Goal: Complete application form: Complete application form

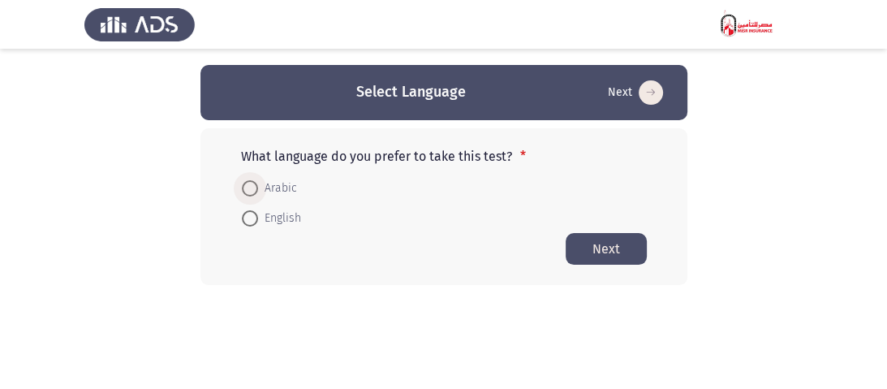
drag, startPoint x: 253, startPoint y: 189, endPoint x: 590, endPoint y: 223, distance: 338.4
click at [253, 187] on span at bounding box center [250, 188] width 16 height 16
click at [253, 187] on input "Arabic" at bounding box center [250, 188] width 16 height 16
radio input "true"
click at [619, 255] on button "Next" at bounding box center [605, 248] width 81 height 32
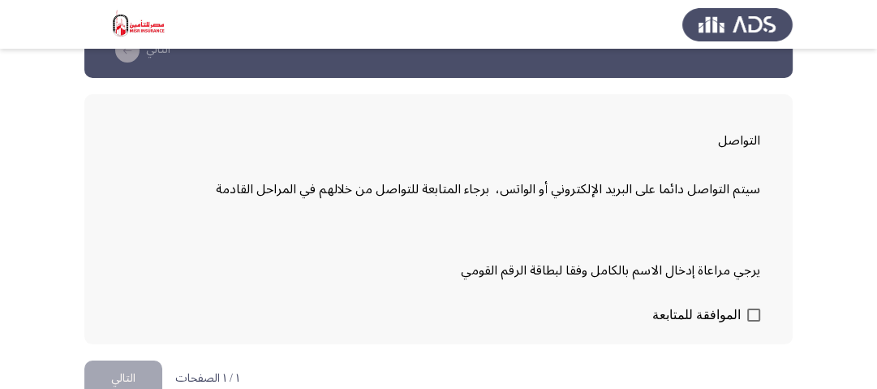
scroll to position [65, 0]
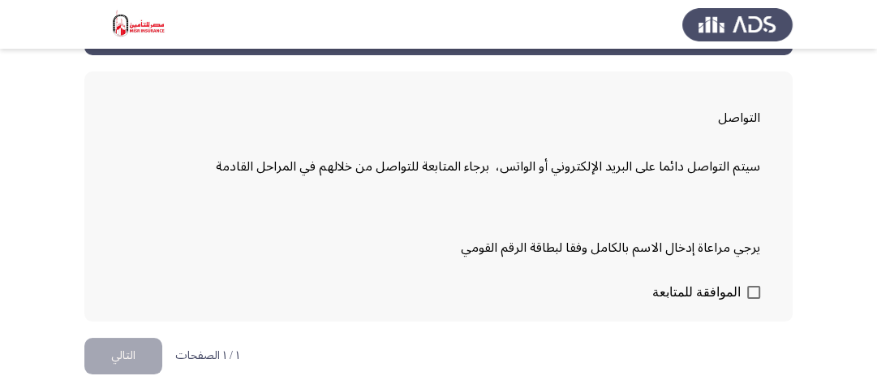
click at [755, 288] on span at bounding box center [753, 292] width 13 height 13
click at [754, 299] on input "الموافقة للمتابعة" at bounding box center [753, 299] width 1 height 1
checkbox input "true"
click at [123, 349] on button "التالي" at bounding box center [123, 355] width 78 height 37
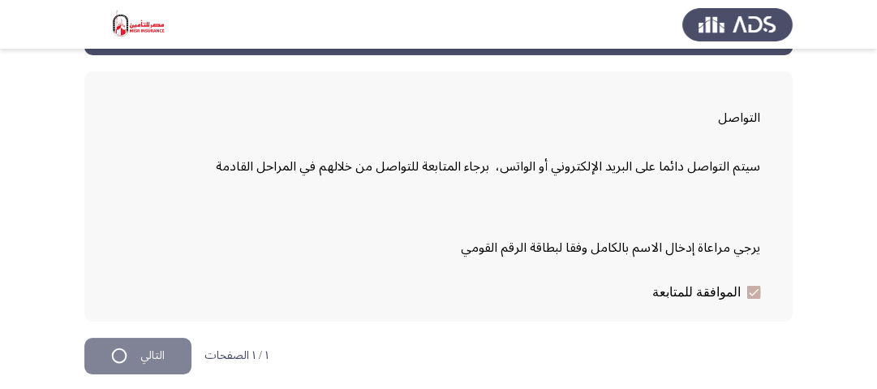
scroll to position [0, 0]
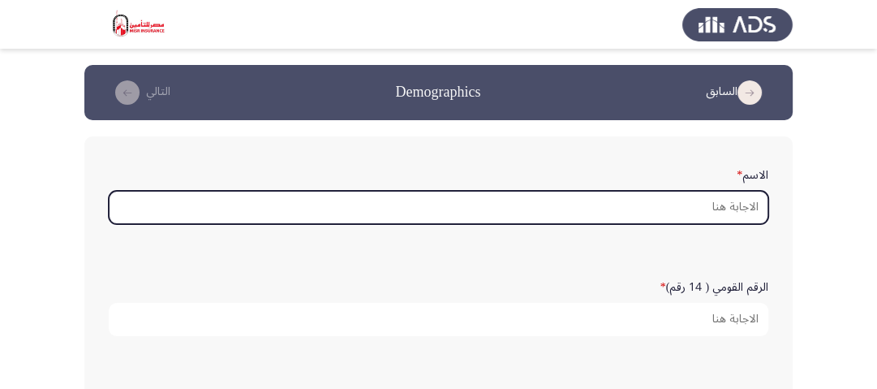
click at [741, 213] on input "الاسم *" at bounding box center [439, 207] width 660 height 33
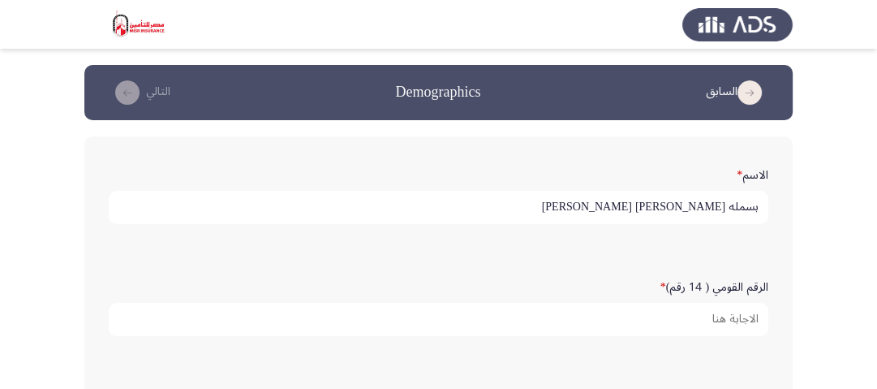
type input "بسمله [PERSON_NAME] [PERSON_NAME]"
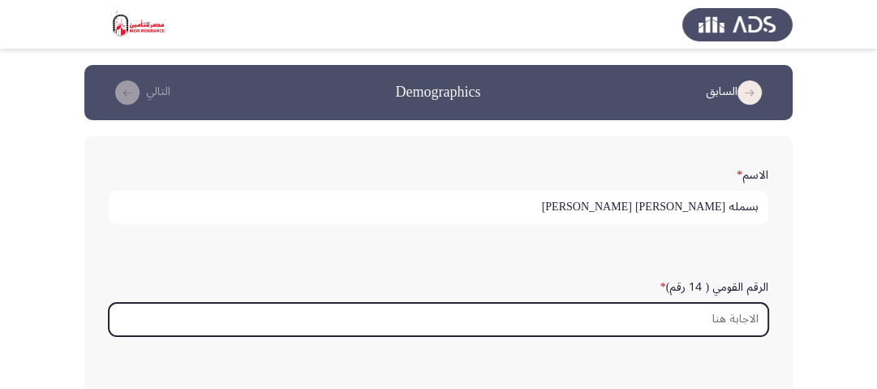
click at [739, 322] on input "الرقم القومي ( 14 رقم) *" at bounding box center [439, 319] width 660 height 33
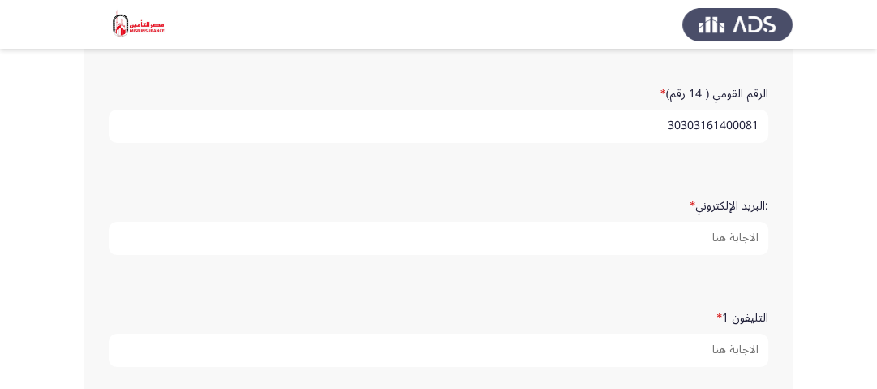
scroll to position [195, 0]
type input "30303161400081"
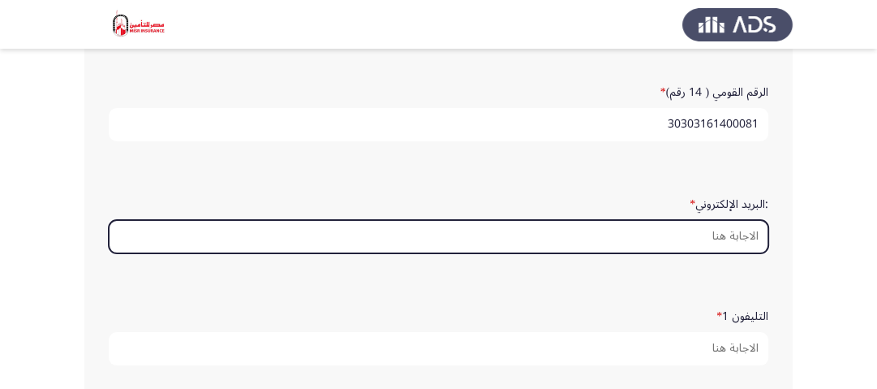
click at [729, 233] on input ":البريد الإلكتروني *" at bounding box center [439, 236] width 660 height 33
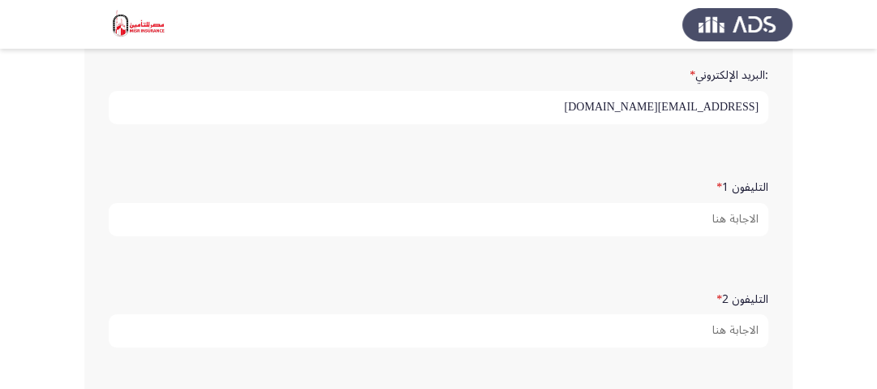
scroll to position [325, 0]
type input "[EMAIL_ADDRESS][DOMAIN_NAME]"
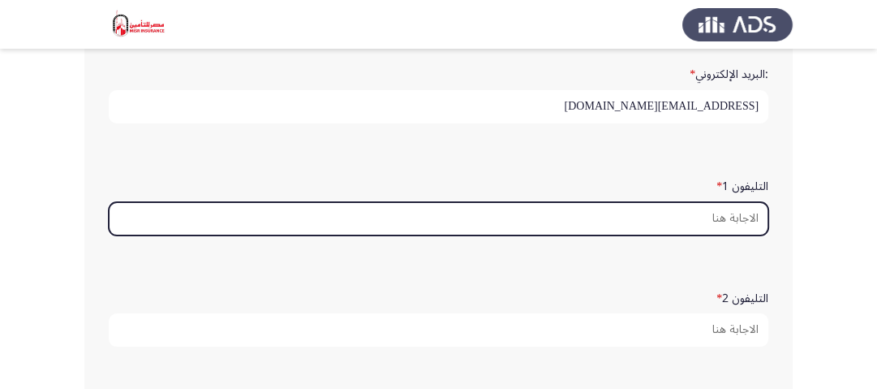
click at [737, 224] on input "التليفون 1 *" at bounding box center [439, 218] width 660 height 33
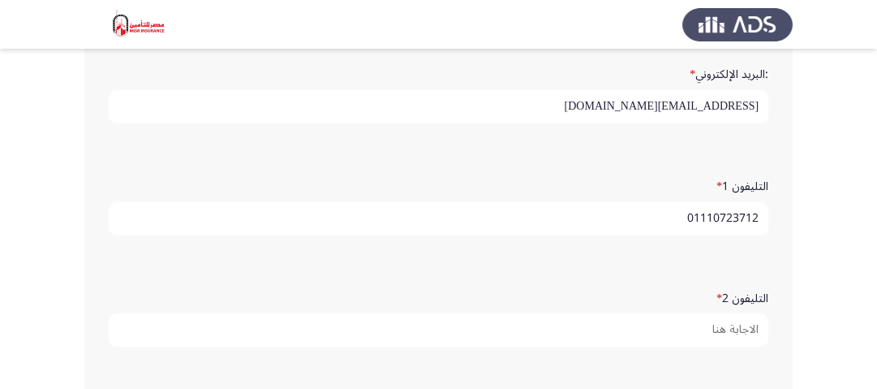
scroll to position [389, 0]
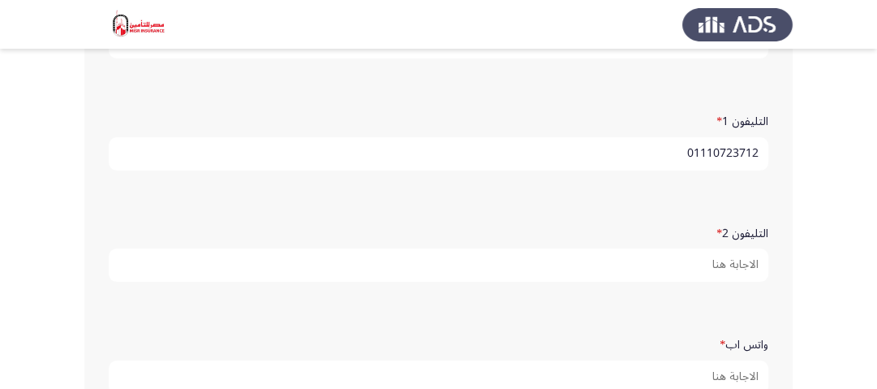
type input "01110723712"
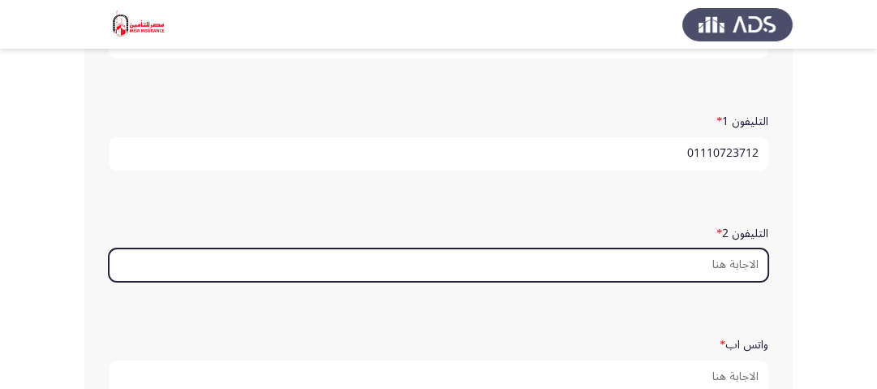
click at [672, 263] on input "التليفون 2 *" at bounding box center [439, 264] width 660 height 33
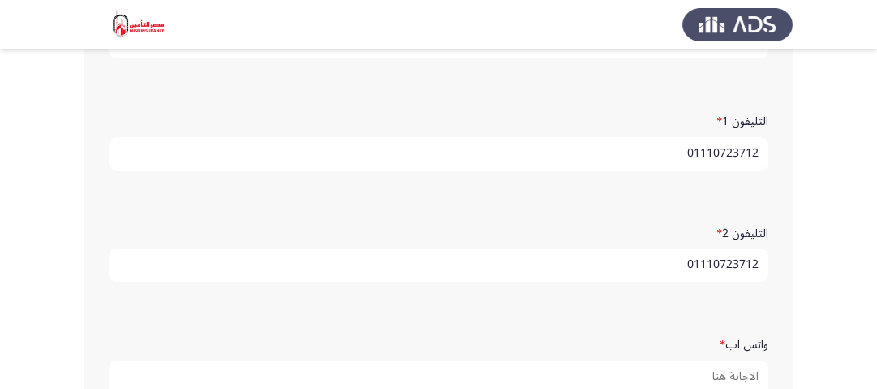
scroll to position [454, 0]
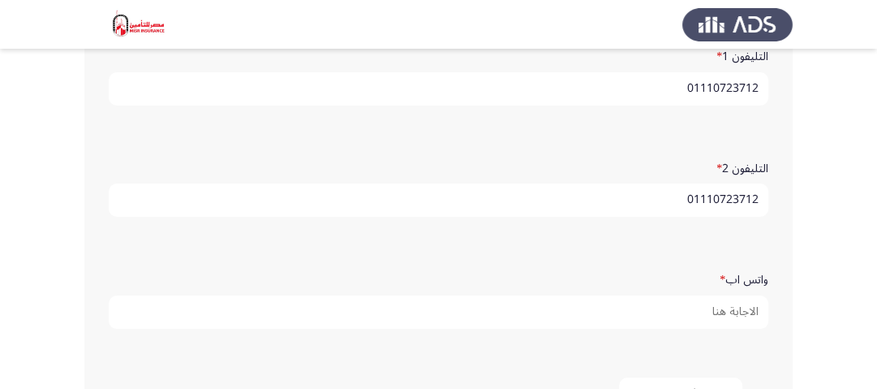
type input "01110723712"
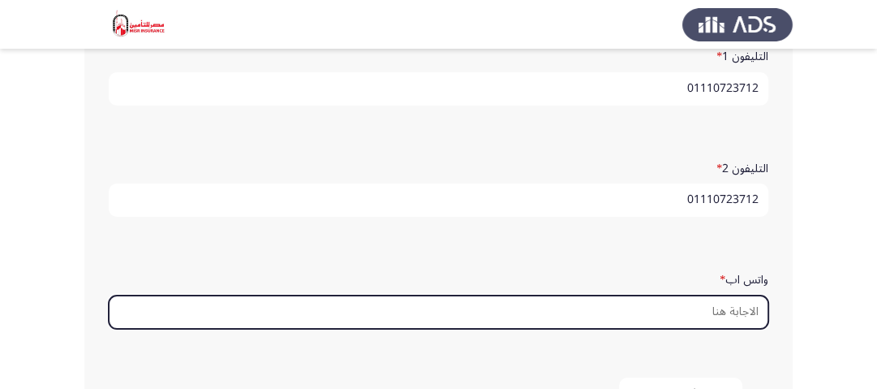
click at [746, 312] on input "واتس اب *" at bounding box center [439, 311] width 660 height 33
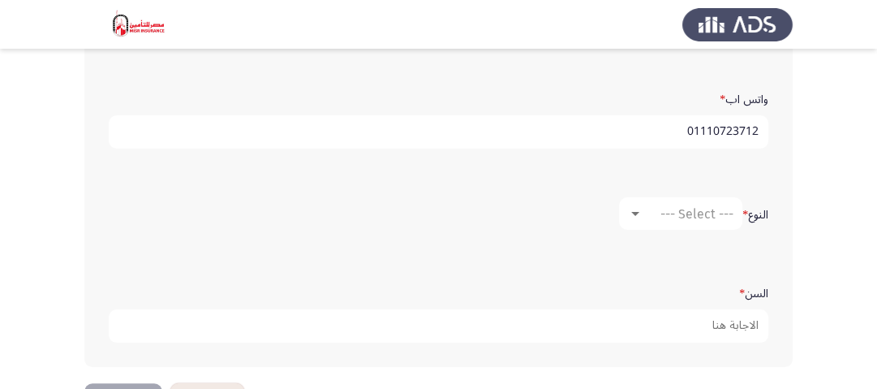
scroll to position [649, 0]
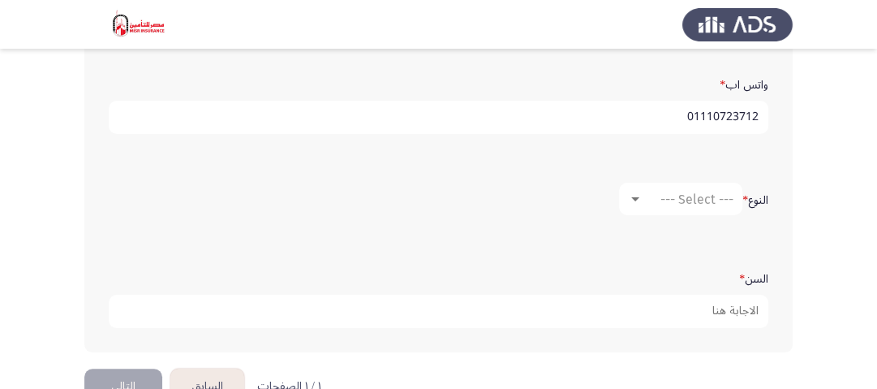
type input "01110723712"
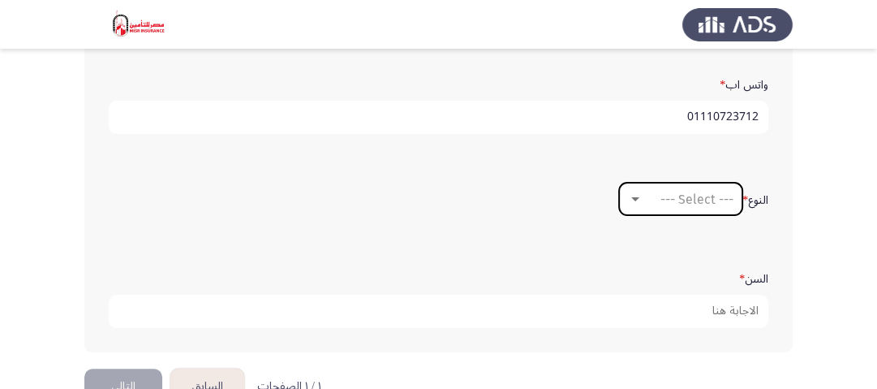
click at [697, 196] on span "--- Select ---" at bounding box center [696, 198] width 73 height 15
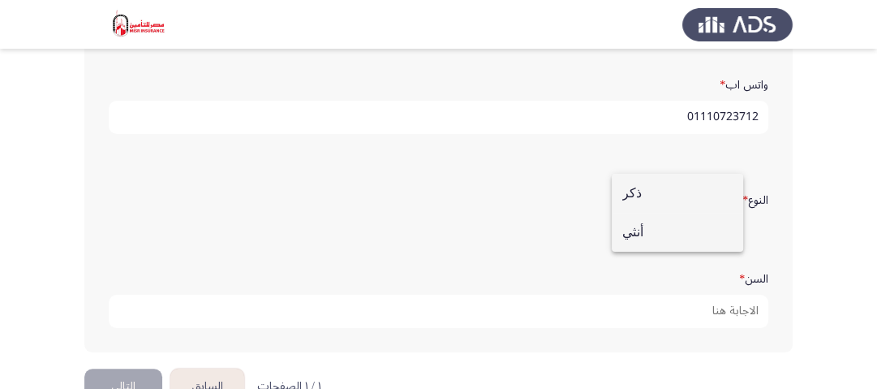
click at [675, 234] on span "أنثي" at bounding box center [677, 232] width 110 height 39
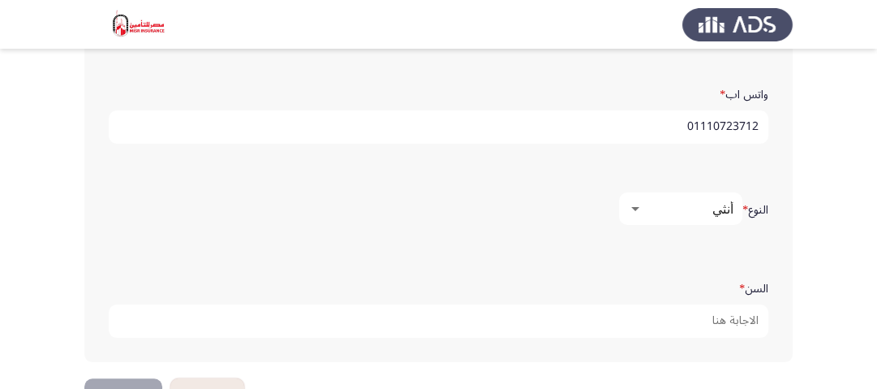
scroll to position [621, 0]
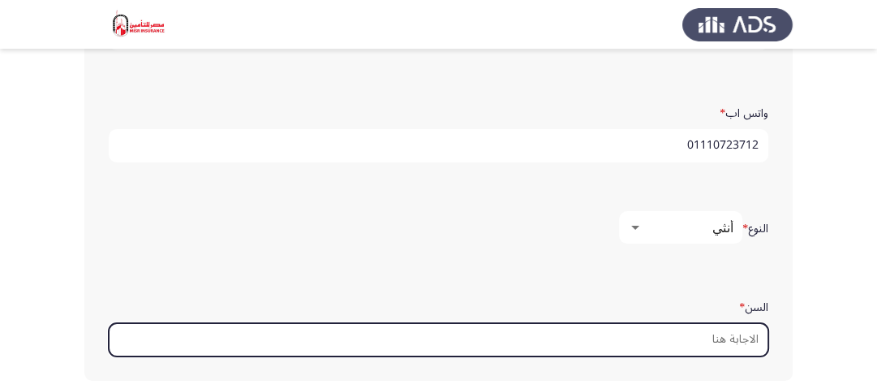
click at [750, 335] on input "السن *" at bounding box center [439, 339] width 660 height 33
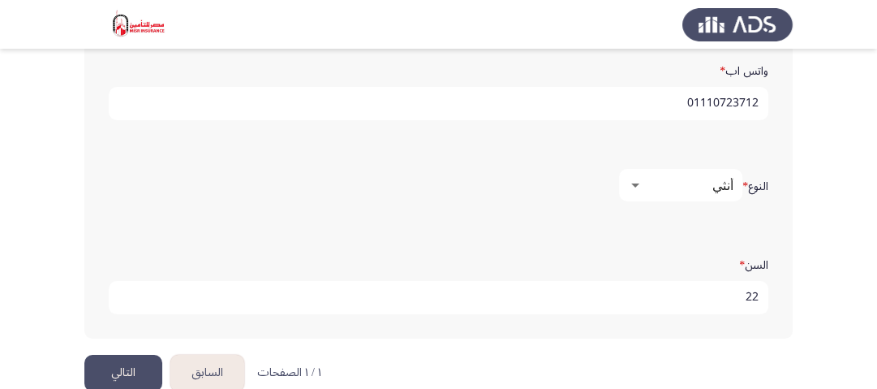
scroll to position [686, 0]
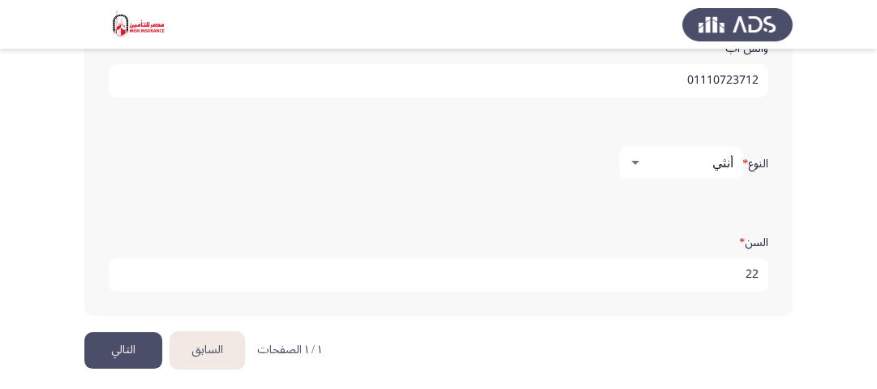
type input "22"
click at [136, 332] on button "التالي" at bounding box center [123, 350] width 78 height 37
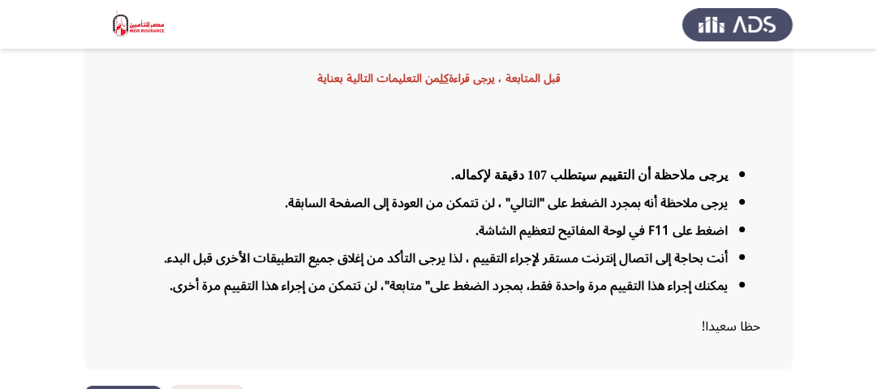
scroll to position [175, 0]
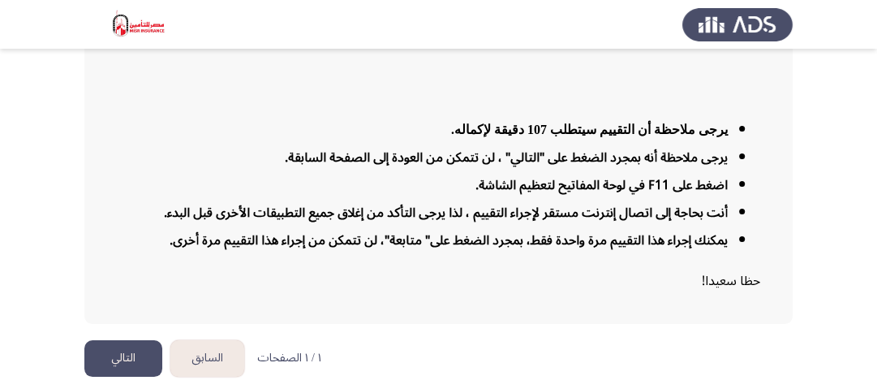
click at [93, 367] on button "التالي" at bounding box center [123, 358] width 78 height 37
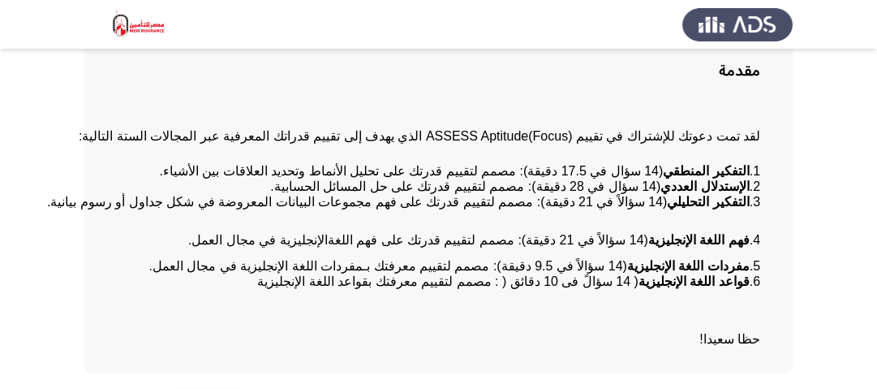
scroll to position [188, 0]
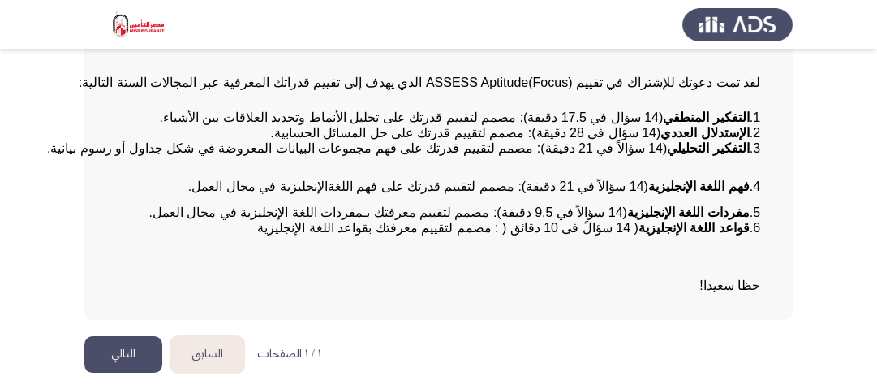
click at [123, 353] on button "التالي" at bounding box center [123, 354] width 78 height 37
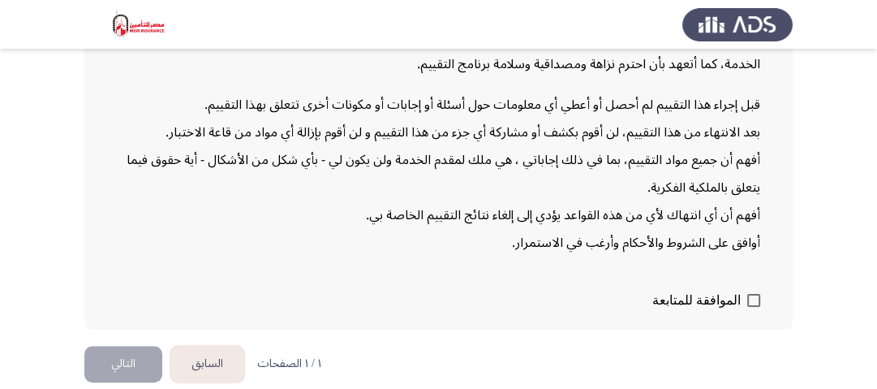
scroll to position [247, 0]
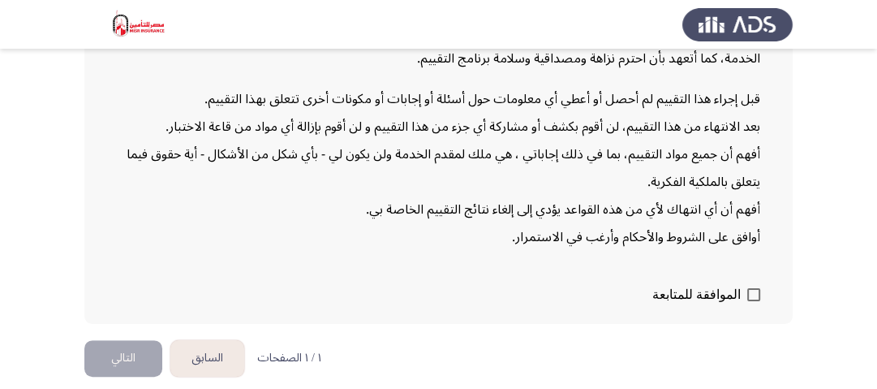
click at [754, 290] on span at bounding box center [753, 294] width 13 height 13
click at [754, 301] on input "الموافقة للمتابعة" at bounding box center [753, 301] width 1 height 1
checkbox input "true"
click at [105, 348] on button "التالي" at bounding box center [123, 358] width 78 height 37
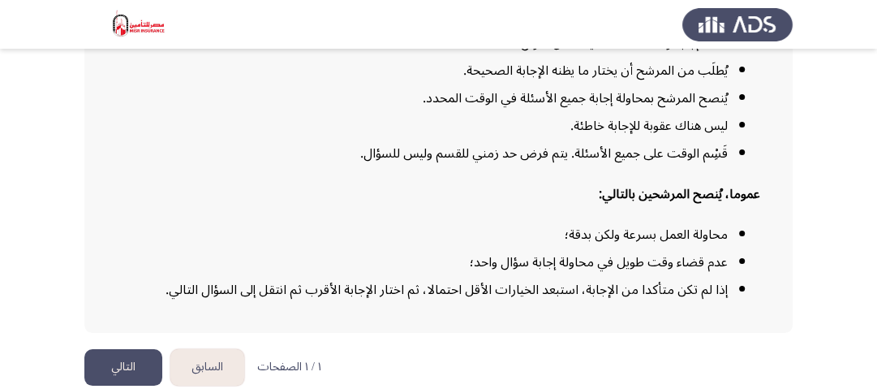
scroll to position [308, 0]
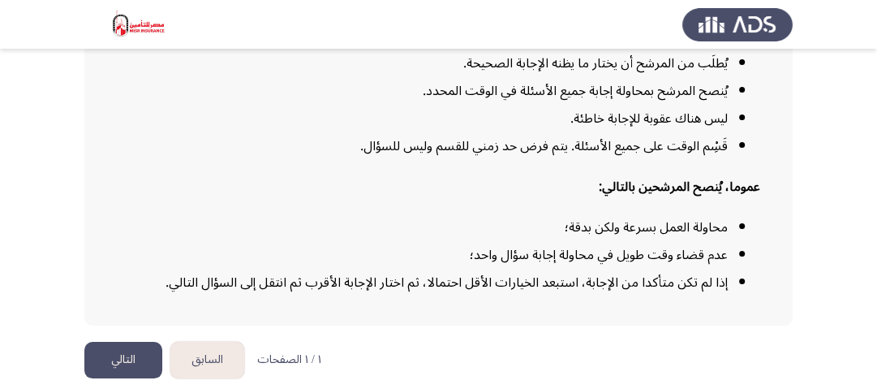
click at [120, 356] on button "التالي" at bounding box center [123, 360] width 78 height 37
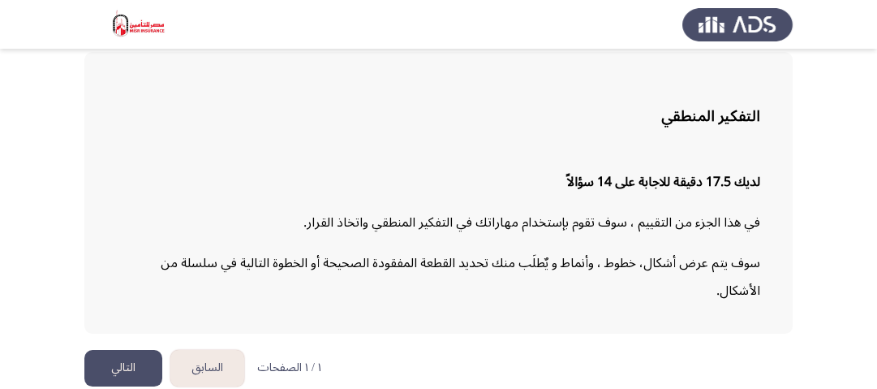
scroll to position [96, 0]
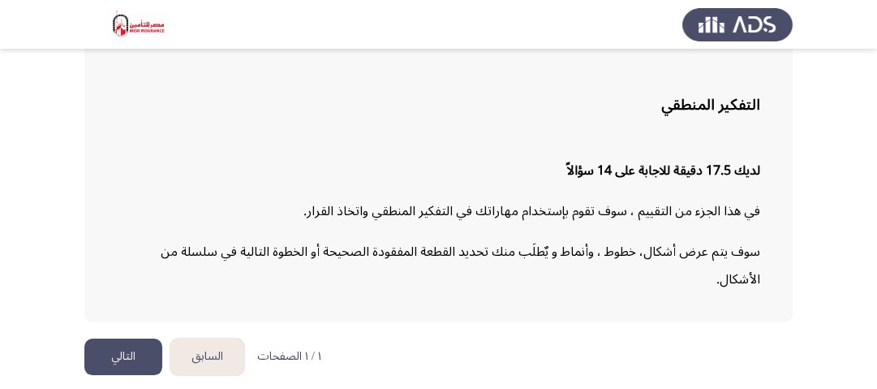
click at [117, 342] on button "التالي" at bounding box center [123, 356] width 78 height 37
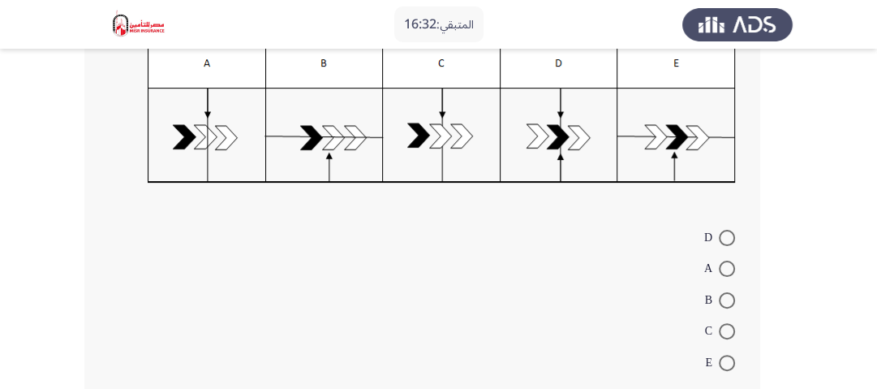
scroll to position [260, 0]
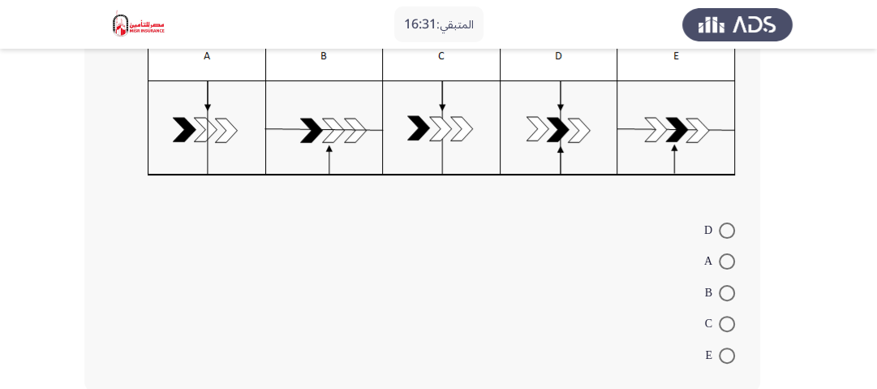
click at [727, 289] on span at bounding box center [727, 293] width 16 height 16
click at [727, 289] on input "B" at bounding box center [727, 293] width 16 height 16
radio input "true"
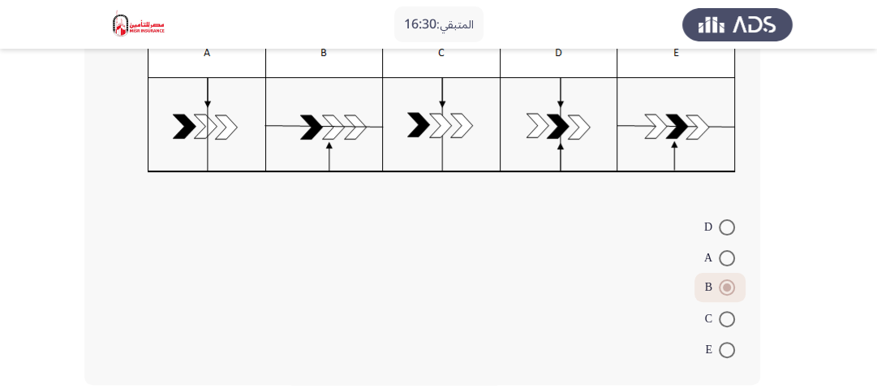
scroll to position [338, 0]
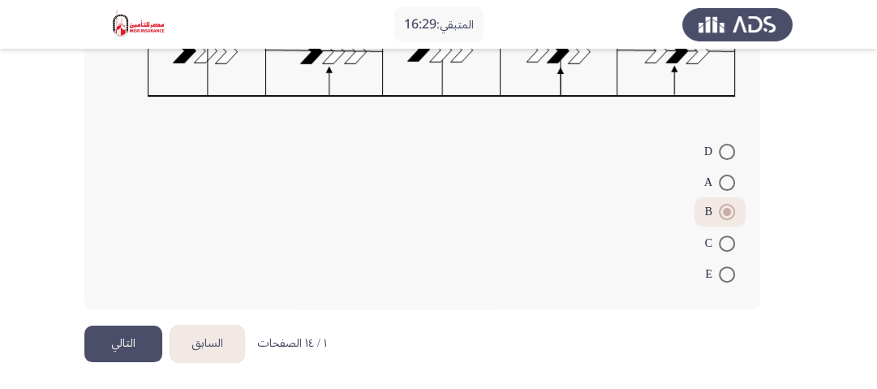
click at [136, 329] on button "التالي" at bounding box center [123, 343] width 78 height 37
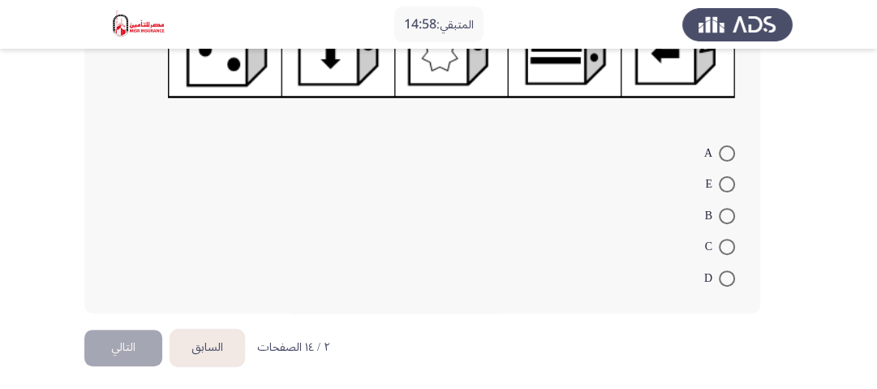
scroll to position [355, 0]
click at [728, 170] on mat-radio-button "E" at bounding box center [719, 183] width 51 height 32
click at [733, 188] on span at bounding box center [727, 183] width 16 height 16
click at [733, 188] on input "E" at bounding box center [727, 183] width 16 height 16
radio input "true"
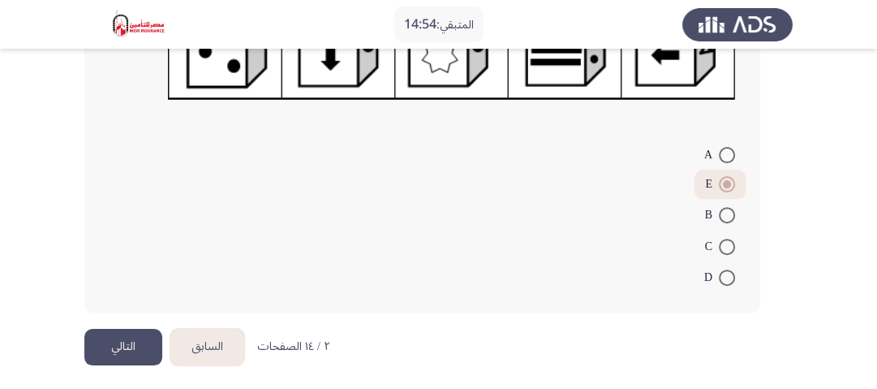
scroll to position [355, 0]
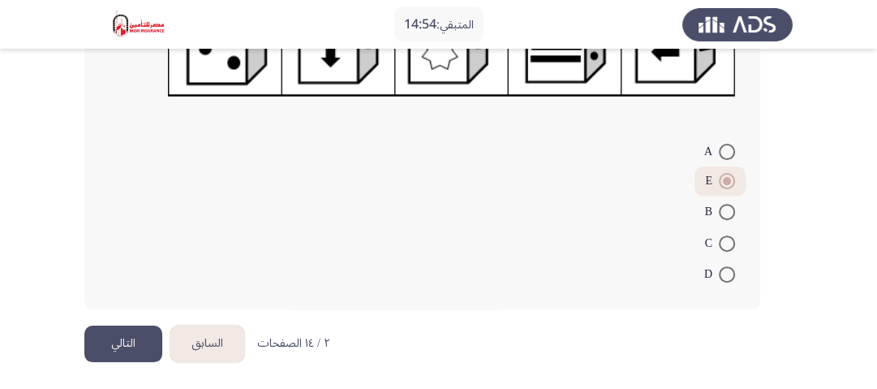
click at [141, 338] on button "التالي" at bounding box center [123, 343] width 78 height 37
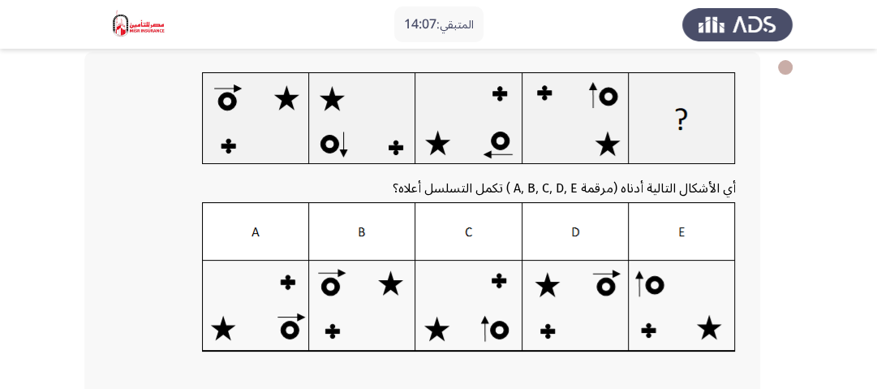
scroll to position [65, 0]
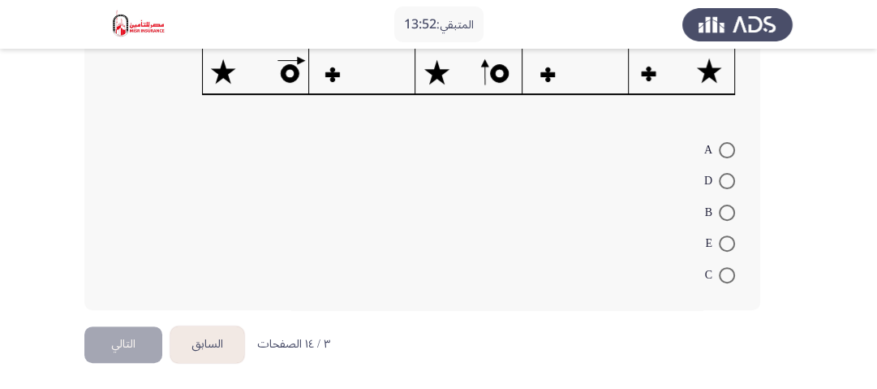
click at [723, 211] on span at bounding box center [727, 212] width 16 height 16
click at [723, 211] on input "B" at bounding box center [727, 212] width 16 height 16
radio input "true"
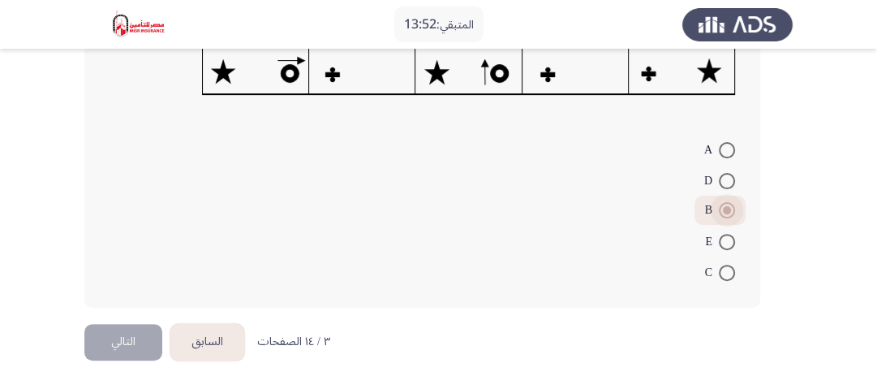
scroll to position [339, 0]
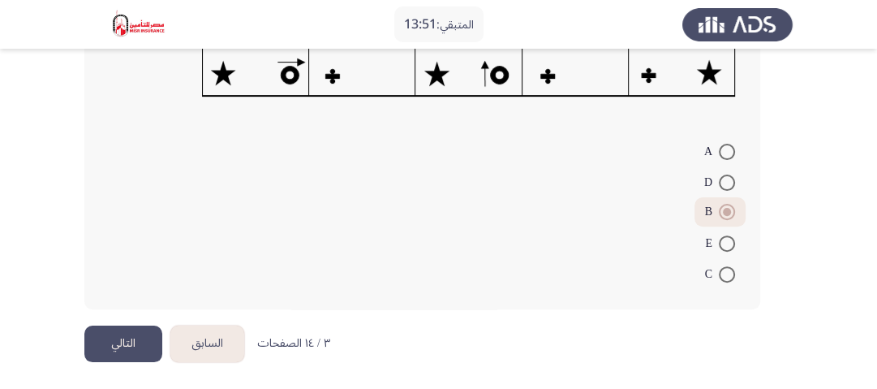
click at [143, 337] on button "التالي" at bounding box center [123, 343] width 78 height 37
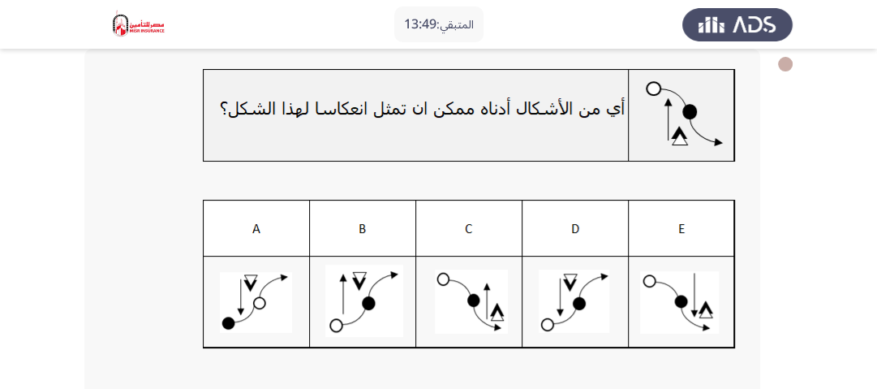
scroll to position [65, 0]
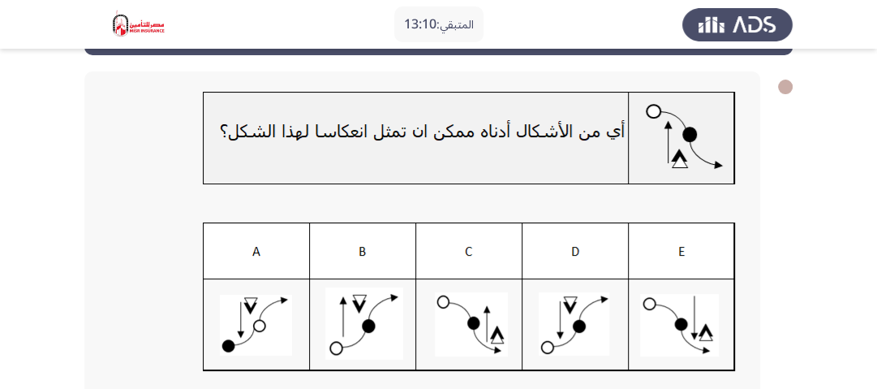
click at [558, 341] on img at bounding box center [469, 296] width 533 height 149
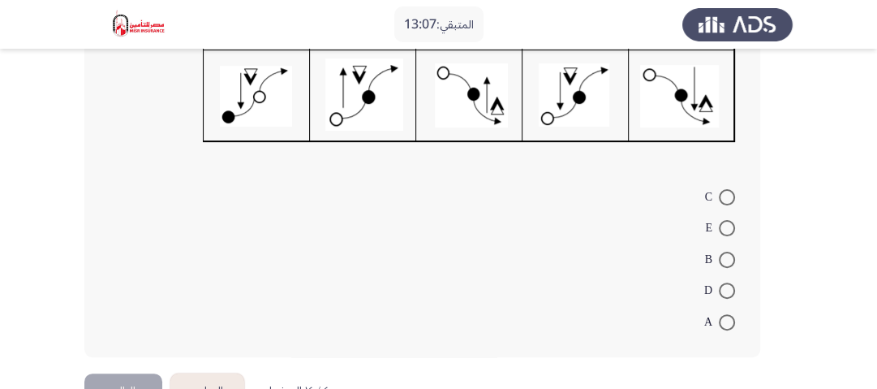
scroll to position [325, 0]
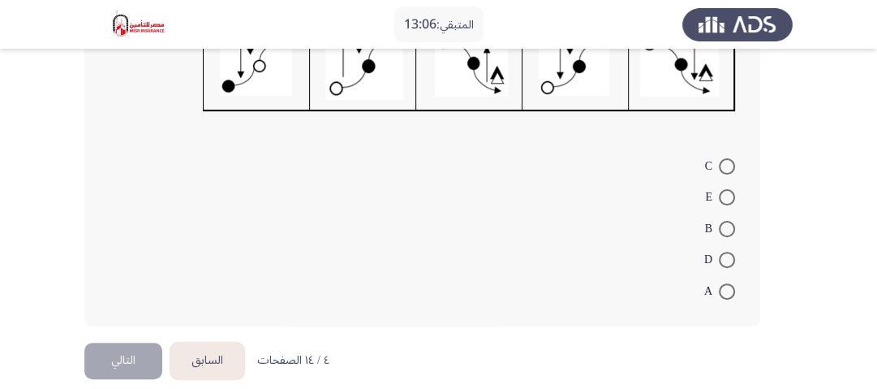
click at [719, 253] on span at bounding box center [727, 259] width 16 height 16
click at [719, 253] on input "D" at bounding box center [727, 259] width 16 height 16
radio input "true"
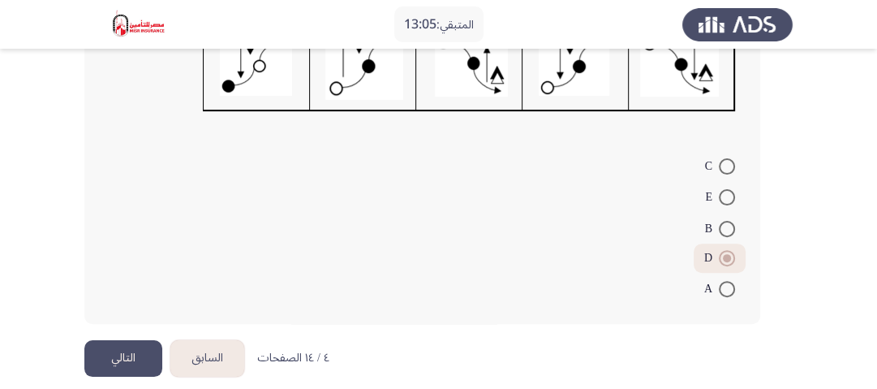
click at [140, 347] on button "التالي" at bounding box center [123, 358] width 78 height 37
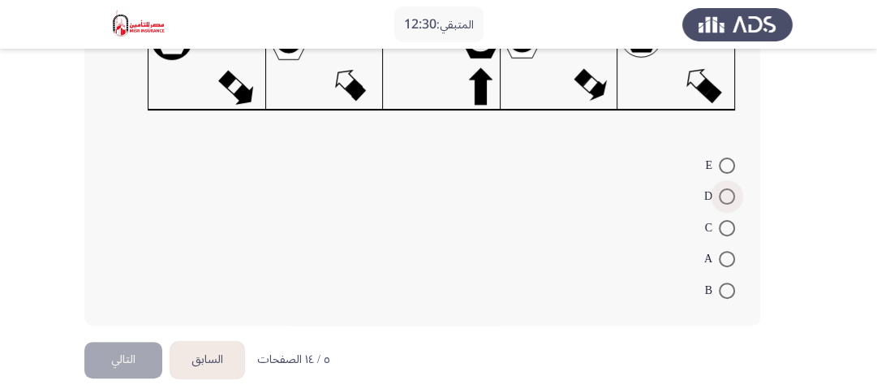
click at [720, 196] on span at bounding box center [727, 196] width 16 height 16
click at [720, 196] on input "D" at bounding box center [727, 196] width 16 height 16
radio input "true"
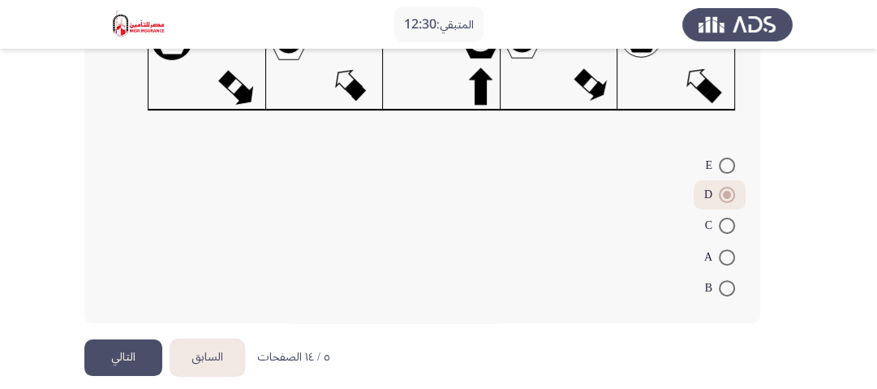
click at [149, 355] on button "التالي" at bounding box center [123, 357] width 78 height 37
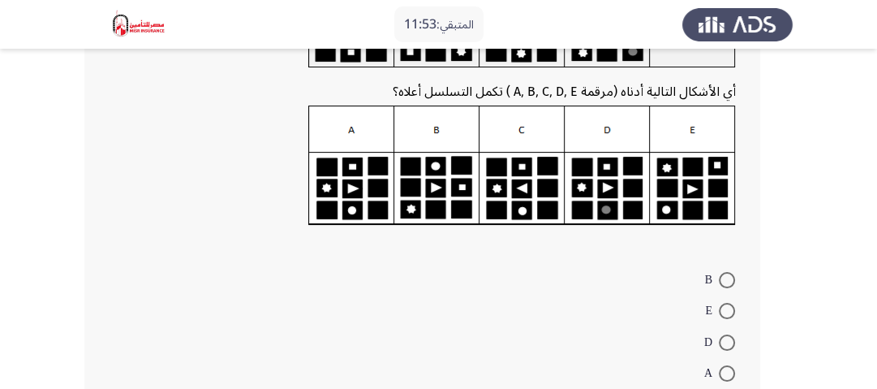
scroll to position [292, 0]
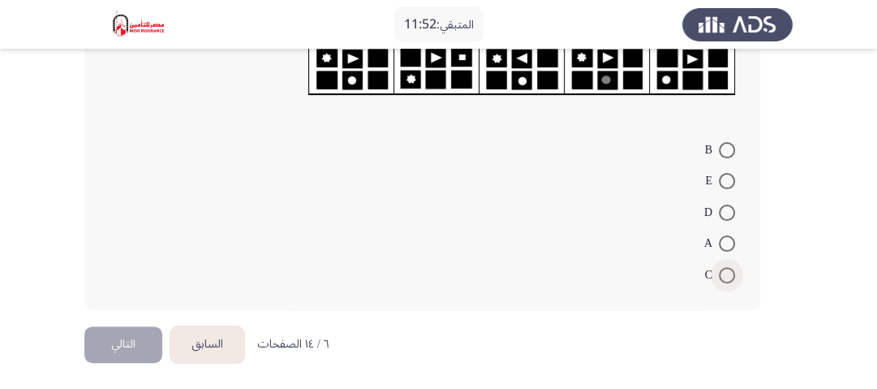
click at [724, 277] on span at bounding box center [727, 275] width 16 height 16
click at [724, 277] on input "C" at bounding box center [727, 275] width 16 height 16
radio input "true"
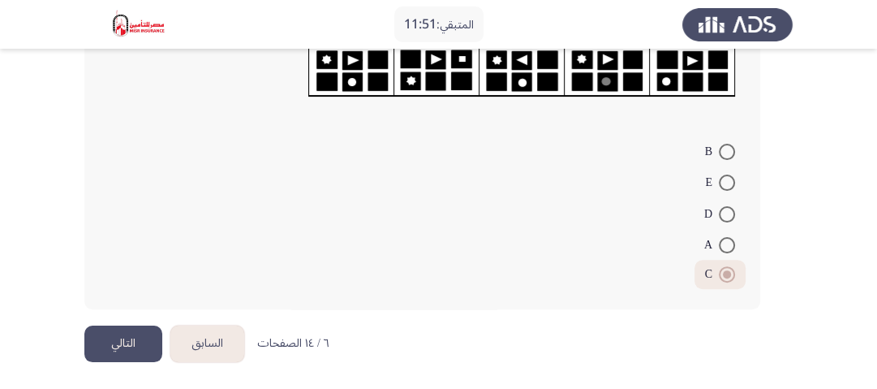
click at [134, 337] on button "التالي" at bounding box center [123, 343] width 78 height 37
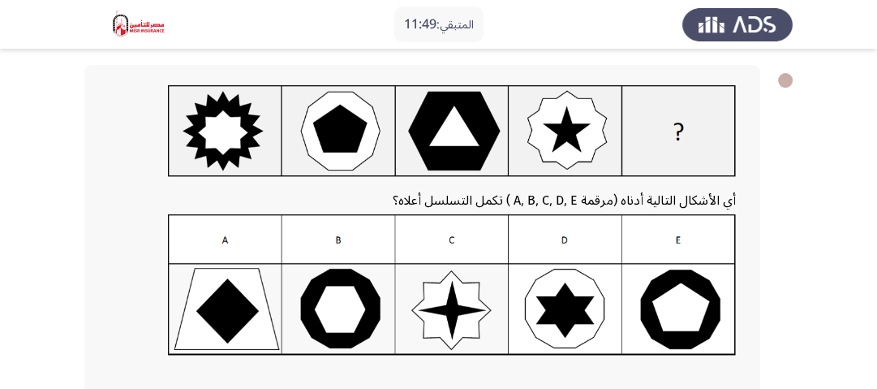
scroll to position [65, 0]
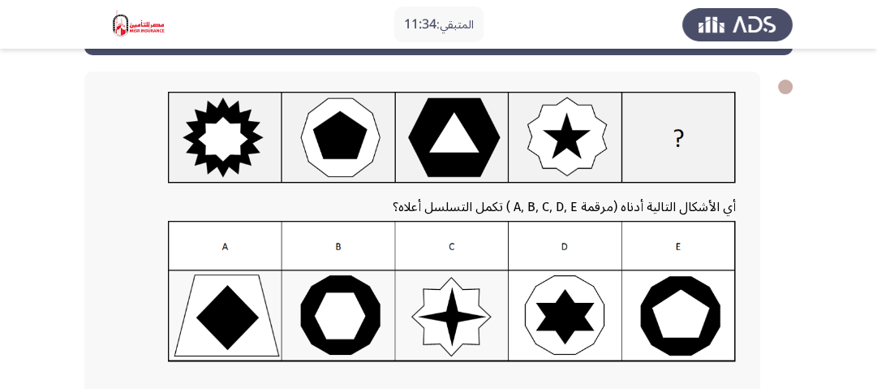
click at [323, 320] on img at bounding box center [452, 291] width 568 height 141
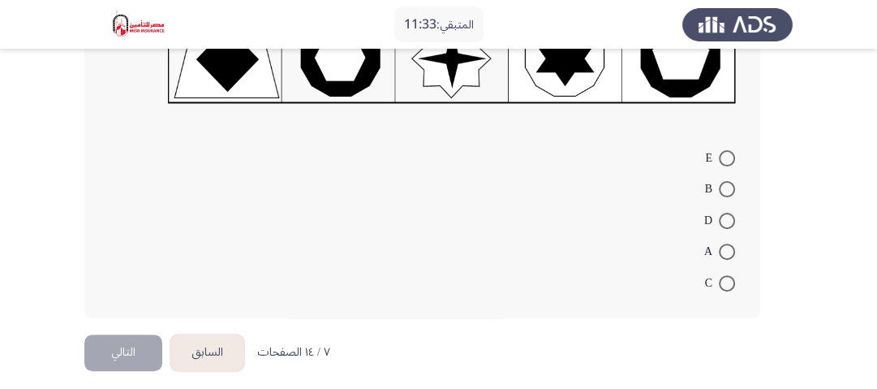
scroll to position [325, 0]
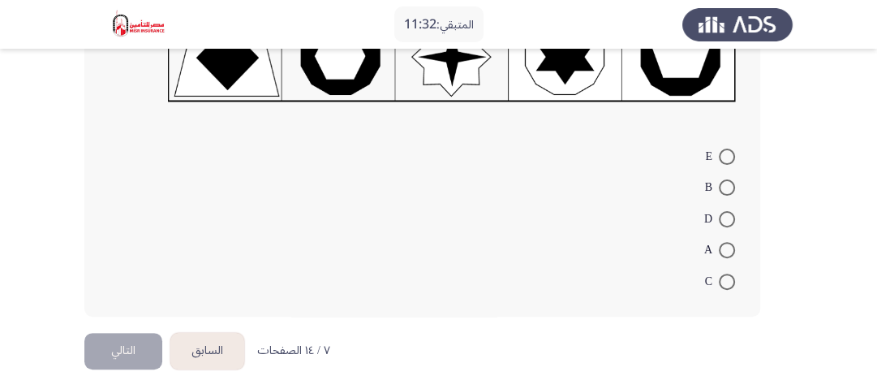
click at [720, 185] on span at bounding box center [727, 187] width 16 height 16
click at [720, 185] on input "B" at bounding box center [727, 187] width 16 height 16
radio input "true"
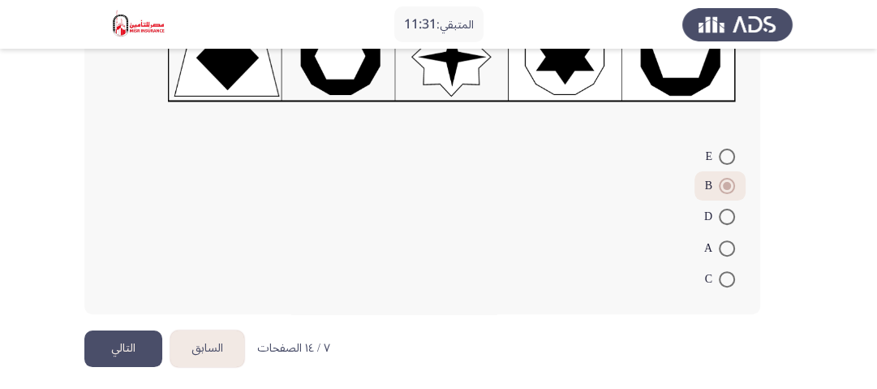
click at [114, 337] on button "التالي" at bounding box center [123, 348] width 78 height 37
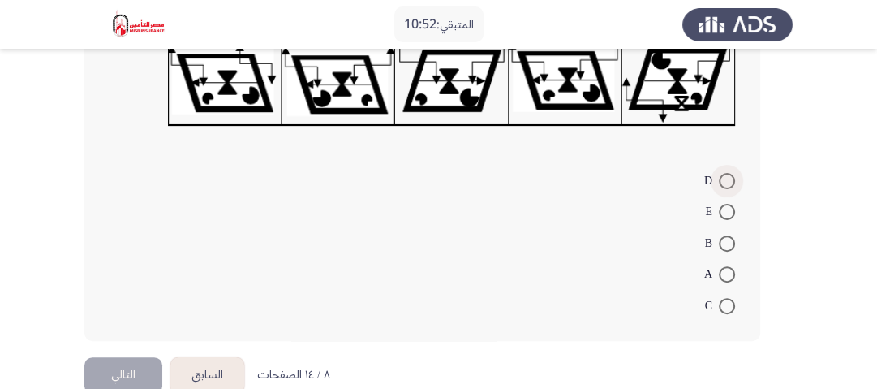
click at [733, 173] on span at bounding box center [727, 181] width 16 height 16
click at [733, 173] on input "D" at bounding box center [727, 181] width 16 height 16
radio input "true"
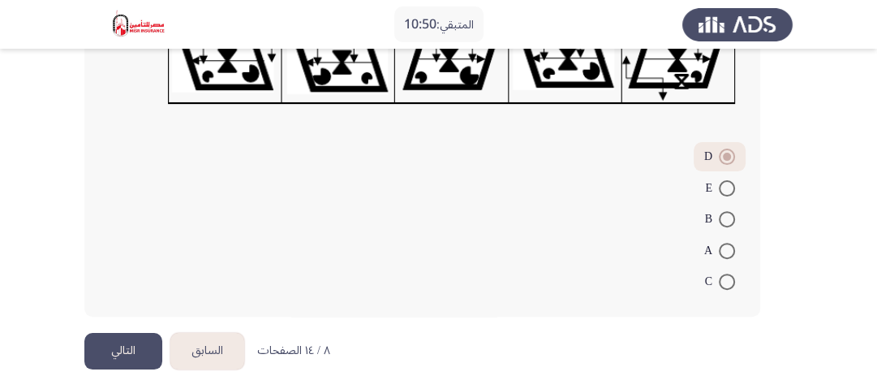
scroll to position [354, 0]
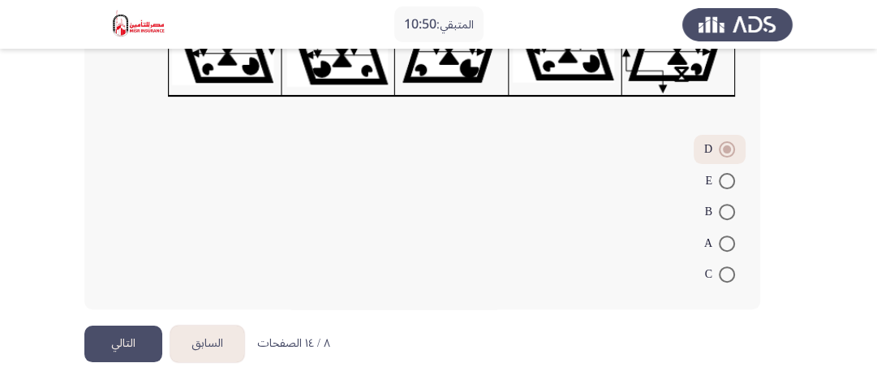
click at [135, 343] on button "التالي" at bounding box center [123, 343] width 78 height 37
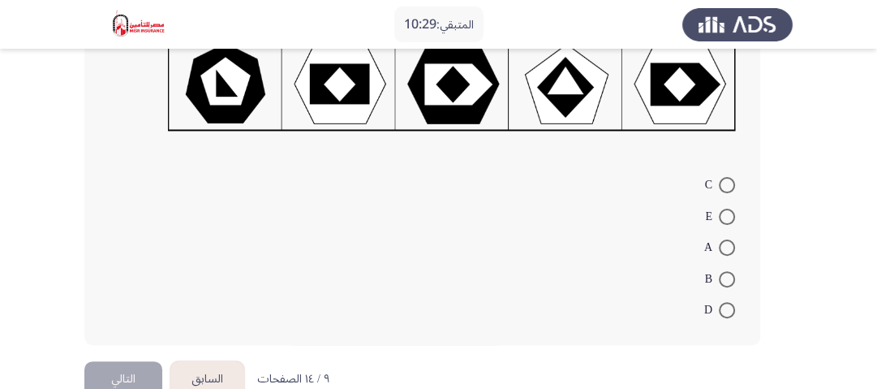
scroll to position [325, 0]
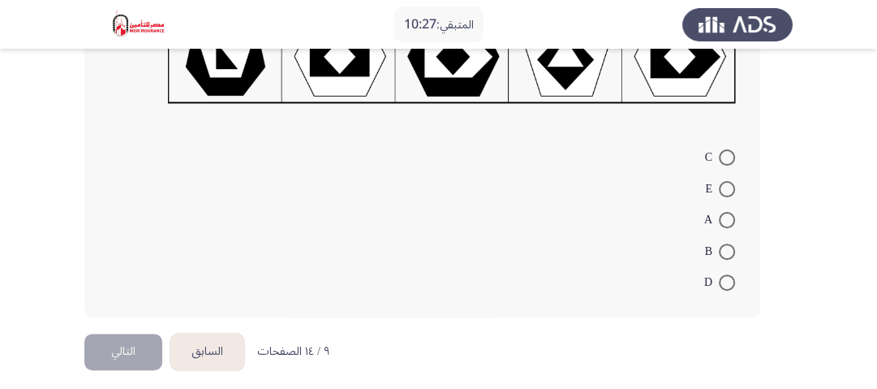
click at [724, 253] on span at bounding box center [727, 251] width 16 height 16
click at [724, 253] on input "B" at bounding box center [727, 251] width 16 height 16
radio input "true"
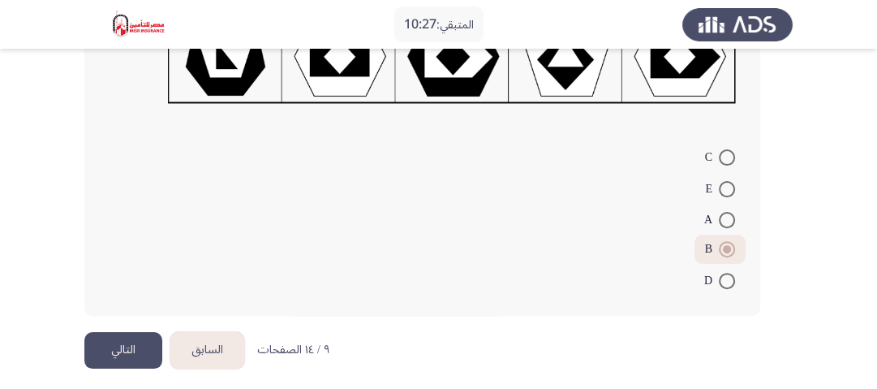
click at [118, 345] on button "التالي" at bounding box center [123, 350] width 78 height 37
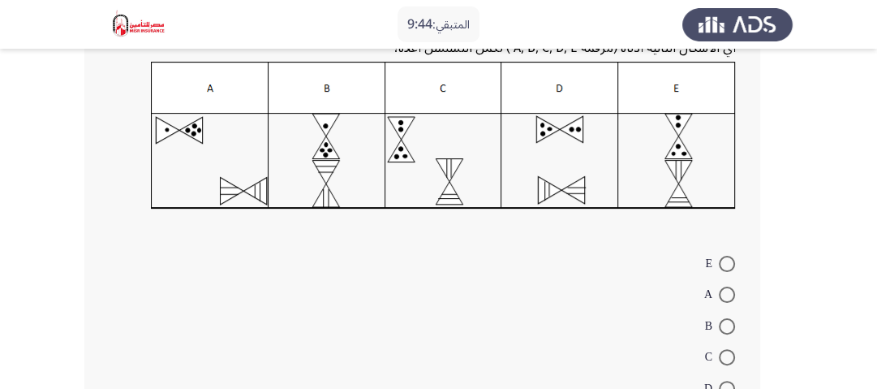
scroll to position [260, 0]
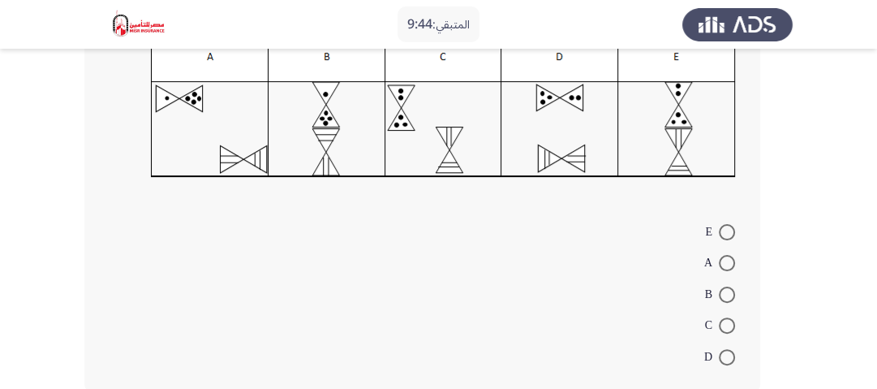
click at [729, 227] on span at bounding box center [727, 232] width 16 height 16
click at [729, 227] on input "E" at bounding box center [727, 232] width 16 height 16
radio input "true"
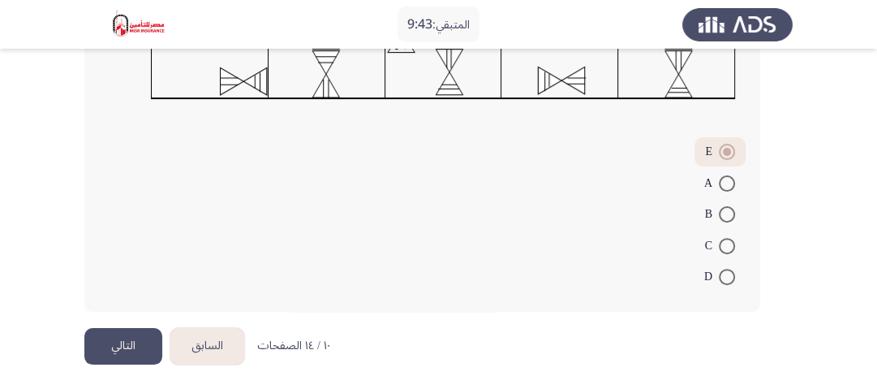
scroll to position [340, 0]
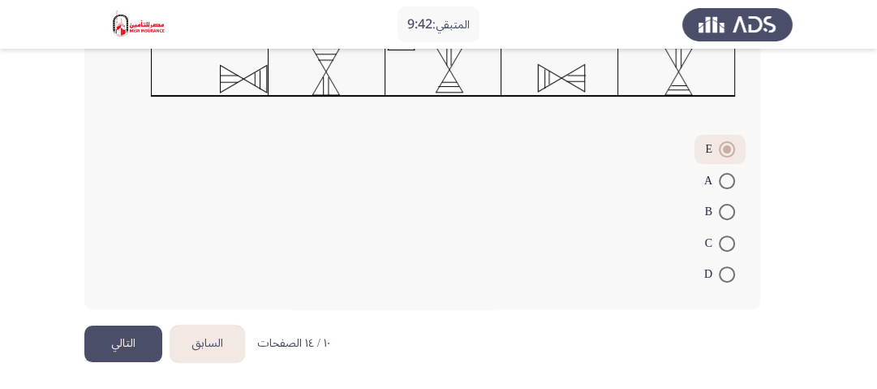
click at [114, 331] on button "التالي" at bounding box center [123, 343] width 78 height 37
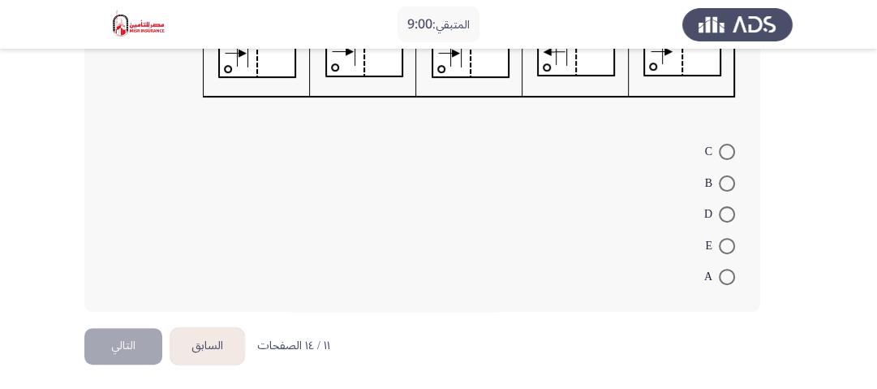
scroll to position [343, 0]
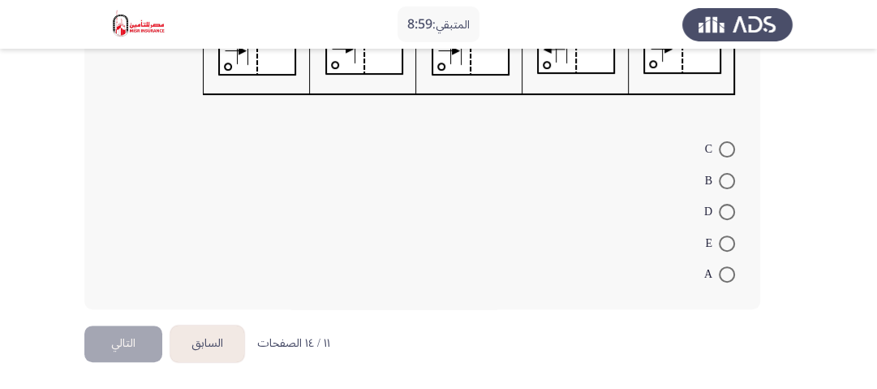
click at [730, 185] on span at bounding box center [727, 181] width 16 height 16
click at [730, 185] on input "B" at bounding box center [727, 181] width 16 height 16
radio input "true"
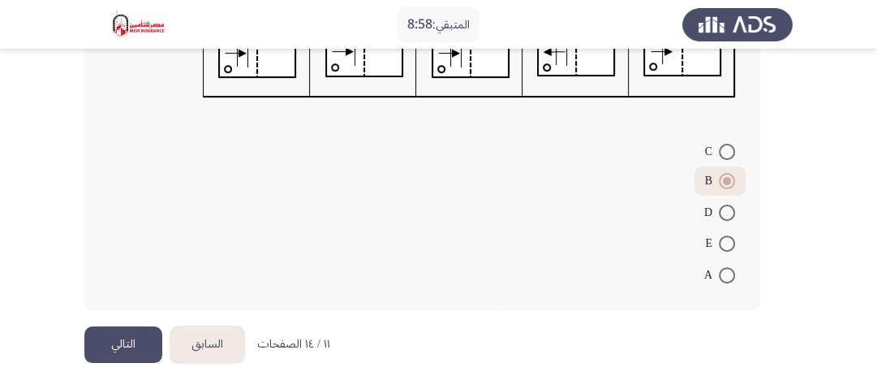
click at [147, 337] on button "التالي" at bounding box center [123, 344] width 78 height 37
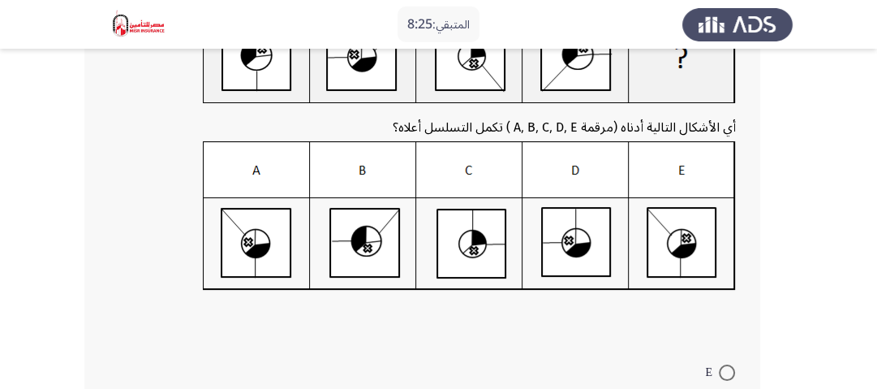
scroll to position [325, 0]
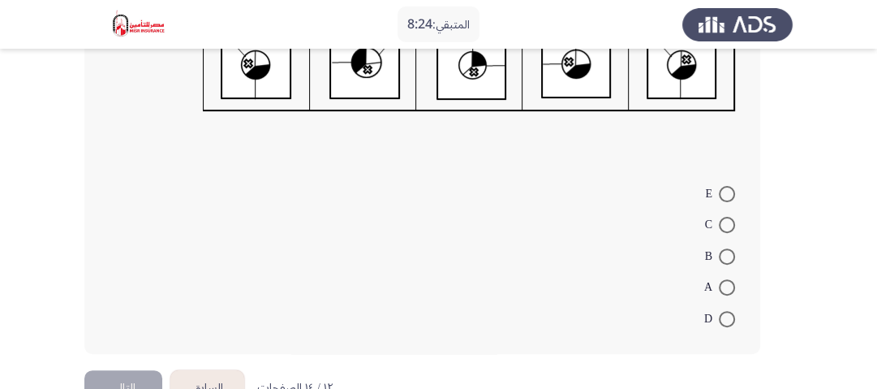
click at [730, 317] on span at bounding box center [727, 319] width 16 height 16
click at [730, 317] on input "D" at bounding box center [727, 319] width 16 height 16
radio input "true"
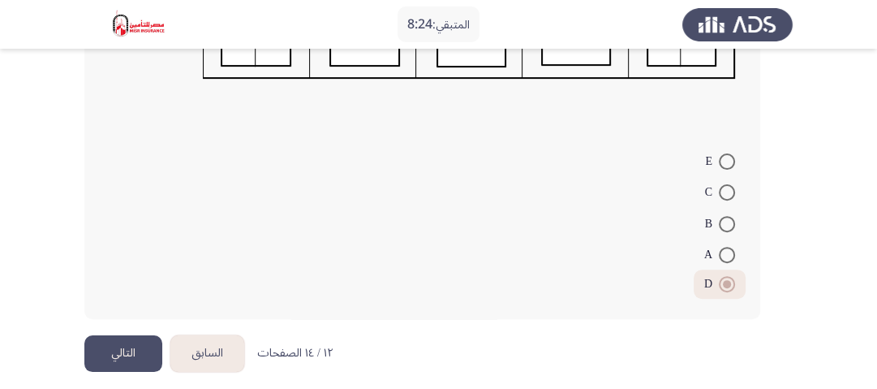
scroll to position [367, 0]
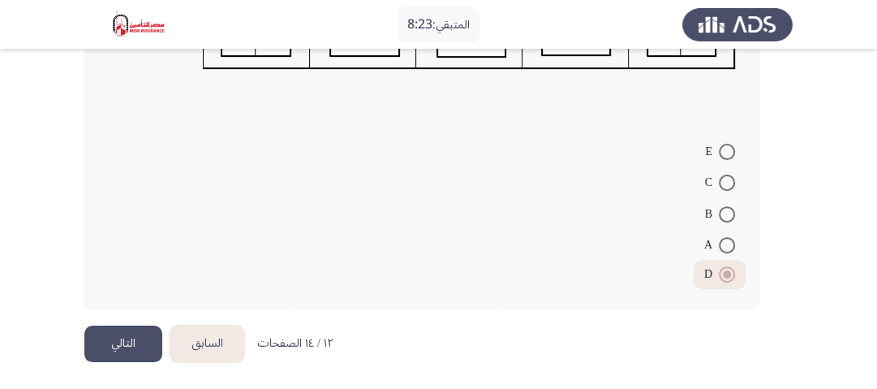
click at [133, 338] on button "التالي" at bounding box center [123, 343] width 78 height 37
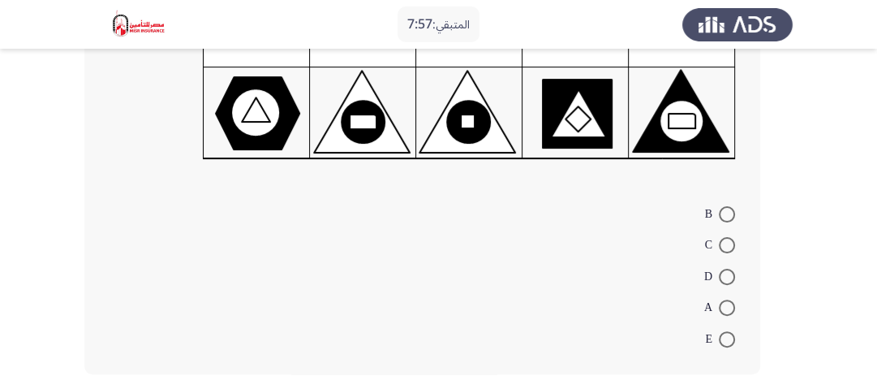
scroll to position [276, 0]
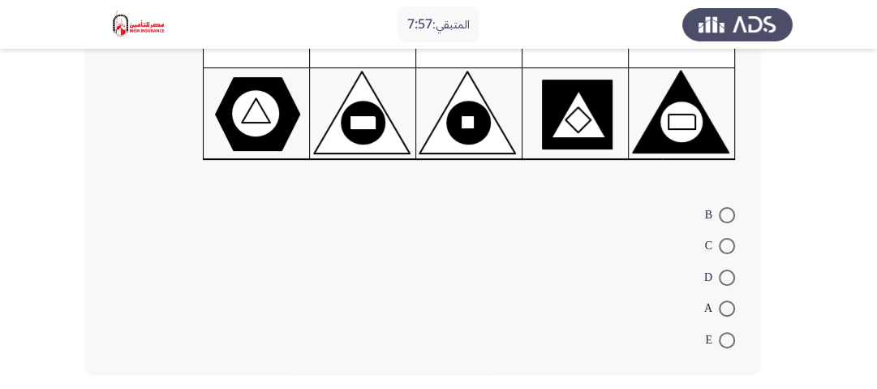
click at [720, 213] on span at bounding box center [727, 215] width 16 height 16
click at [720, 213] on input "B" at bounding box center [727, 215] width 16 height 16
radio input "true"
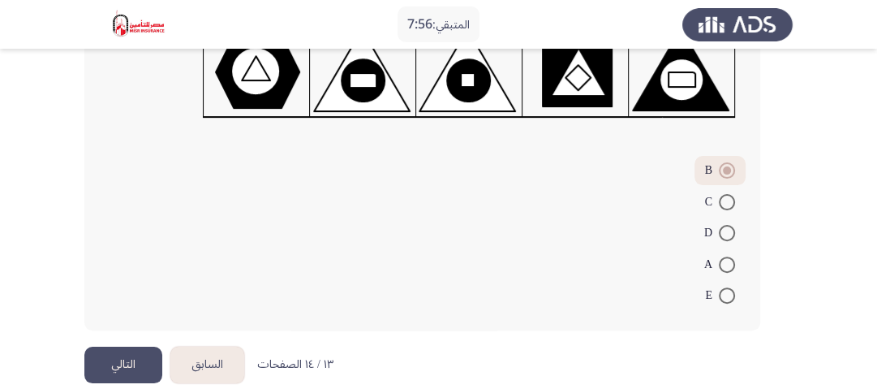
scroll to position [339, 0]
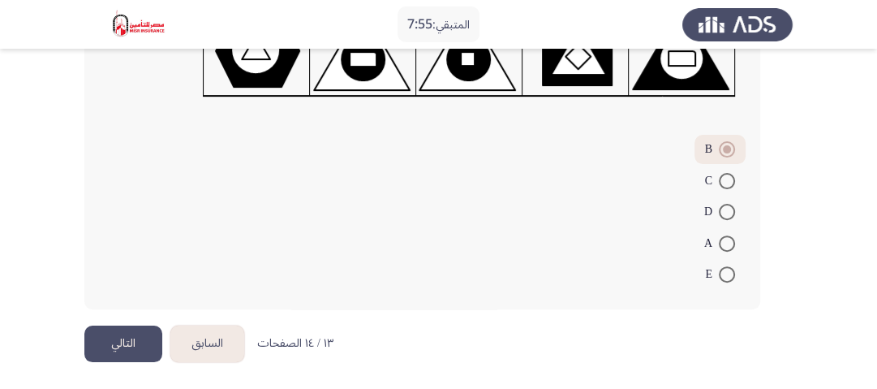
click at [132, 344] on button "التالي" at bounding box center [123, 343] width 78 height 37
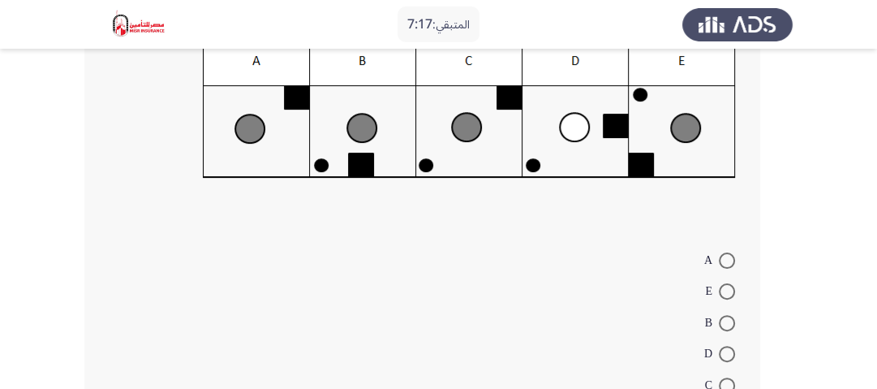
scroll to position [260, 0]
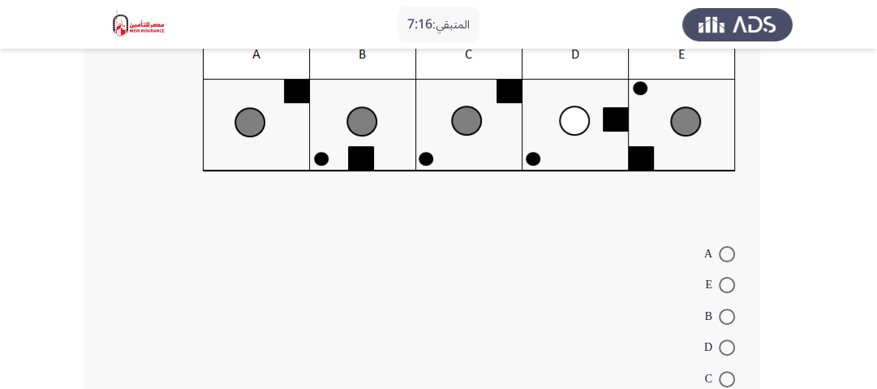
click at [731, 346] on span at bounding box center [727, 347] width 16 height 16
click at [731, 346] on input "D" at bounding box center [727, 347] width 16 height 16
radio input "true"
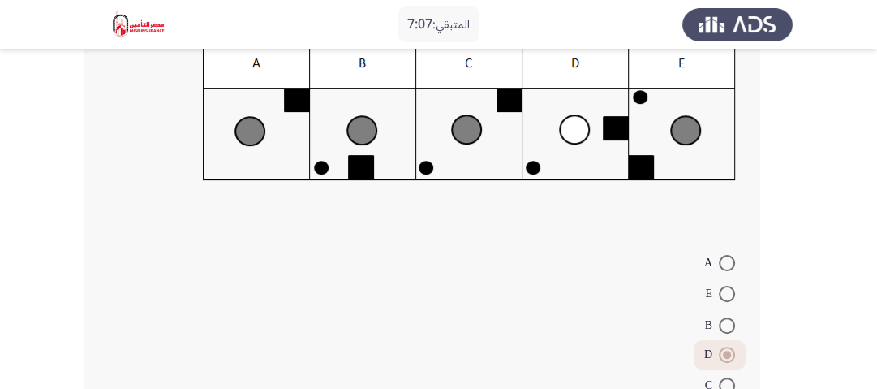
scroll to position [325, 0]
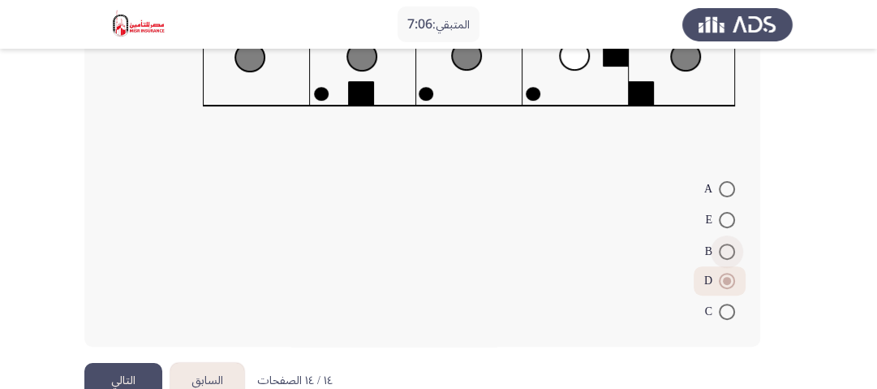
click at [724, 245] on span at bounding box center [727, 251] width 16 height 16
click at [724, 245] on input "B" at bounding box center [727, 251] width 16 height 16
radio input "true"
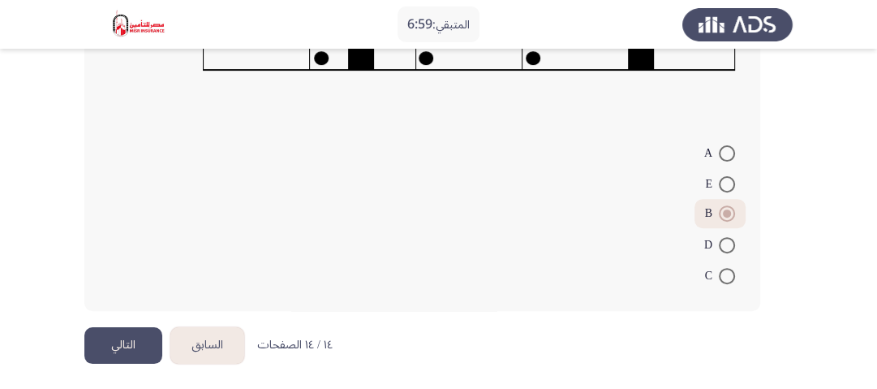
scroll to position [362, 0]
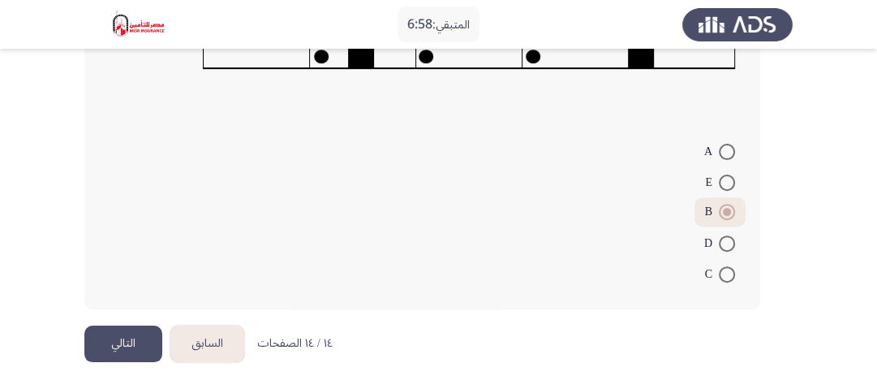
click at [136, 337] on button "التالي" at bounding box center [123, 343] width 78 height 37
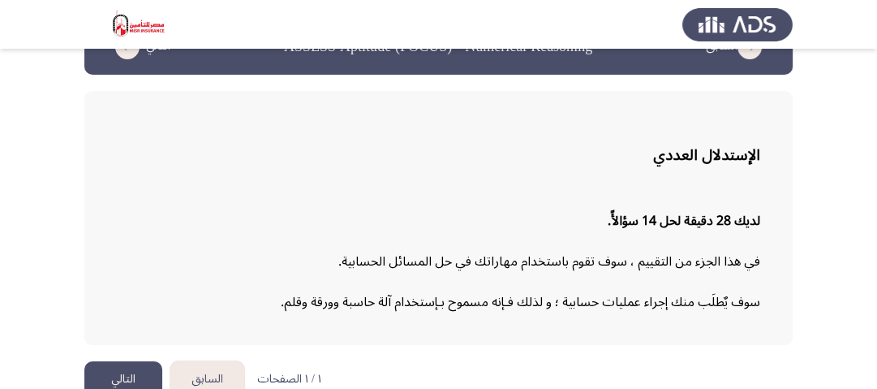
scroll to position [65, 0]
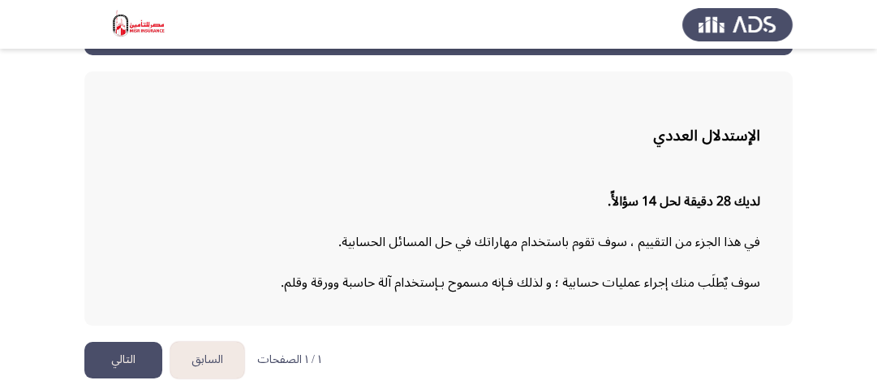
click at [126, 345] on button "التالي" at bounding box center [123, 360] width 78 height 37
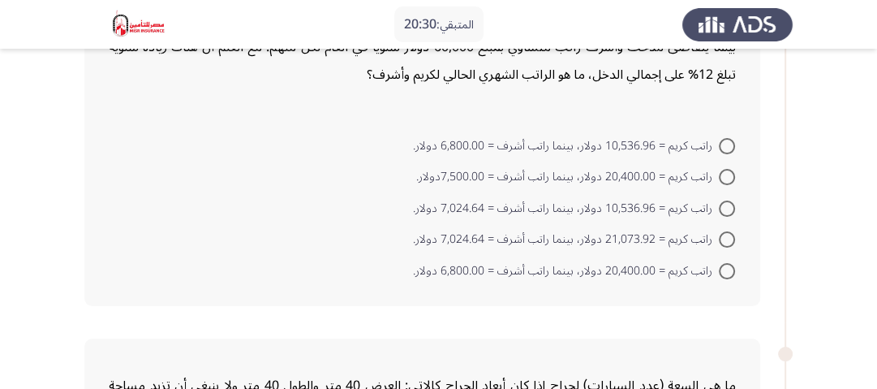
scroll to position [195, 0]
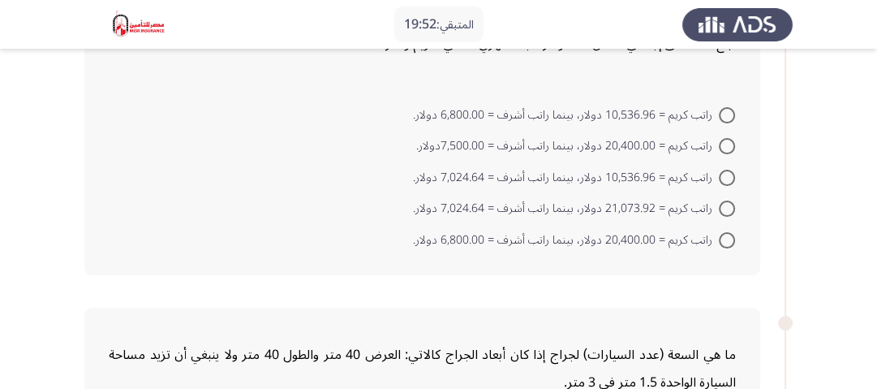
click at [544, 211] on span "راتب كريم = 21,073.92 دولار، بينما راتب أشرف = 7,024.64 دولار." at bounding box center [566, 208] width 306 height 19
click at [719, 211] on input "راتب كريم = 21,073.92 دولار، بينما راتب أشرف = 7,024.64 دولار." at bounding box center [727, 208] width 16 height 16
radio input "true"
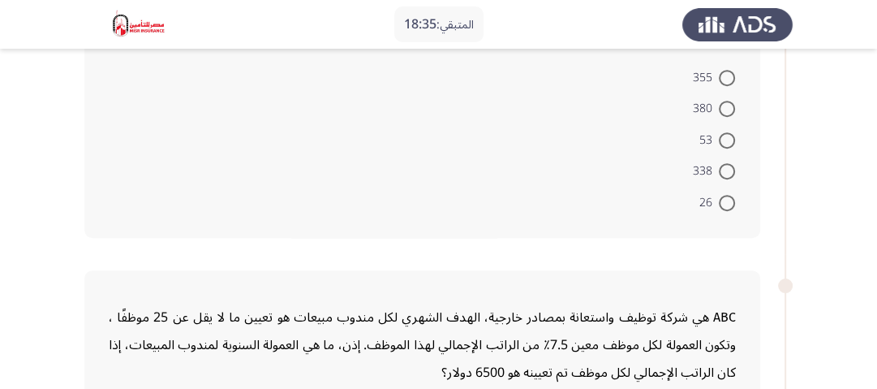
scroll to position [584, 0]
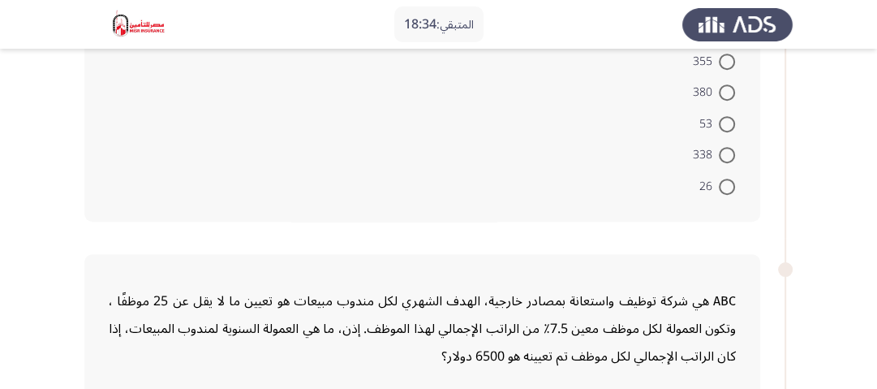
click at [730, 185] on span at bounding box center [727, 186] width 16 height 16
click at [730, 185] on input "26" at bounding box center [727, 186] width 16 height 16
radio input "true"
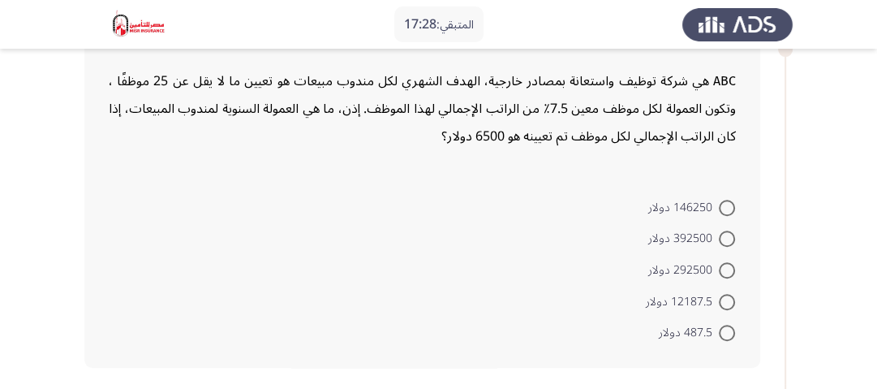
scroll to position [779, 0]
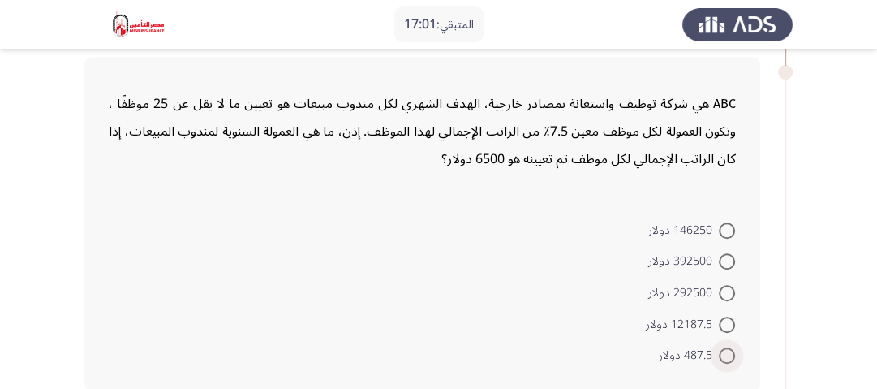
click at [726, 352] on span at bounding box center [727, 355] width 16 height 16
click at [726, 352] on input "487.5 دولار" at bounding box center [727, 355] width 16 height 16
radio input "true"
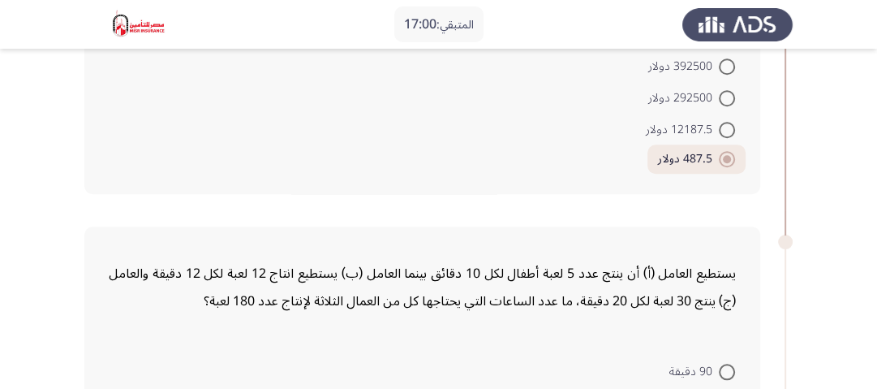
scroll to position [1168, 0]
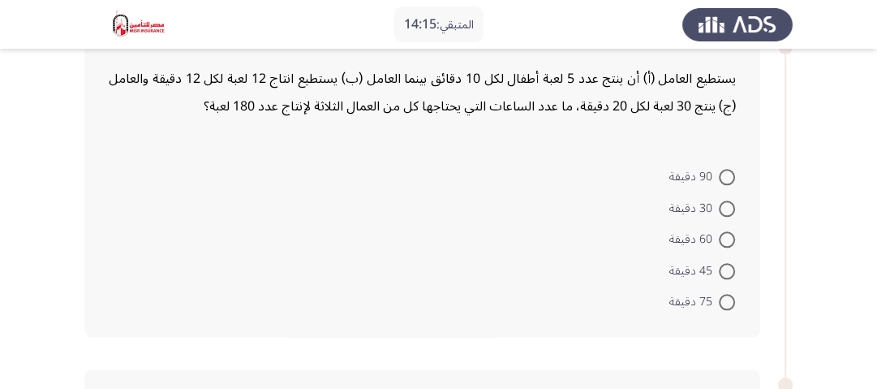
click at [725, 169] on span at bounding box center [727, 177] width 16 height 16
click at [725, 169] on input "90 دقيقة" at bounding box center [727, 177] width 16 height 16
radio input "true"
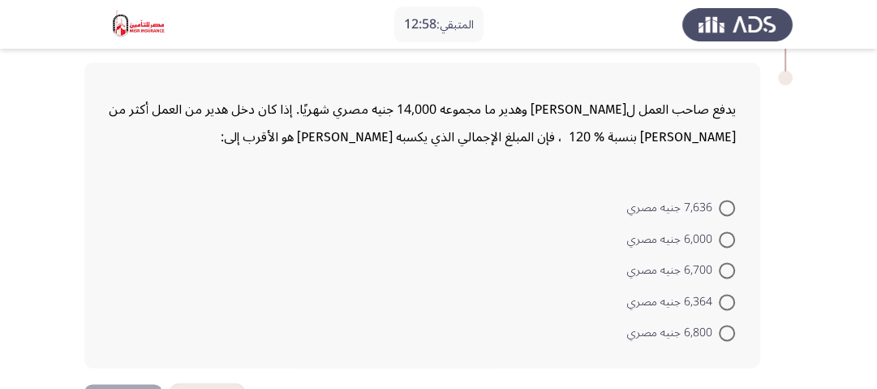
scroll to position [1524, 0]
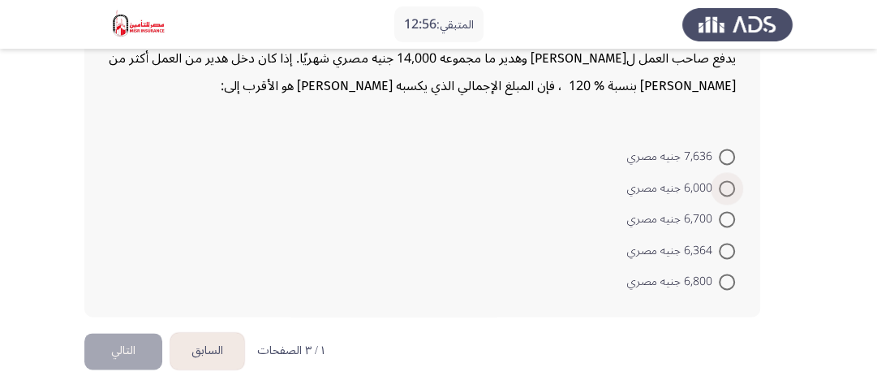
click at [729, 180] on span at bounding box center [727, 188] width 16 height 16
click at [729, 180] on input "6,000 جنيه مصري" at bounding box center [727, 188] width 16 height 16
radio input "true"
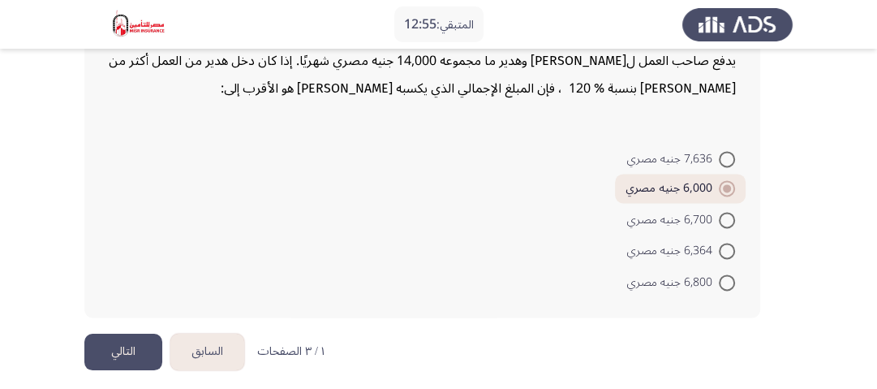
click at [136, 344] on button "التالي" at bounding box center [123, 351] width 78 height 37
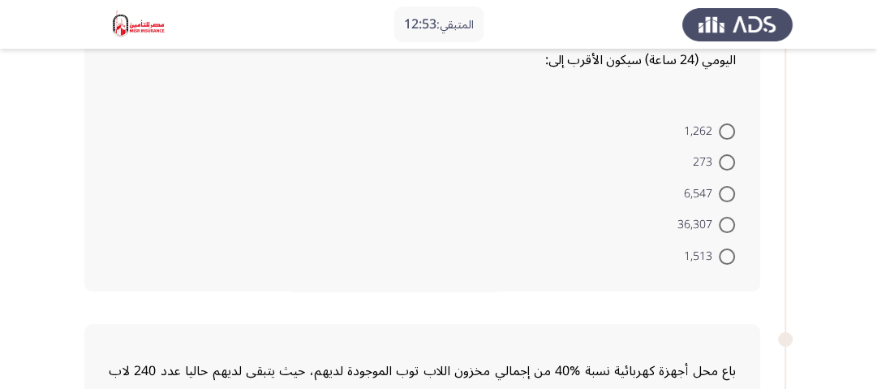
scroll to position [65, 0]
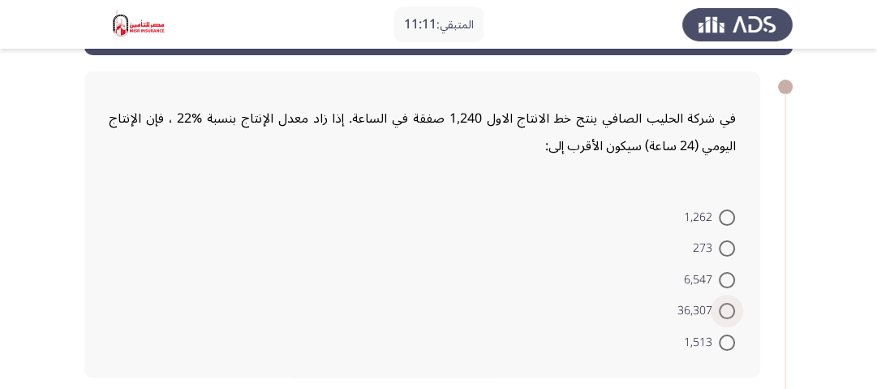
click at [727, 307] on span at bounding box center [727, 311] width 16 height 16
click at [727, 307] on input "36,307" at bounding box center [727, 311] width 16 height 16
radio input "true"
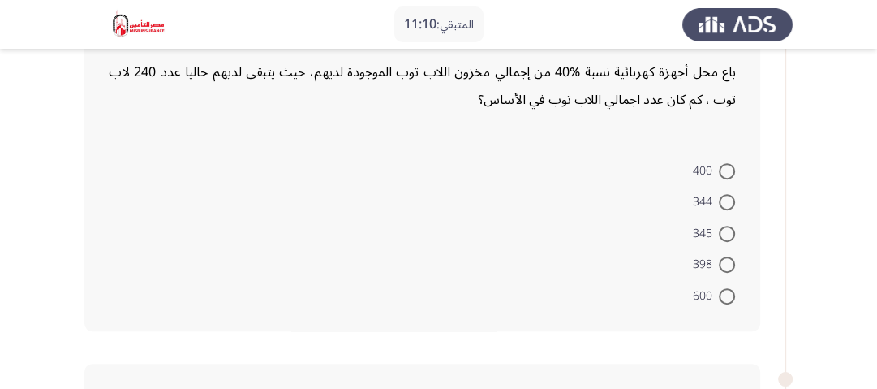
scroll to position [389, 0]
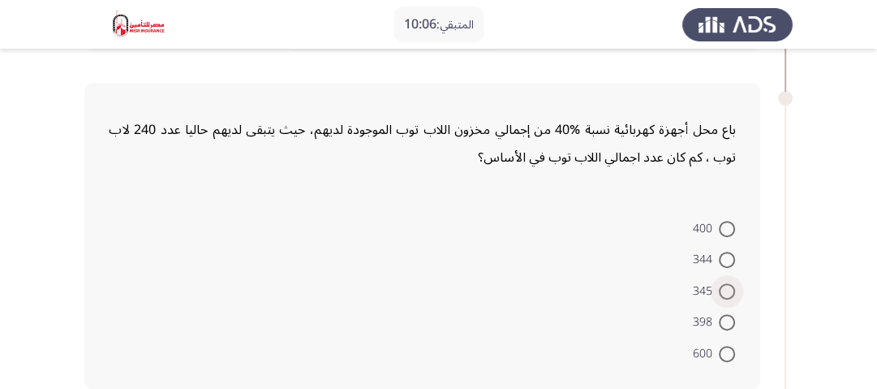
click at [721, 287] on span at bounding box center [727, 291] width 16 height 16
click at [721, 287] on input "345" at bounding box center [727, 291] width 16 height 16
radio input "true"
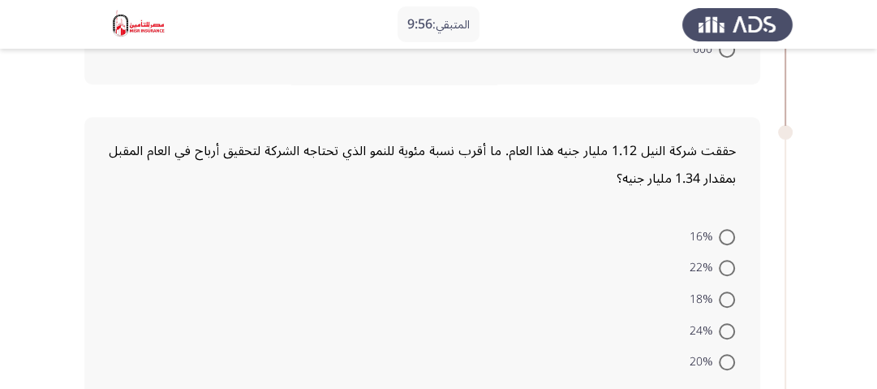
scroll to position [714, 0]
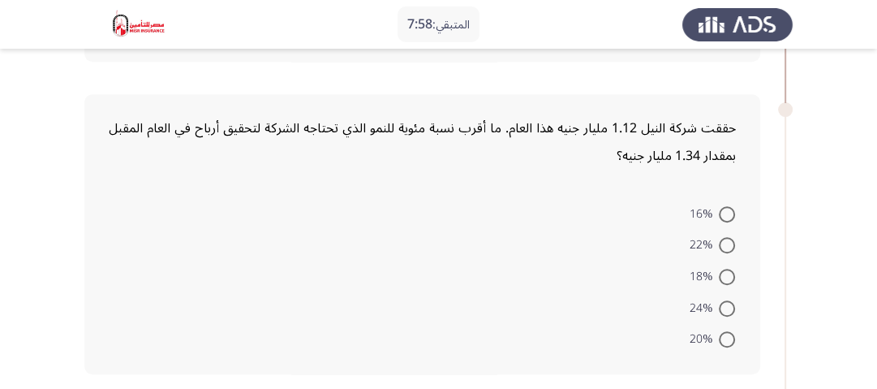
click at [720, 243] on span at bounding box center [727, 245] width 16 height 16
click at [720, 243] on input "22%" at bounding box center [727, 245] width 16 height 16
radio input "true"
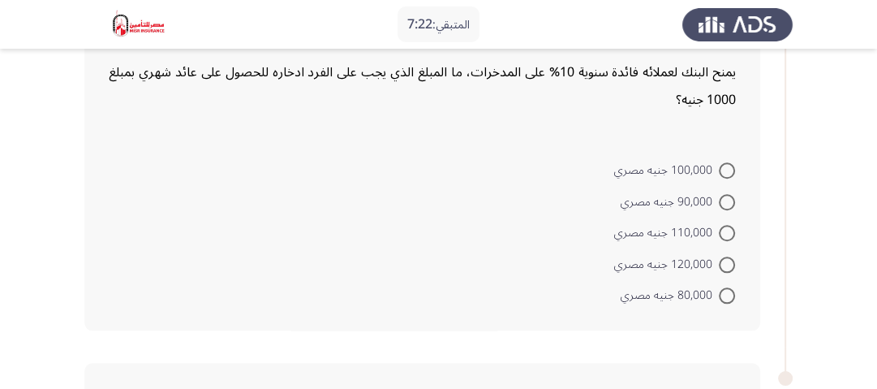
scroll to position [1095, 0]
click at [730, 161] on span at bounding box center [727, 169] width 16 height 16
click at [730, 161] on input "100,000 جنيه مصري" at bounding box center [727, 169] width 16 height 16
radio input "true"
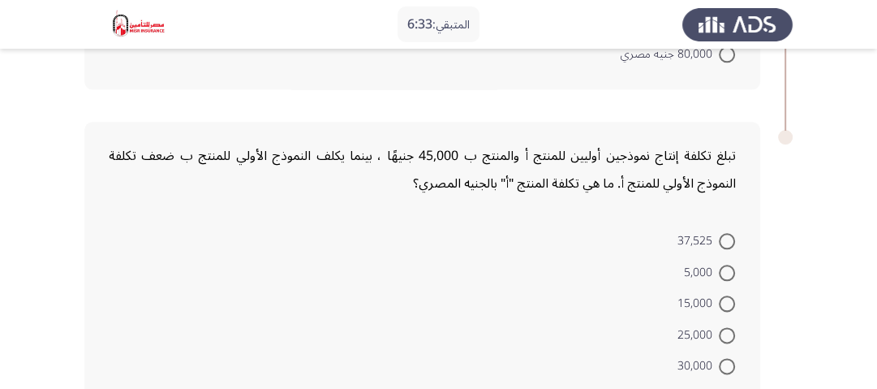
scroll to position [1355, 0]
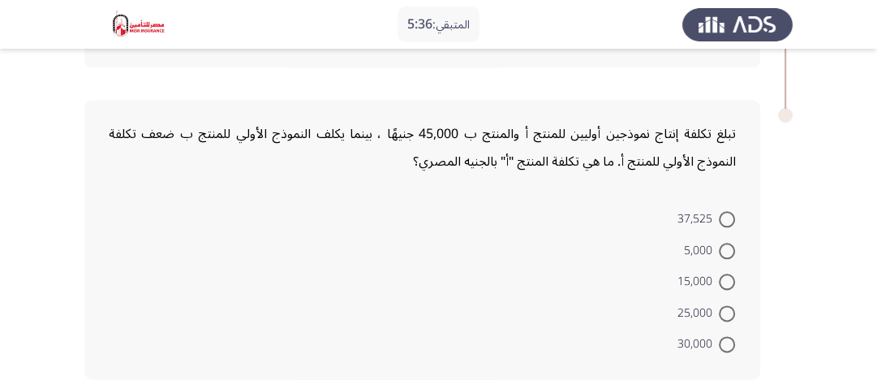
click at [727, 279] on span at bounding box center [727, 281] width 16 height 16
click at [727, 279] on input "15,000" at bounding box center [727, 281] width 16 height 16
radio input "true"
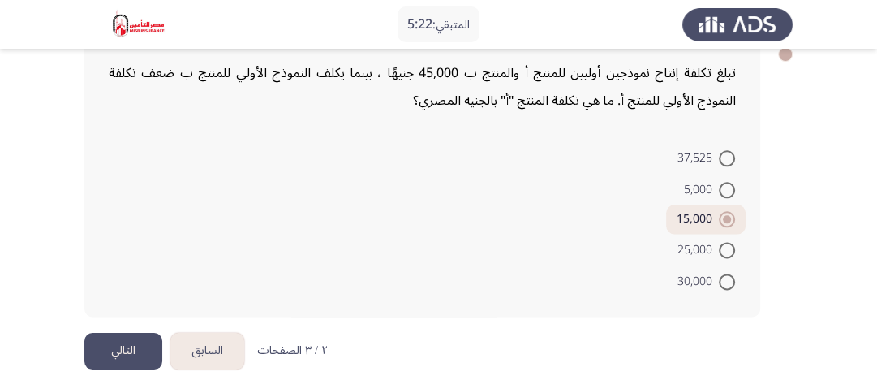
drag, startPoint x: 146, startPoint y: 325, endPoint x: 155, endPoint y: 321, distance: 9.5
click at [122, 352] on button "التالي" at bounding box center [123, 351] width 78 height 37
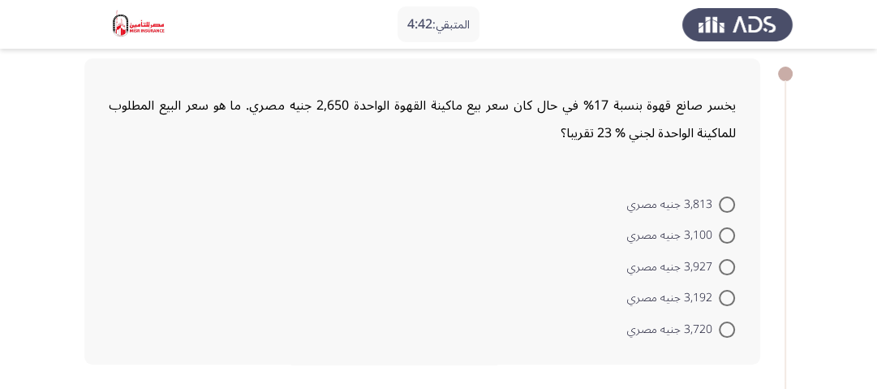
scroll to position [65, 0]
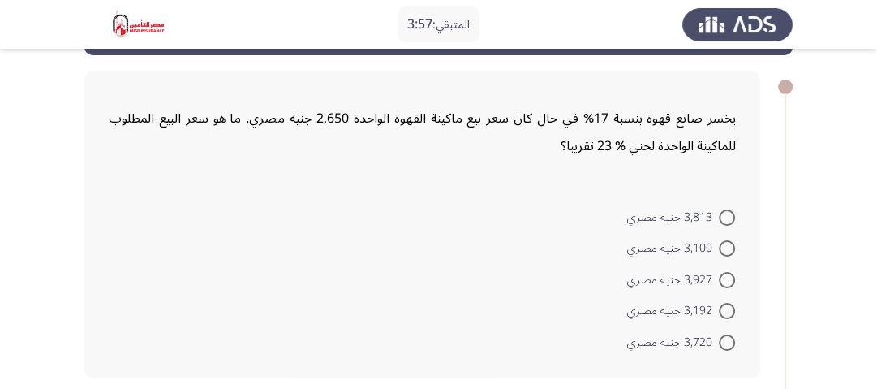
click at [722, 308] on span at bounding box center [727, 311] width 16 height 16
click at [722, 308] on input "3,192 جنيه مصري" at bounding box center [727, 311] width 16 height 16
radio input "true"
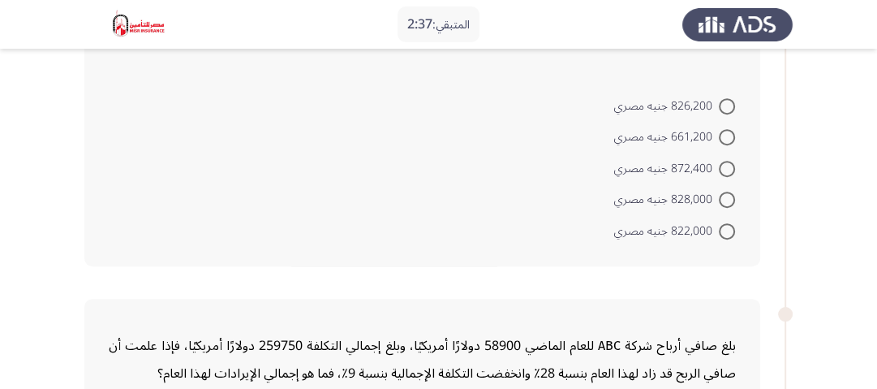
scroll to position [519, 0]
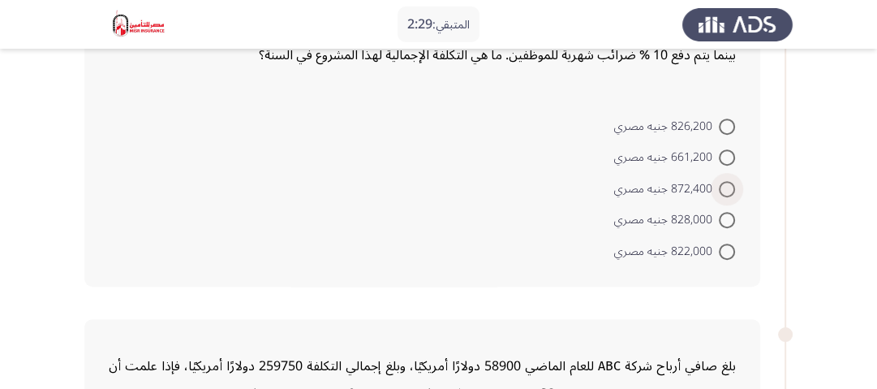
click at [724, 182] on span at bounding box center [727, 189] width 16 height 16
click at [724, 182] on input "872,400 جنيه مصري" at bounding box center [727, 189] width 16 height 16
radio input "true"
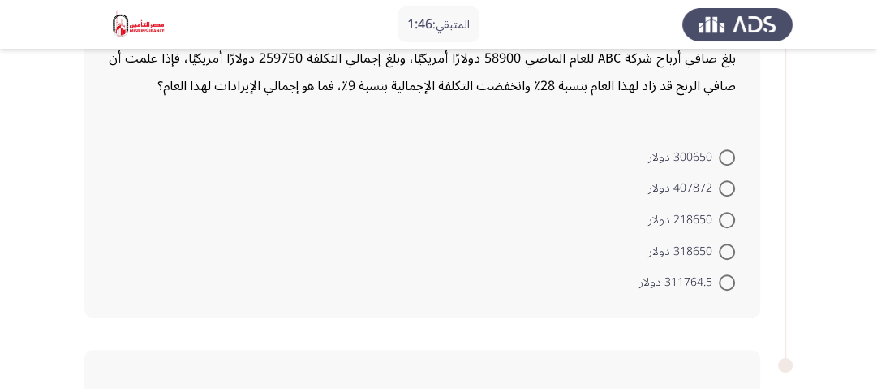
scroll to position [844, 0]
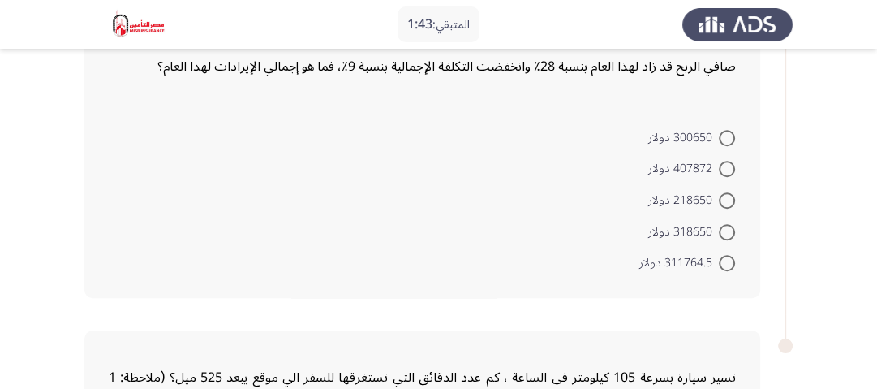
click at [722, 260] on span at bounding box center [727, 263] width 16 height 16
click at [722, 260] on input "311764.5 دولار" at bounding box center [727, 263] width 16 height 16
radio input "true"
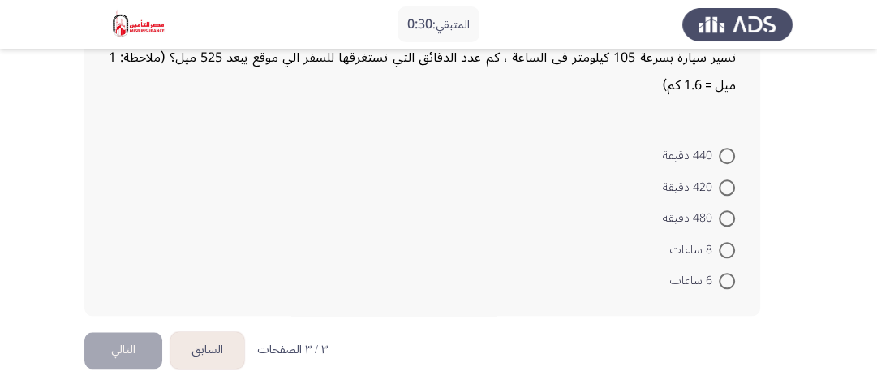
scroll to position [1163, 0]
click at [724, 244] on span at bounding box center [727, 249] width 16 height 16
click at [724, 244] on input "8 ساعات" at bounding box center [727, 249] width 16 height 16
radio input "true"
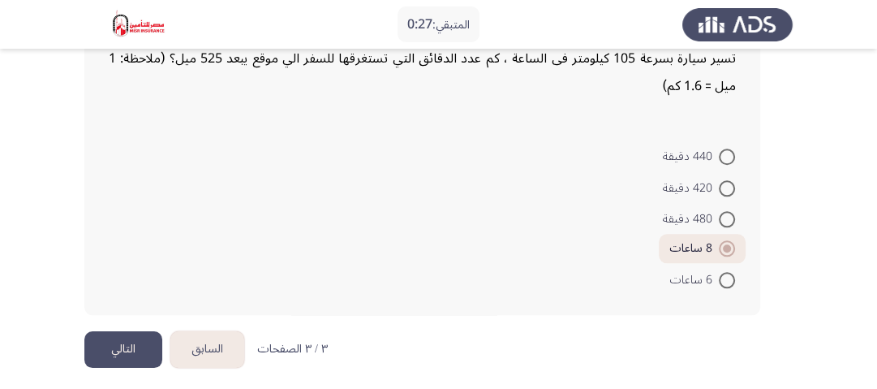
click at [133, 337] on button "التالي" at bounding box center [123, 349] width 78 height 37
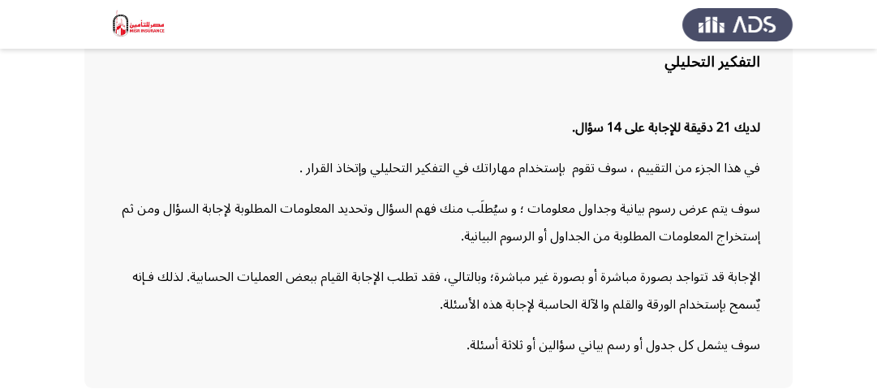
scroll to position [204, 0]
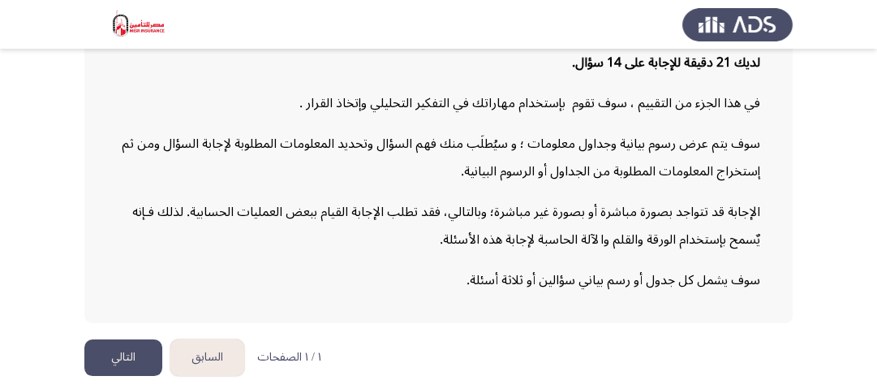
click at [124, 350] on button "التالي" at bounding box center [123, 357] width 78 height 37
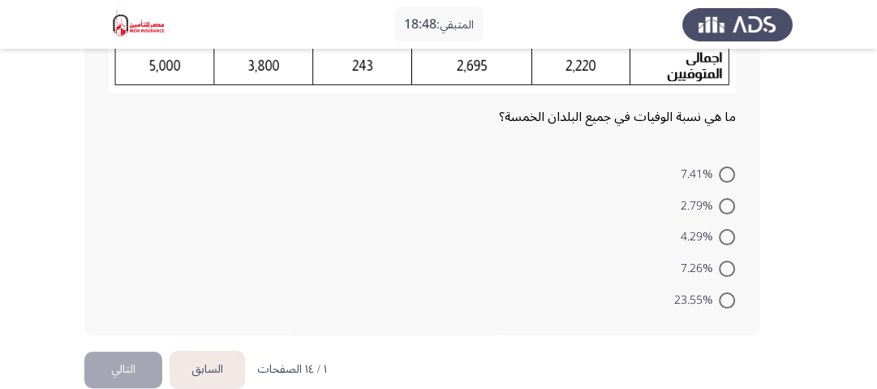
scroll to position [195, 0]
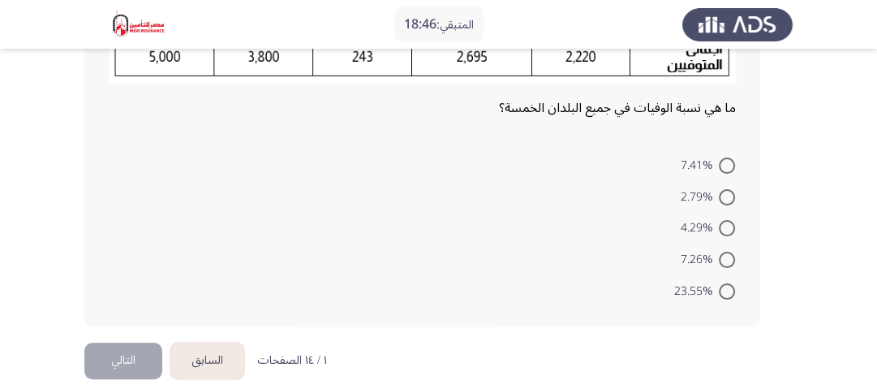
click at [726, 290] on span at bounding box center [727, 291] width 16 height 16
click at [726, 290] on input "23.55%" at bounding box center [727, 291] width 16 height 16
radio input "true"
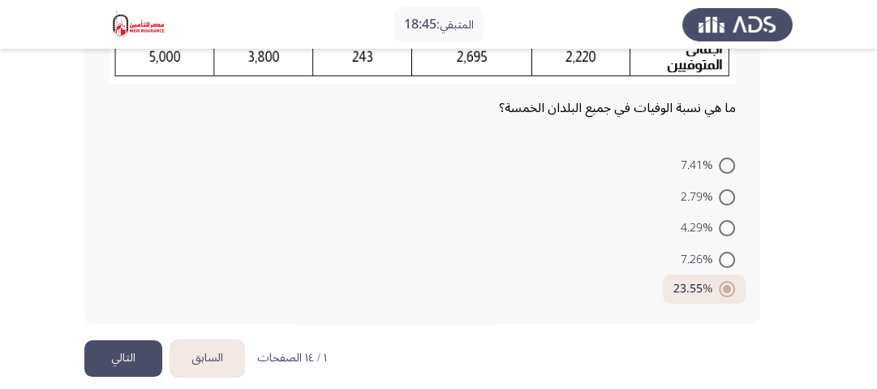
click at [128, 359] on button "التالي" at bounding box center [123, 358] width 78 height 37
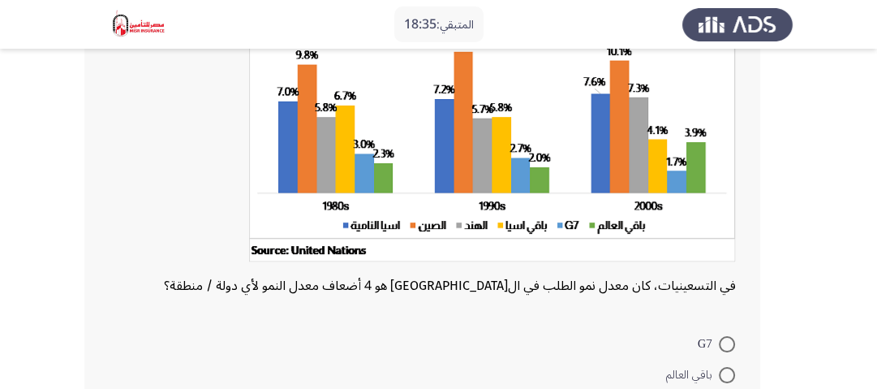
scroll to position [130, 0]
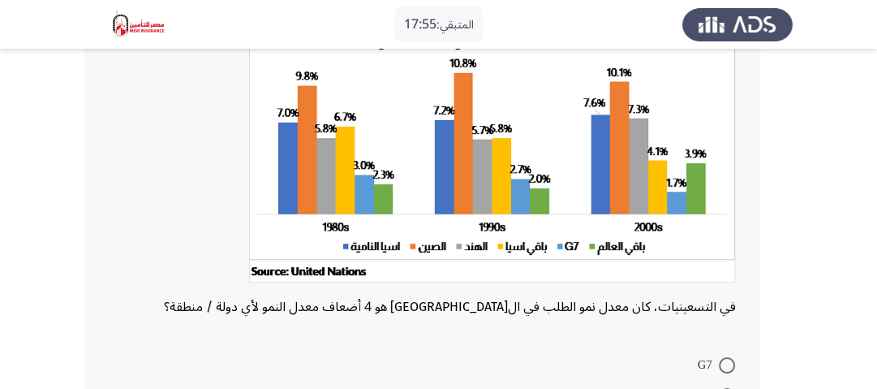
click at [856, 131] on app-assessment-container "المتبقي: 17:55 السابق ASSESS Aptitude (FOCUS) - Analytical Thinking التالي في ا…" at bounding box center [438, 238] width 877 height 606
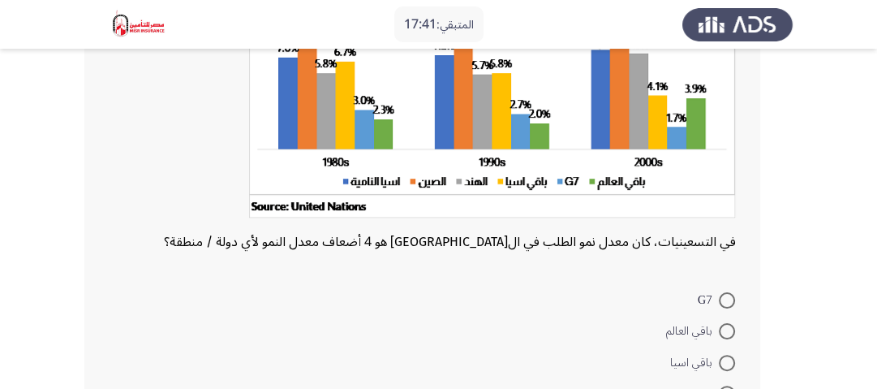
scroll to position [260, 0]
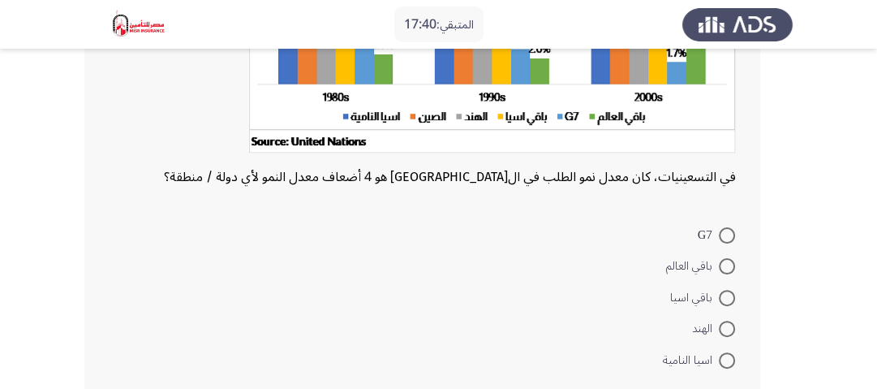
click at [724, 372] on mat-radio-button "اسيا النامية" at bounding box center [698, 359] width 93 height 32
click at [724, 362] on span at bounding box center [727, 360] width 16 height 16
click at [724, 362] on input "اسيا النامية" at bounding box center [727, 360] width 16 height 16
radio input "true"
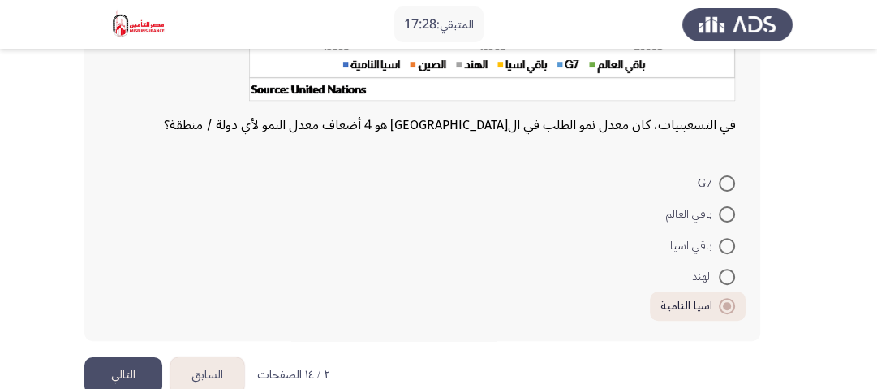
scroll to position [325, 0]
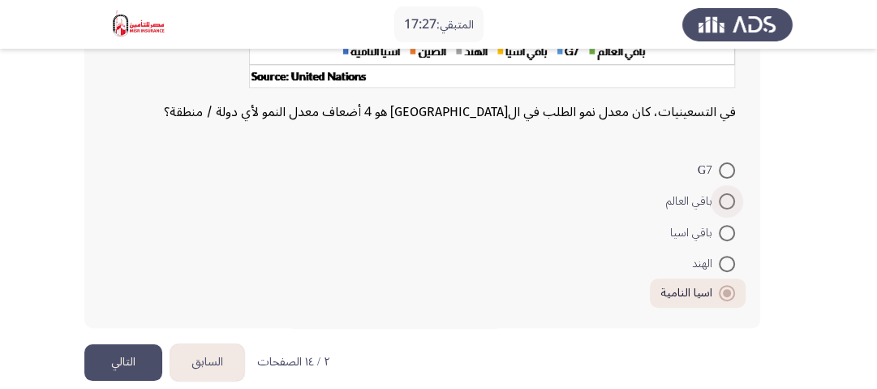
click at [724, 196] on span at bounding box center [727, 201] width 16 height 16
click at [724, 196] on input "باقي العالم" at bounding box center [727, 201] width 16 height 16
radio input "true"
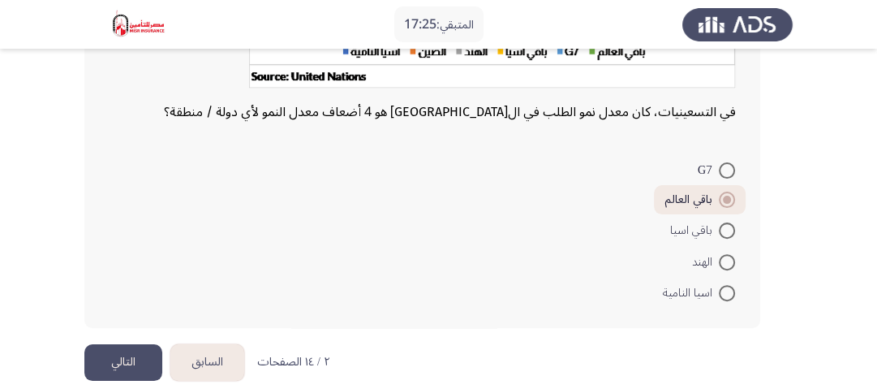
click at [107, 360] on button "التالي" at bounding box center [123, 362] width 78 height 37
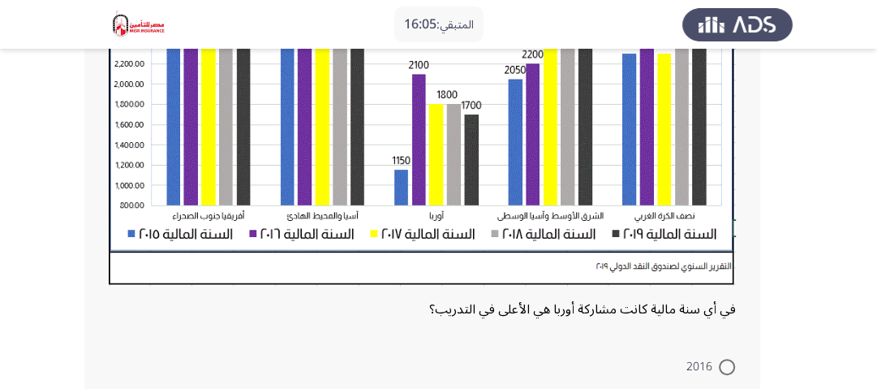
scroll to position [454, 0]
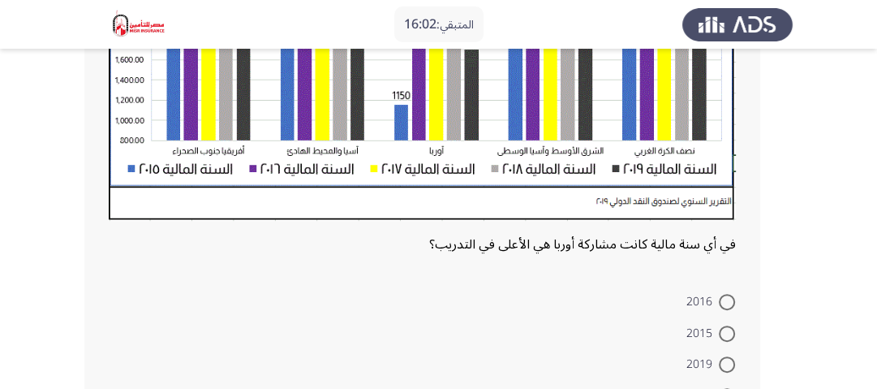
click at [720, 301] on span at bounding box center [727, 302] width 16 height 16
click at [720, 301] on input "2016" at bounding box center [727, 302] width 16 height 16
radio input "true"
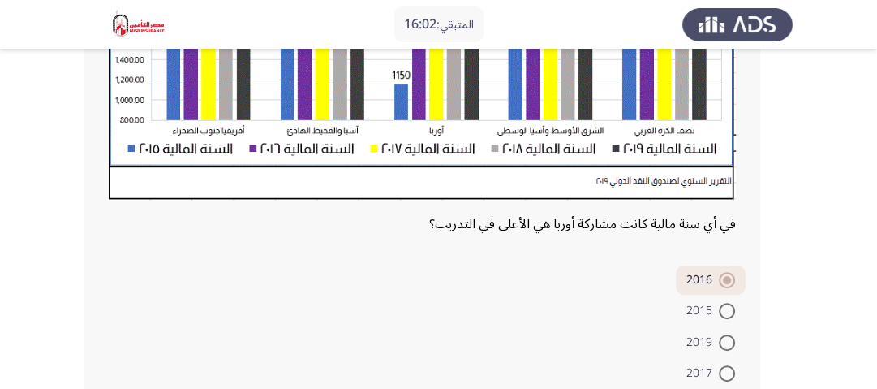
scroll to position [605, 0]
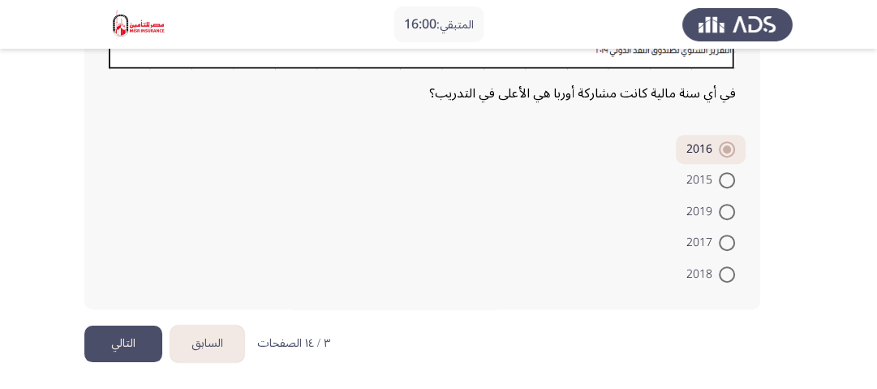
click at [138, 342] on button "التالي" at bounding box center [123, 343] width 78 height 37
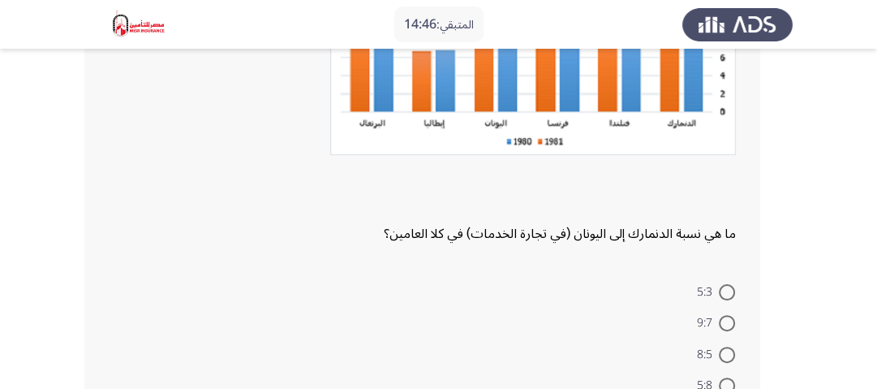
scroll to position [382, 0]
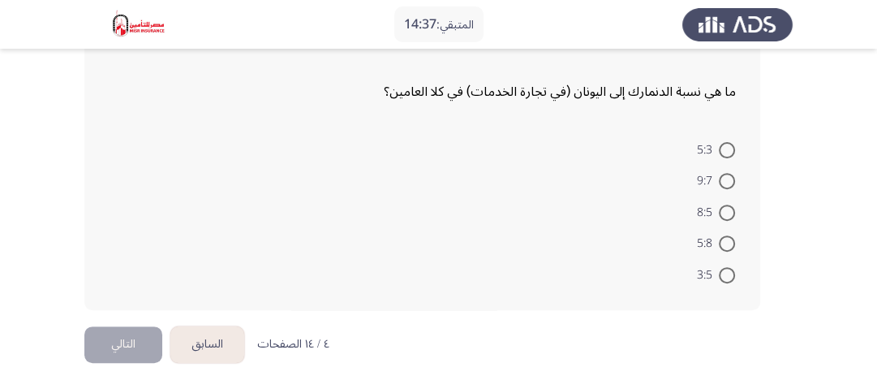
click at [725, 144] on span at bounding box center [727, 150] width 16 height 16
click at [725, 144] on input "5:3" at bounding box center [727, 150] width 16 height 16
radio input "true"
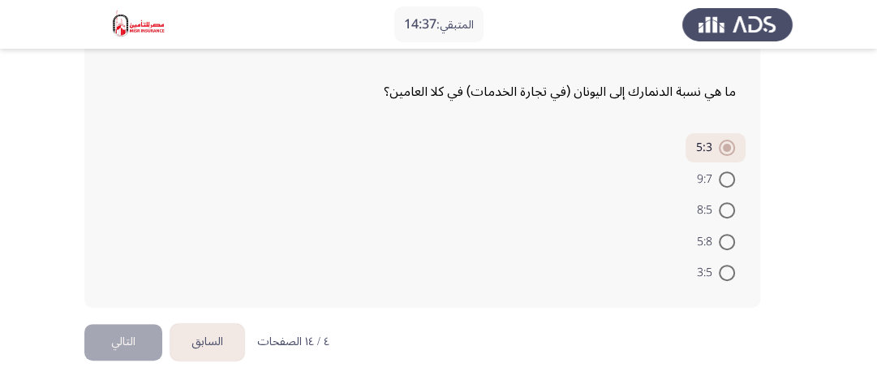
scroll to position [380, 0]
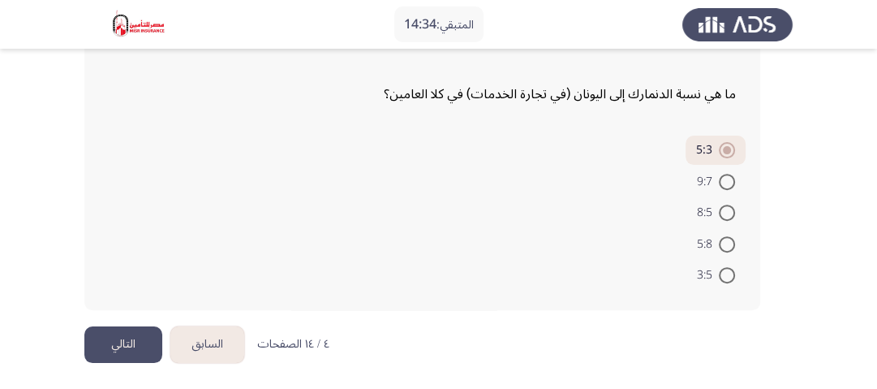
click at [146, 329] on button "التالي" at bounding box center [123, 344] width 78 height 37
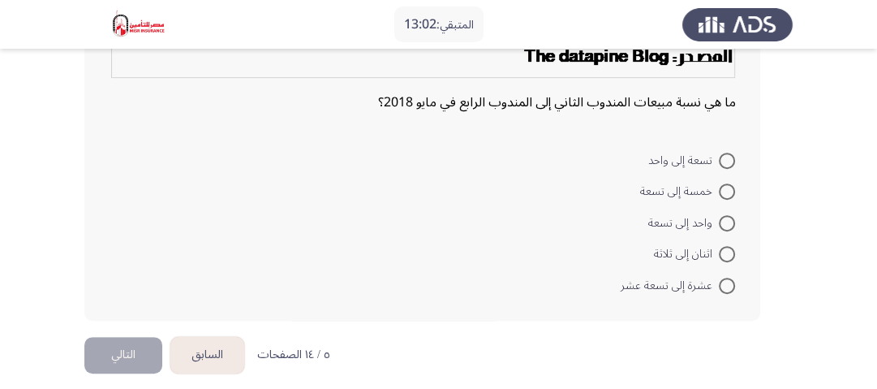
scroll to position [480, 0]
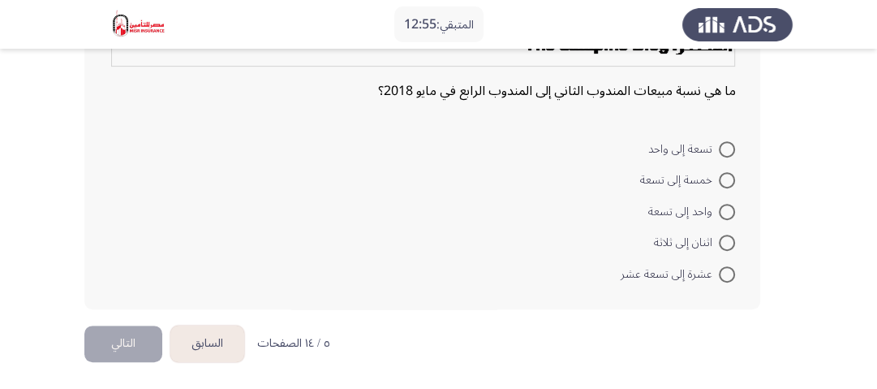
click at [719, 268] on span at bounding box center [727, 274] width 16 height 16
click at [719, 268] on input "عشرة إلى تسعة عشر" at bounding box center [727, 274] width 16 height 16
radio input "true"
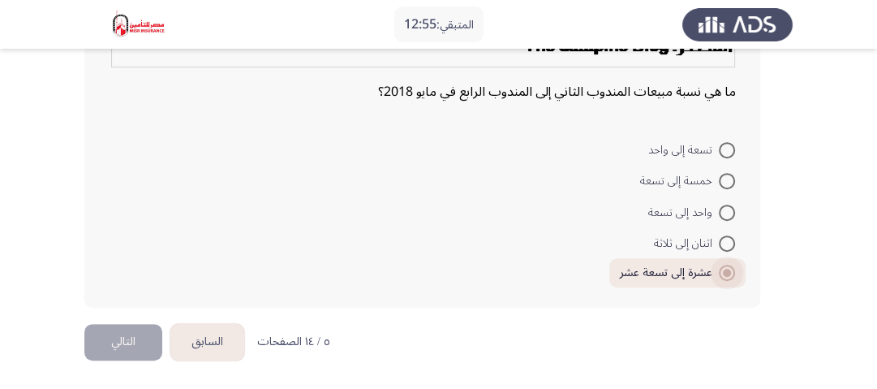
scroll to position [478, 0]
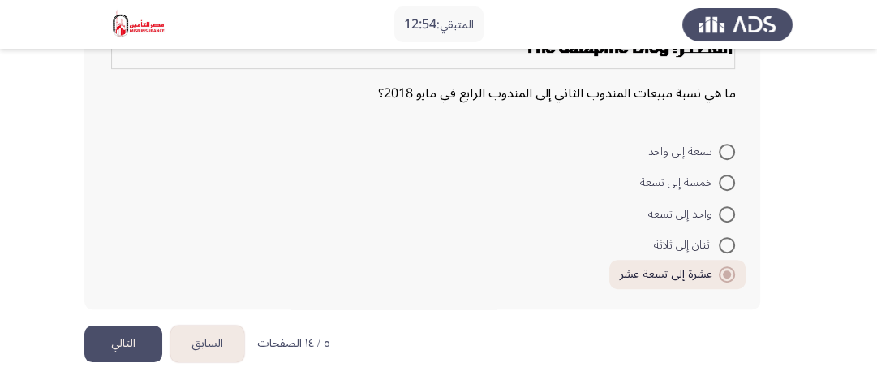
click at [156, 325] on button "التالي" at bounding box center [123, 343] width 78 height 37
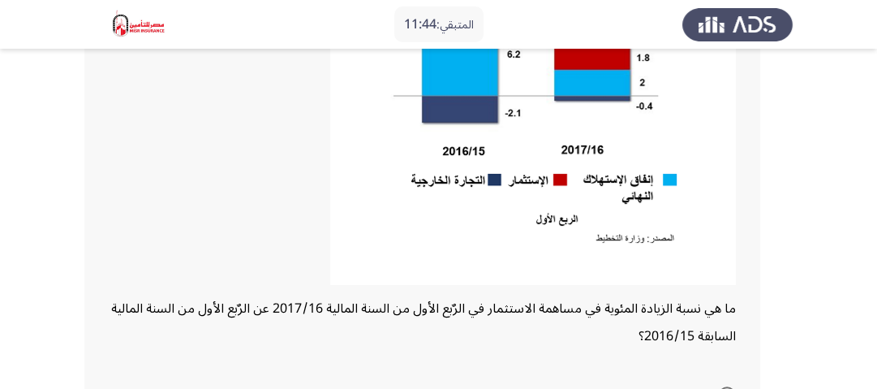
scroll to position [452, 0]
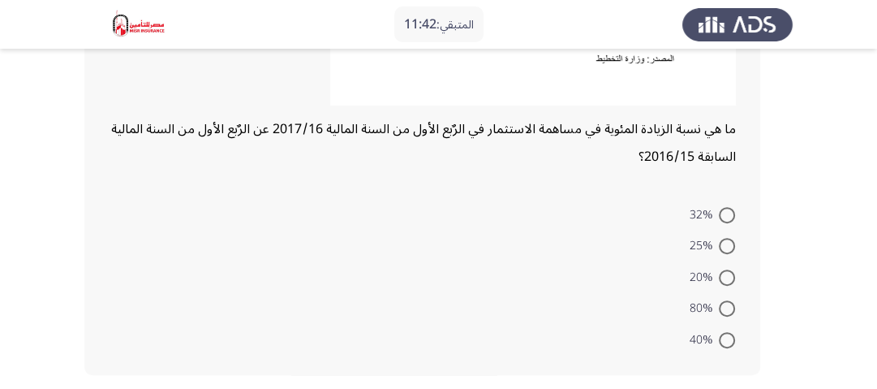
click at [719, 245] on span at bounding box center [727, 246] width 16 height 16
click at [719, 245] on input "25%" at bounding box center [727, 246] width 16 height 16
radio input "true"
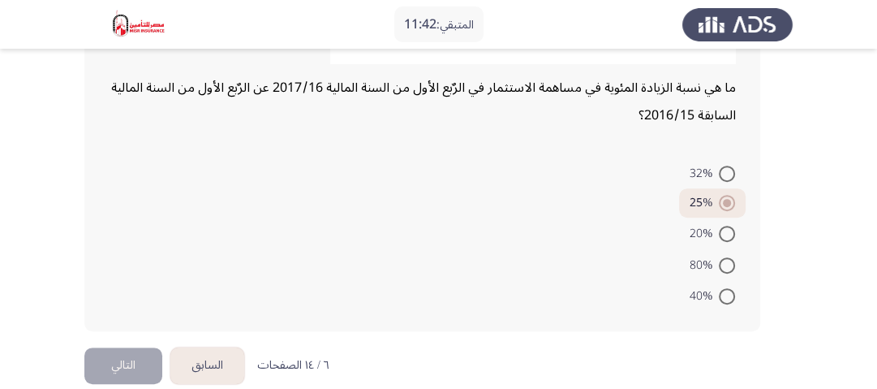
scroll to position [515, 0]
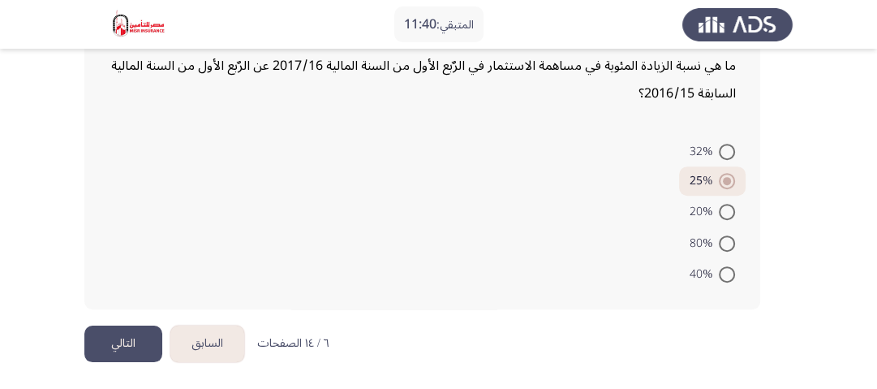
click at [114, 340] on button "التالي" at bounding box center [123, 343] width 78 height 37
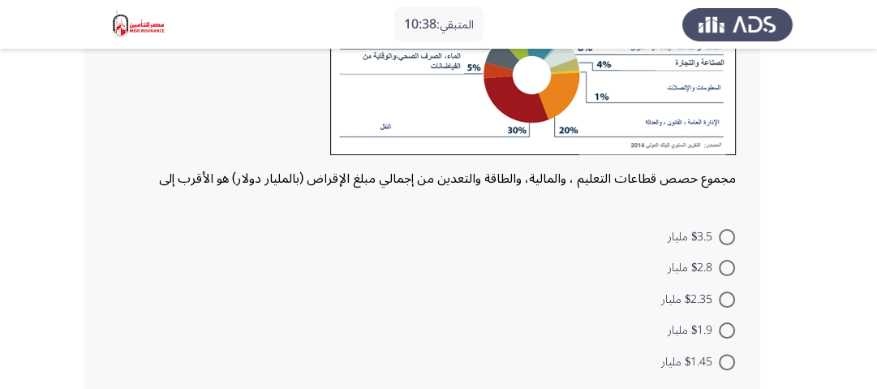
scroll to position [231, 0]
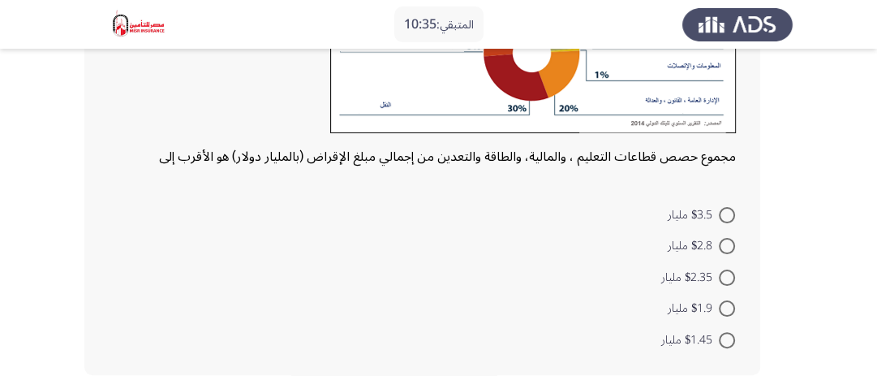
click at [722, 242] on span at bounding box center [727, 246] width 16 height 16
click at [722, 242] on input "$2.8 مليار" at bounding box center [727, 246] width 16 height 16
radio input "true"
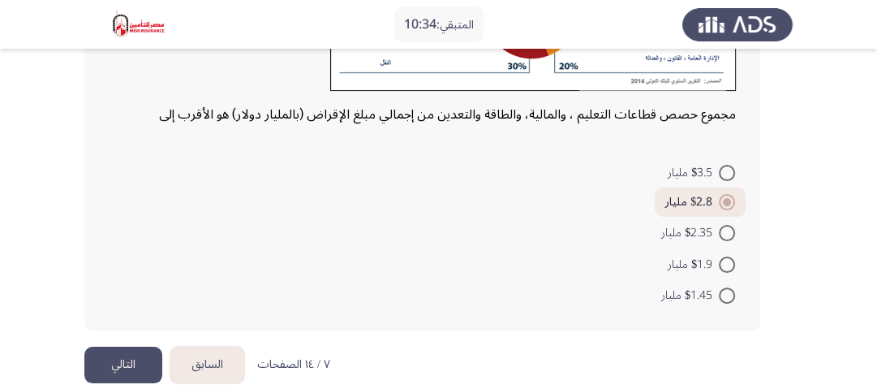
scroll to position [294, 0]
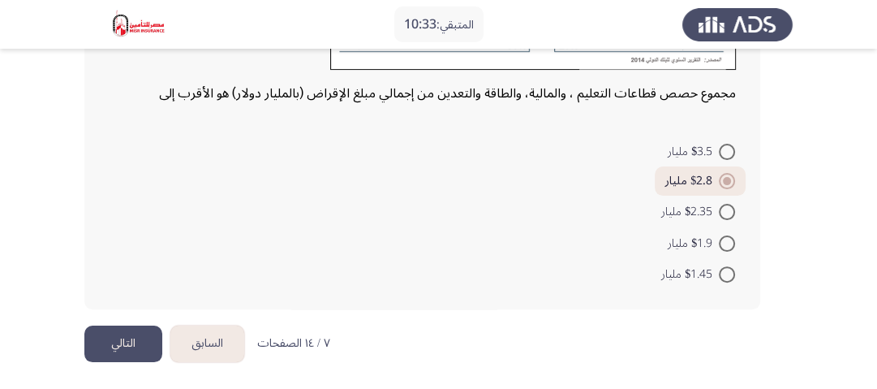
click at [120, 331] on button "التالي" at bounding box center [123, 343] width 78 height 37
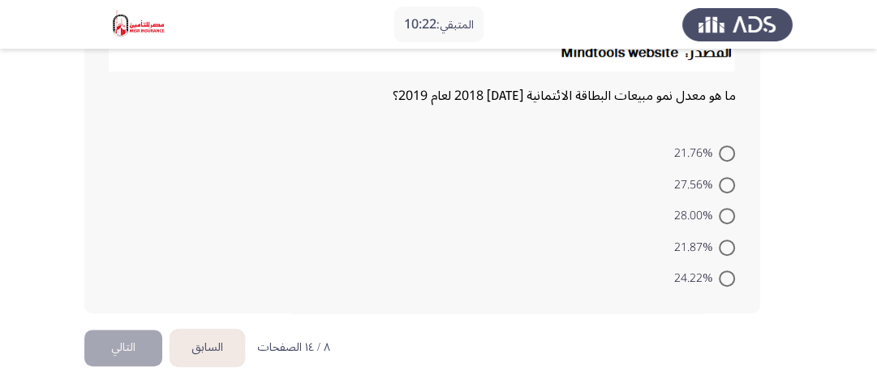
scroll to position [458, 0]
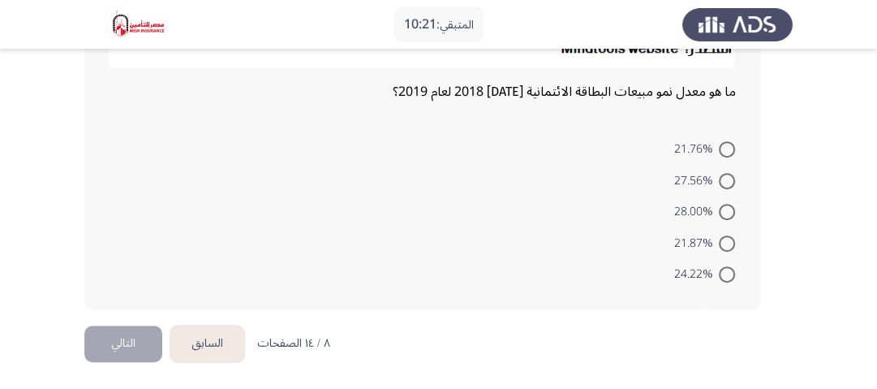
click at [213, 331] on button "السابق" at bounding box center [207, 343] width 74 height 37
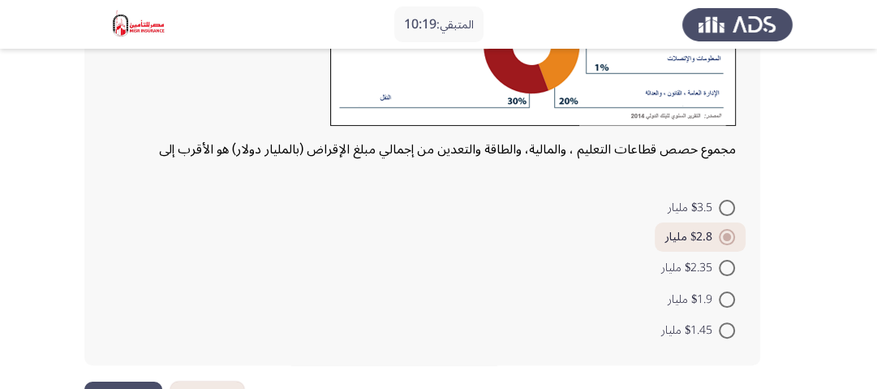
scroll to position [294, 0]
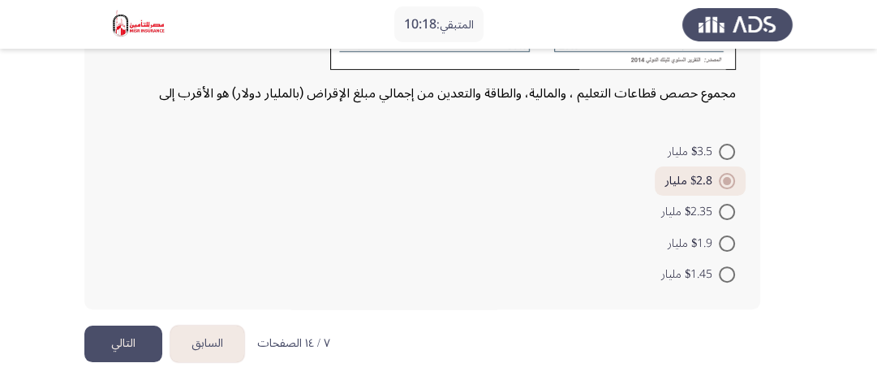
click at [729, 247] on span at bounding box center [727, 243] width 16 height 16
click at [729, 247] on input "$1.9 مليار" at bounding box center [727, 243] width 16 height 16
radio input "true"
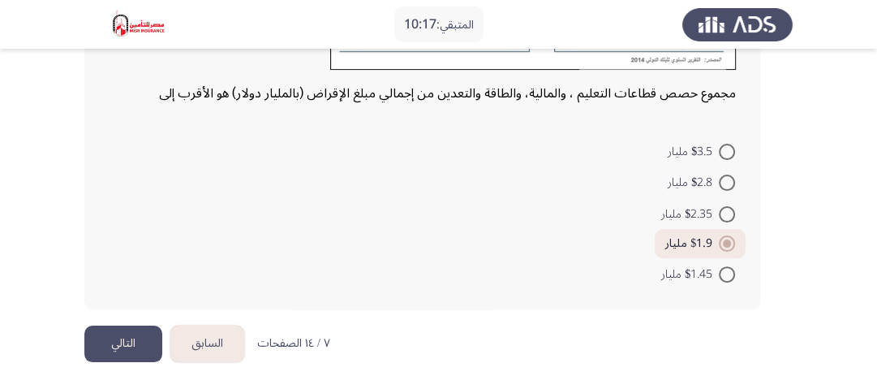
click at [107, 341] on button "التالي" at bounding box center [123, 343] width 78 height 37
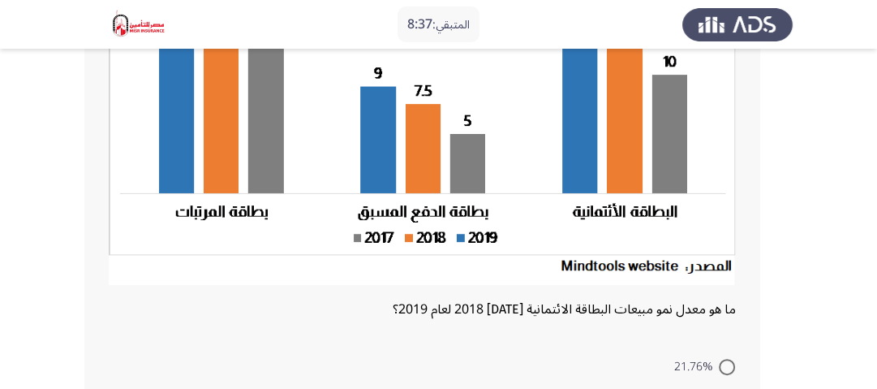
scroll to position [389, 0]
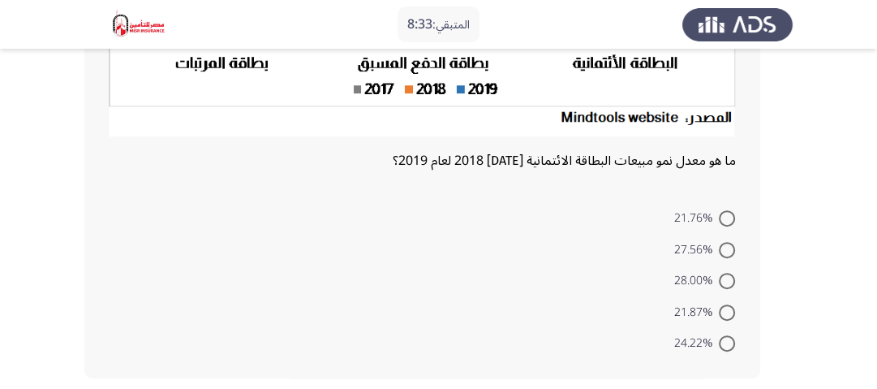
click at [719, 202] on mat-radio-button "21.76%" at bounding box center [705, 218] width 82 height 32
click at [730, 220] on span at bounding box center [727, 218] width 16 height 16
click at [730, 220] on input "21.76%" at bounding box center [727, 218] width 16 height 16
radio input "true"
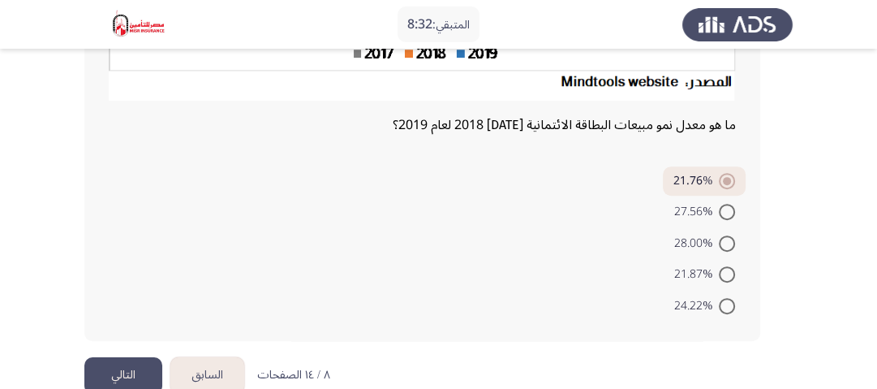
scroll to position [457, 0]
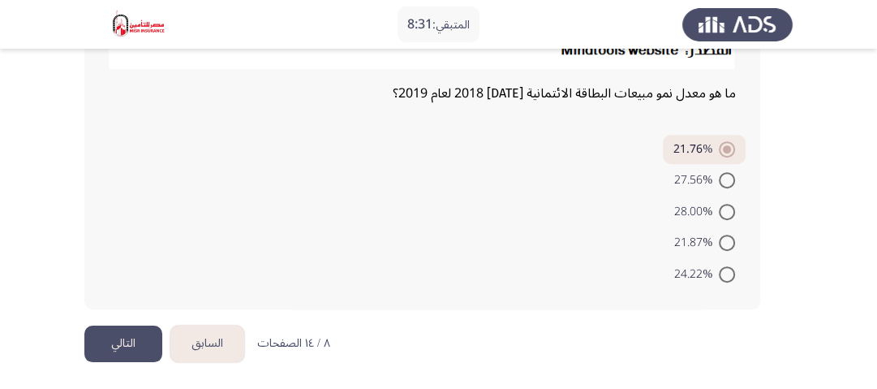
click at [94, 339] on button "التالي" at bounding box center [123, 343] width 78 height 37
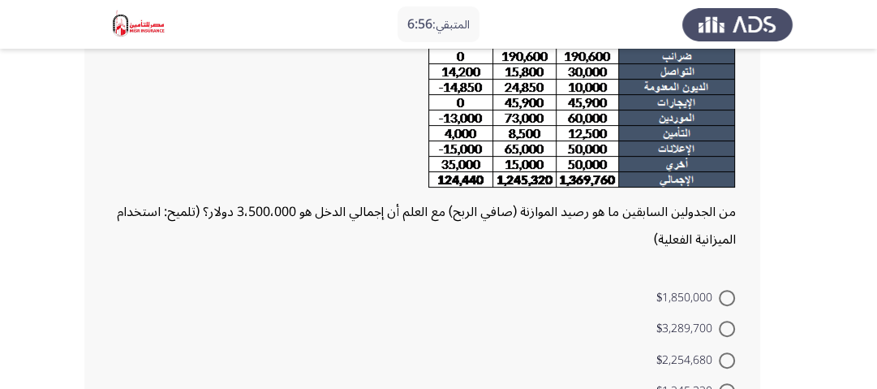
scroll to position [389, 0]
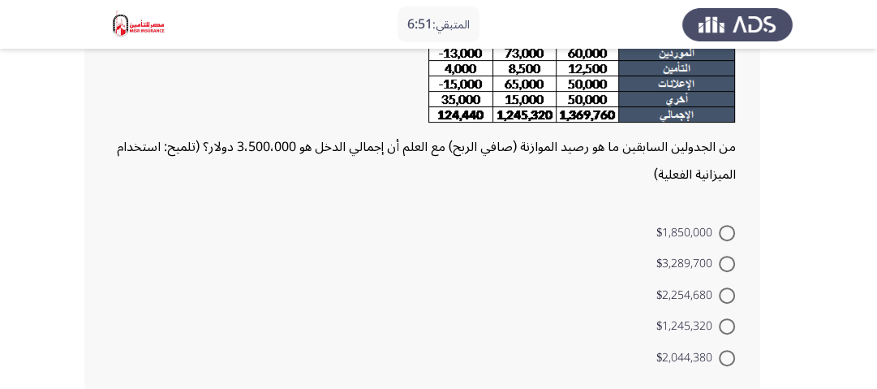
click at [722, 328] on span at bounding box center [727, 326] width 16 height 16
click at [722, 328] on input "$1,245,320" at bounding box center [727, 326] width 16 height 16
radio input "true"
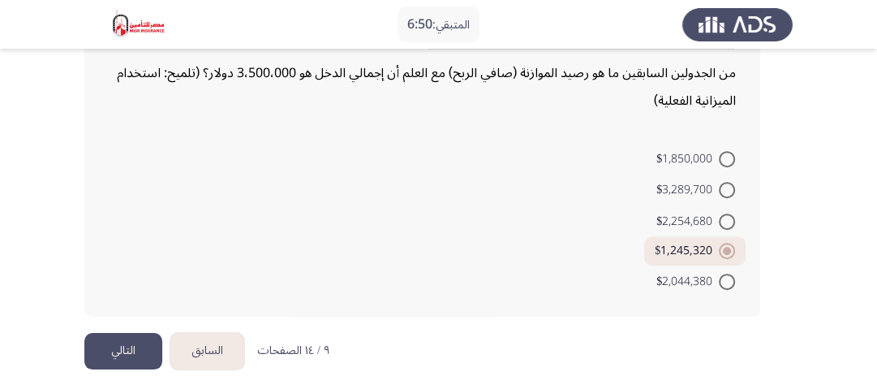
scroll to position [471, 0]
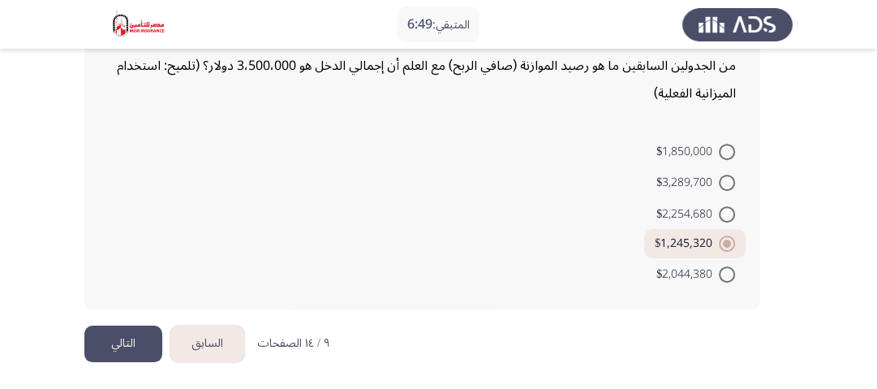
click at [110, 337] on button "التالي" at bounding box center [123, 343] width 78 height 37
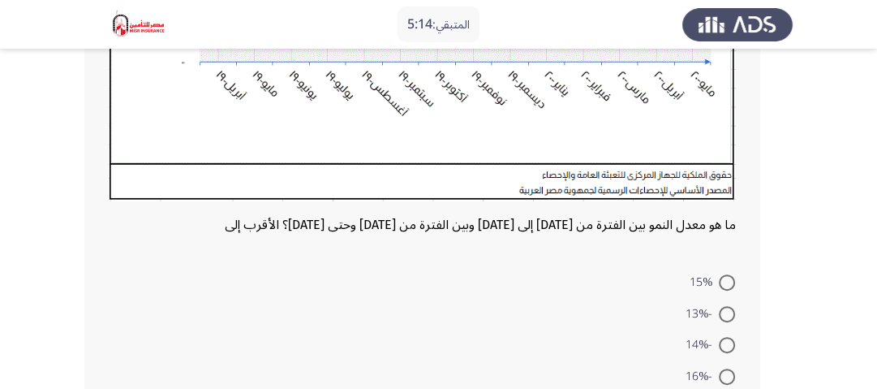
scroll to position [581, 0]
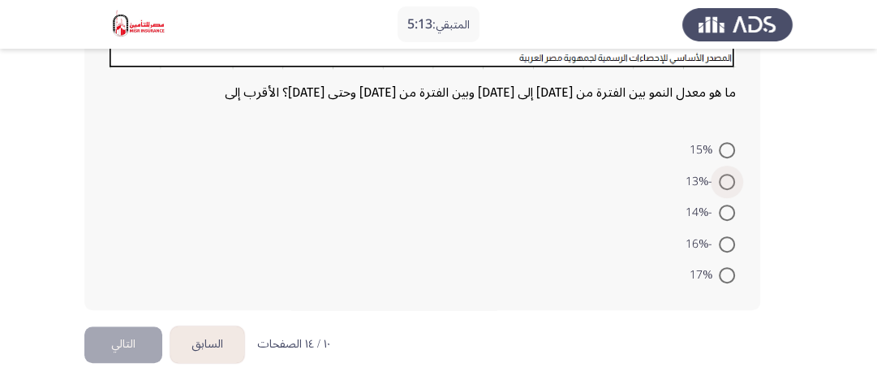
click at [719, 175] on span at bounding box center [727, 182] width 16 height 16
click at [719, 175] on input "-13%" at bounding box center [727, 182] width 16 height 16
radio input "true"
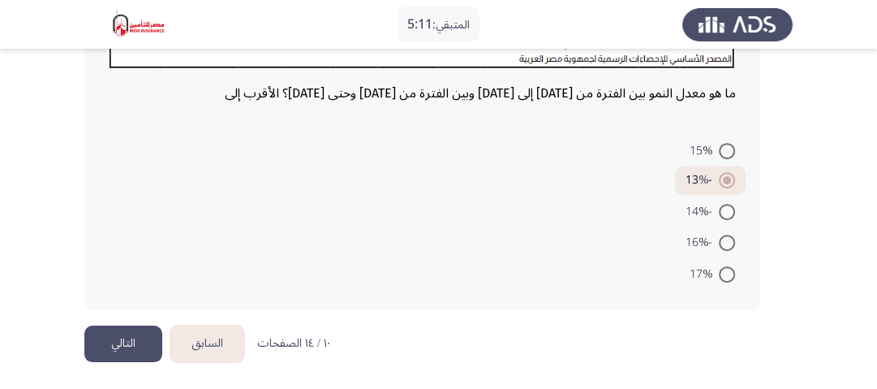
click at [140, 343] on button "التالي" at bounding box center [123, 343] width 78 height 37
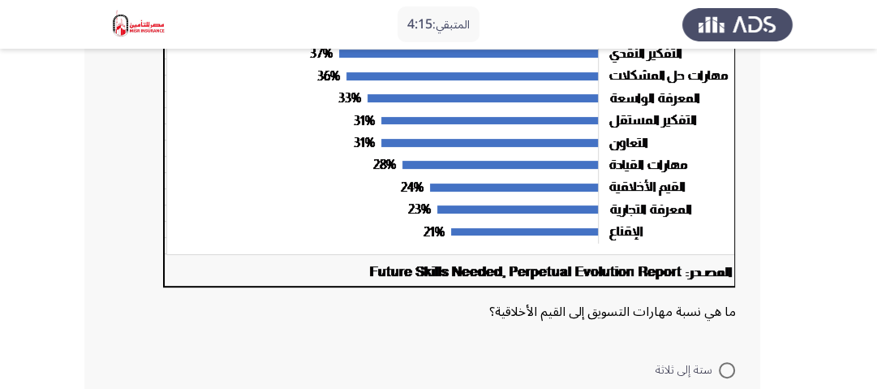
scroll to position [448, 0]
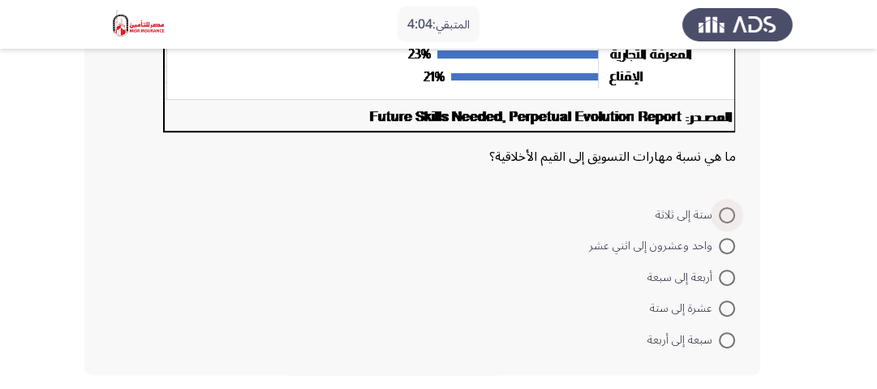
click at [724, 214] on span at bounding box center [727, 215] width 16 height 16
click at [724, 214] on input "ستة إلى ثلاثة" at bounding box center [727, 215] width 16 height 16
radio input "true"
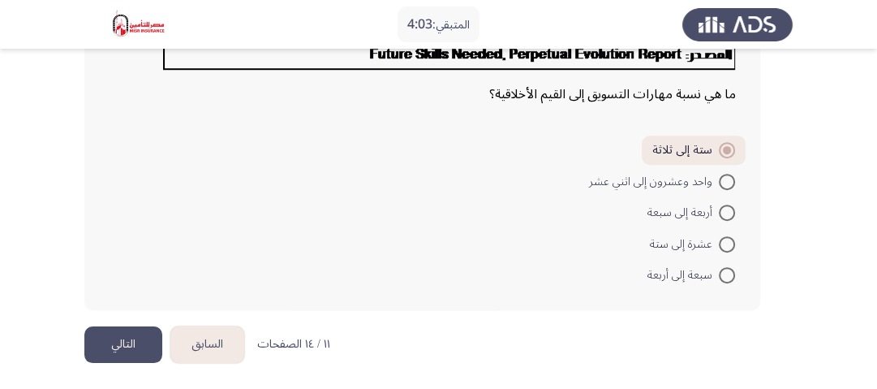
scroll to position [511, 0]
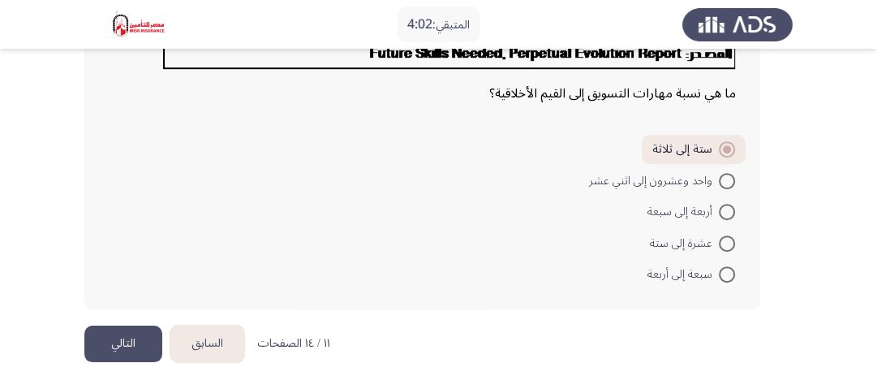
click at [91, 329] on button "التالي" at bounding box center [123, 343] width 78 height 37
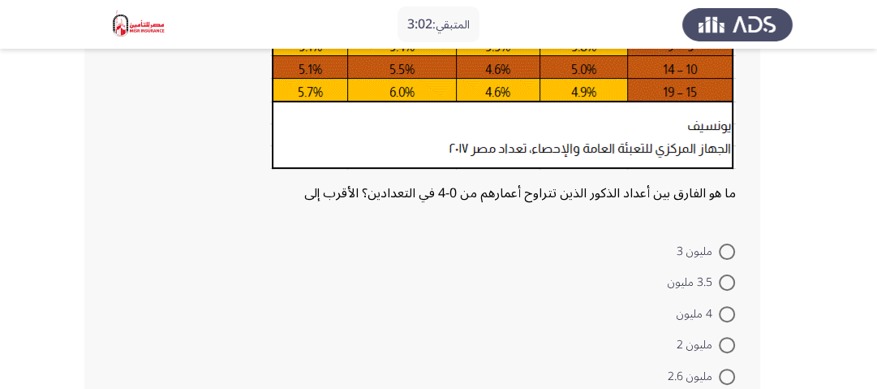
scroll to position [325, 0]
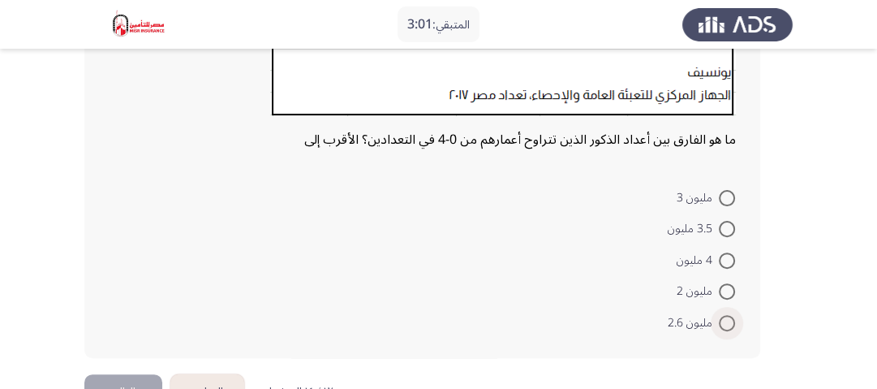
click at [717, 316] on span "مليون 2.6" at bounding box center [693, 322] width 51 height 19
click at [719, 316] on input "مليون 2.6" at bounding box center [727, 323] width 16 height 16
radio input "true"
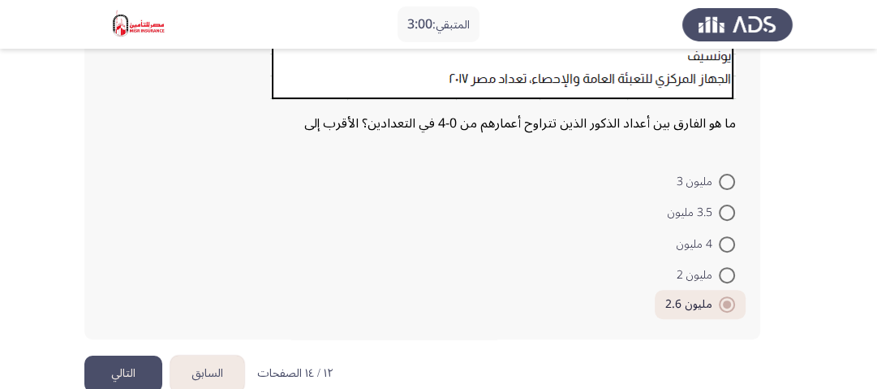
scroll to position [371, 0]
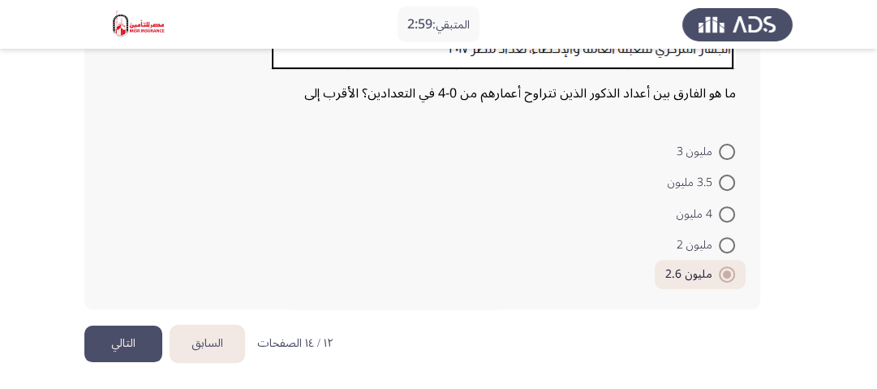
click at [136, 338] on button "التالي" at bounding box center [123, 343] width 78 height 37
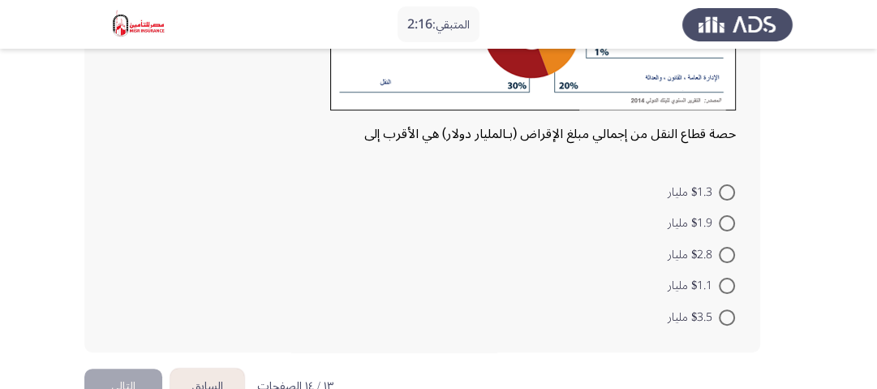
scroll to position [231, 0]
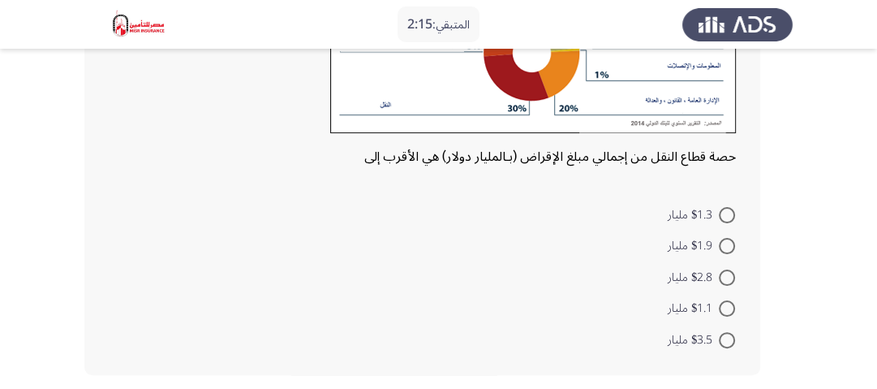
click at [727, 336] on span at bounding box center [727, 340] width 16 height 16
click at [727, 336] on input "$3.5 مليار" at bounding box center [727, 340] width 16 height 16
radio input "true"
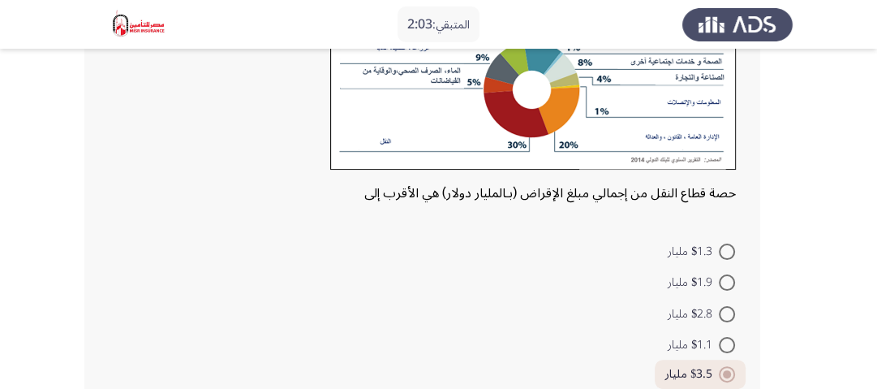
scroll to position [260, 0]
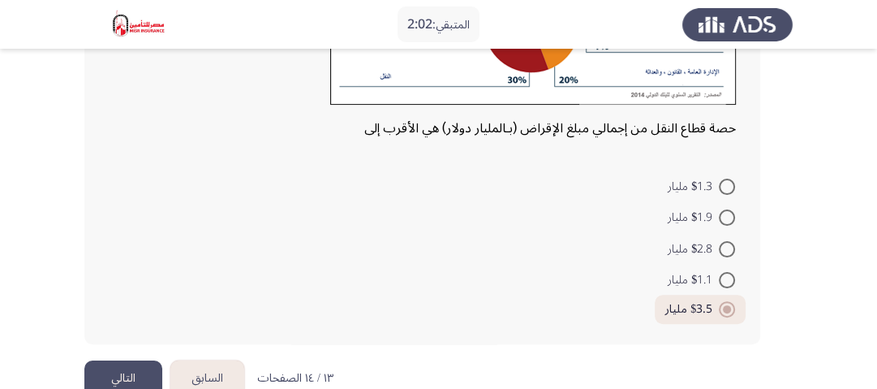
click at [722, 243] on span at bounding box center [727, 249] width 16 height 16
click at [722, 243] on input "$2.8 مليار" at bounding box center [727, 249] width 16 height 16
radio input "true"
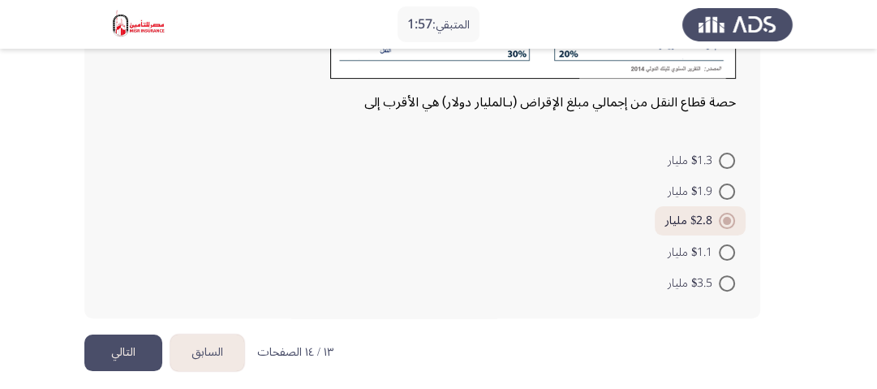
scroll to position [294, 0]
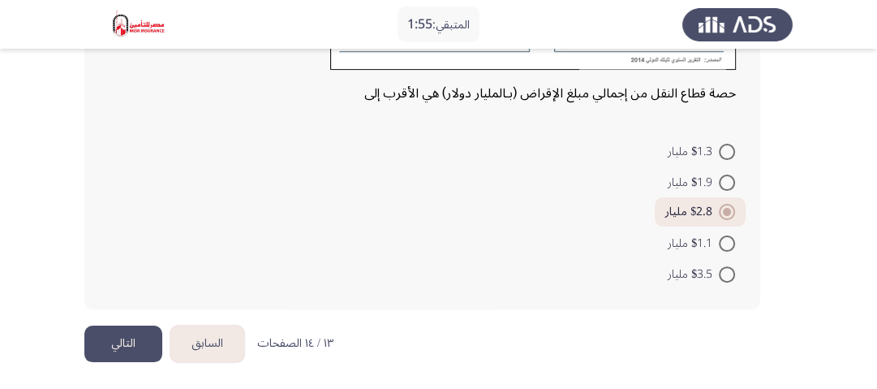
click at [143, 331] on button "التالي" at bounding box center [123, 343] width 78 height 37
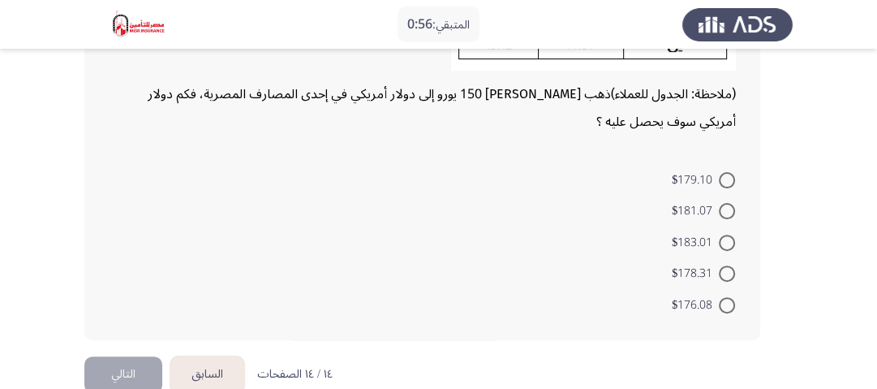
scroll to position [348, 0]
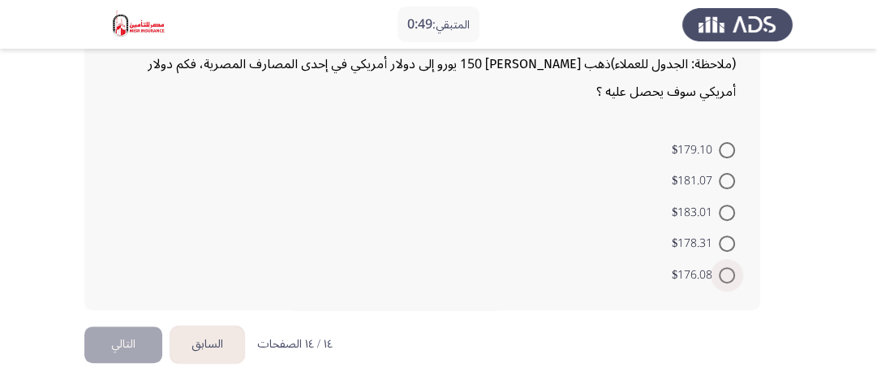
click at [723, 269] on span at bounding box center [727, 275] width 16 height 16
click at [723, 269] on input "$176.08" at bounding box center [727, 275] width 16 height 16
radio input "true"
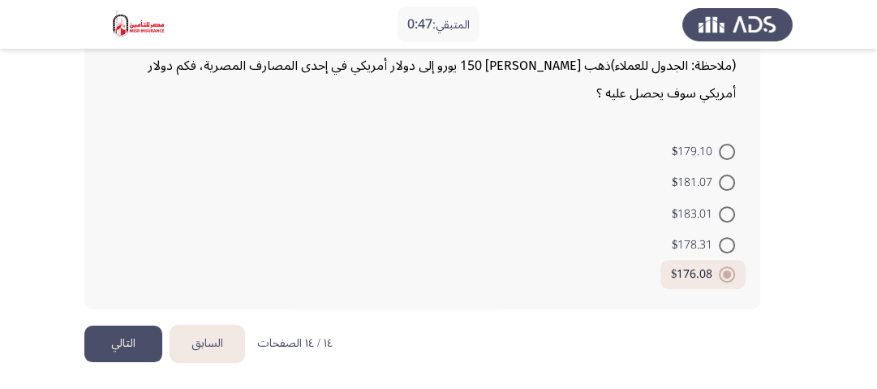
click at [153, 347] on button "التالي" at bounding box center [123, 343] width 78 height 37
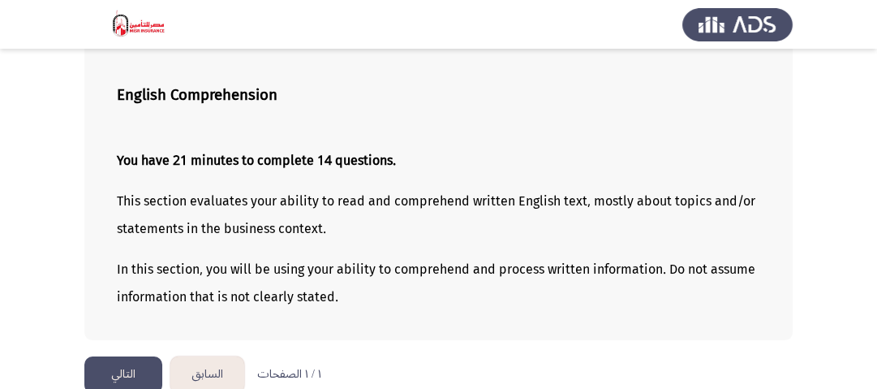
scroll to position [123, 0]
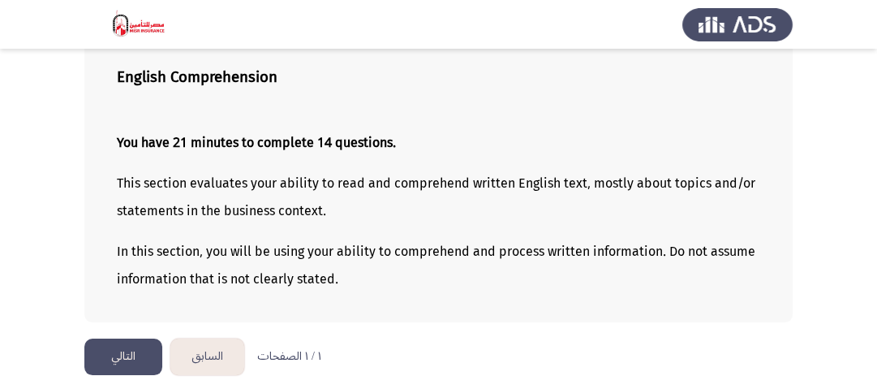
click at [118, 349] on button "التالي" at bounding box center [123, 356] width 78 height 37
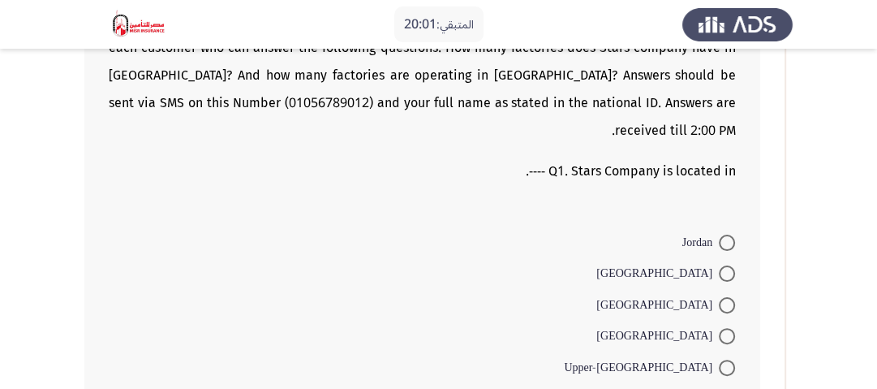
scroll to position [260, 0]
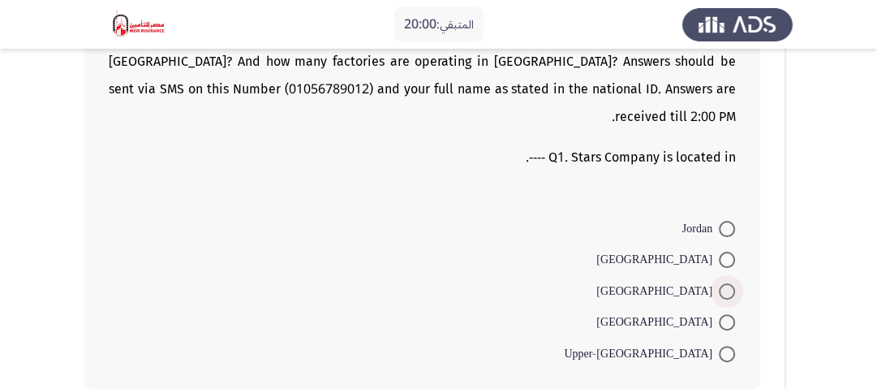
click at [721, 283] on span at bounding box center [727, 291] width 16 height 16
click at [721, 283] on input "[GEOGRAPHIC_DATA]" at bounding box center [727, 291] width 16 height 16
radio input "true"
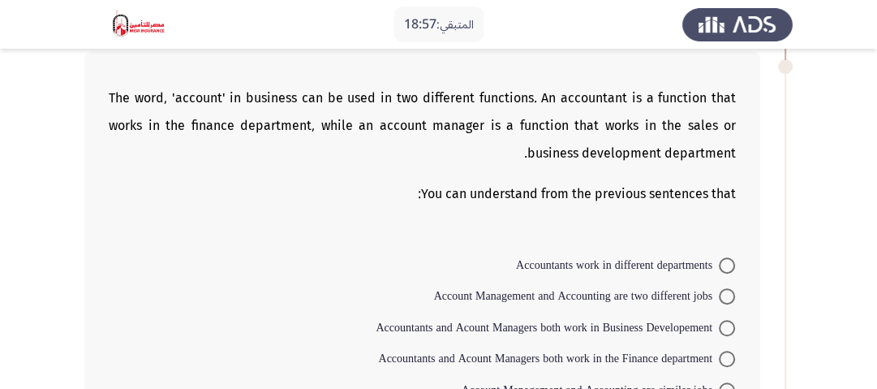
scroll to position [649, 0]
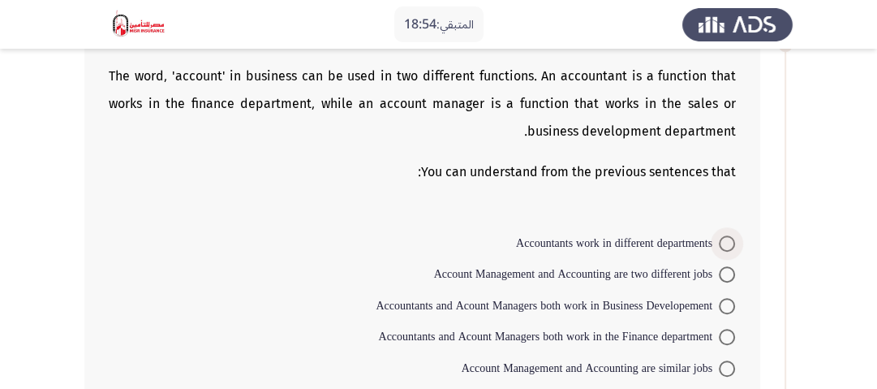
click at [713, 234] on span "Accountants work in different departments" at bounding box center [617, 243] width 203 height 19
click at [719, 235] on input "Accountants work in different departments" at bounding box center [727, 243] width 16 height 16
radio input "true"
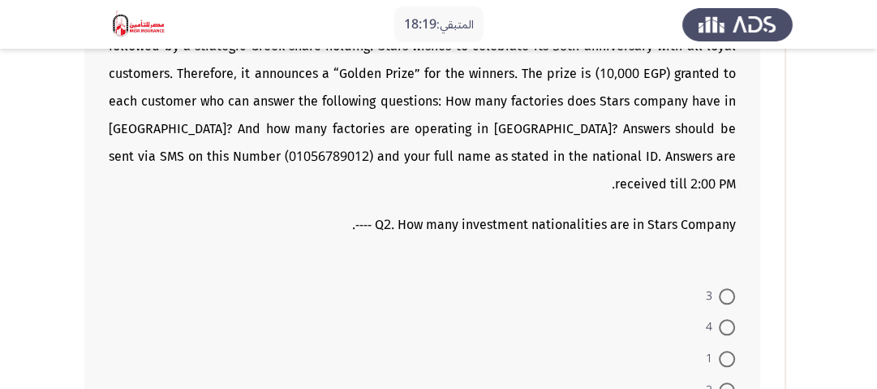
scroll to position [1168, 0]
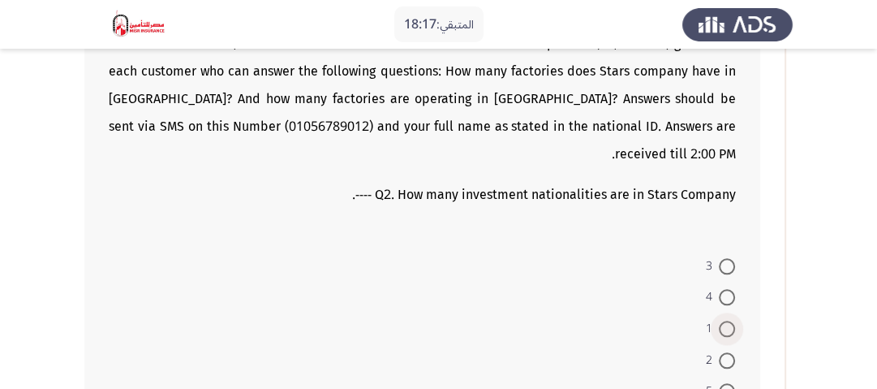
click at [727, 320] on span at bounding box center [727, 328] width 16 height 16
click at [727, 320] on input "1" at bounding box center [727, 328] width 16 height 16
radio input "true"
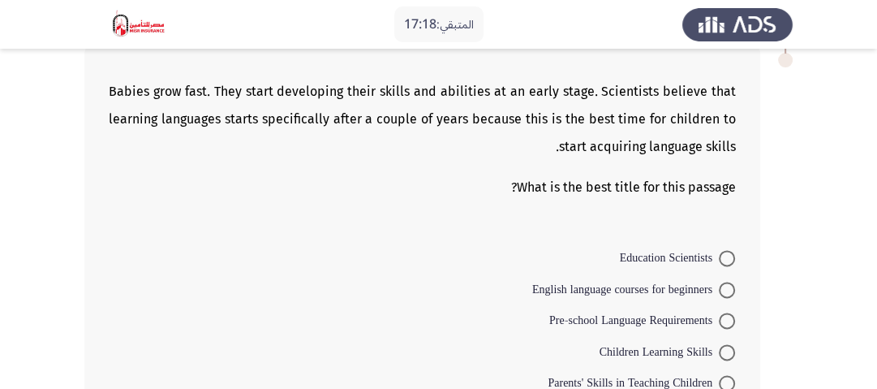
scroll to position [1558, 0]
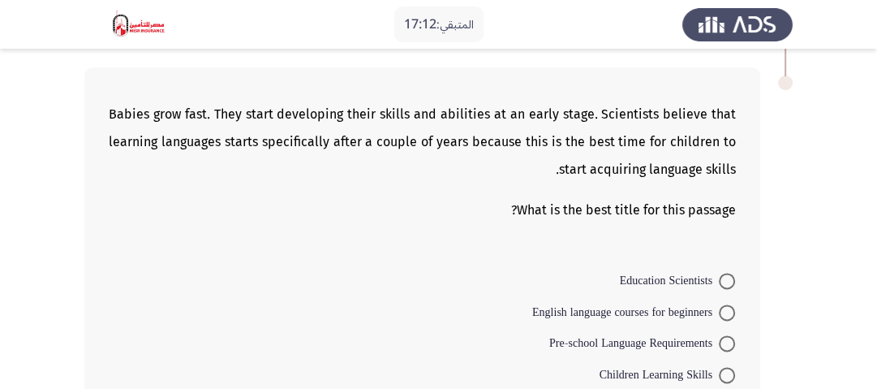
radio input "true"
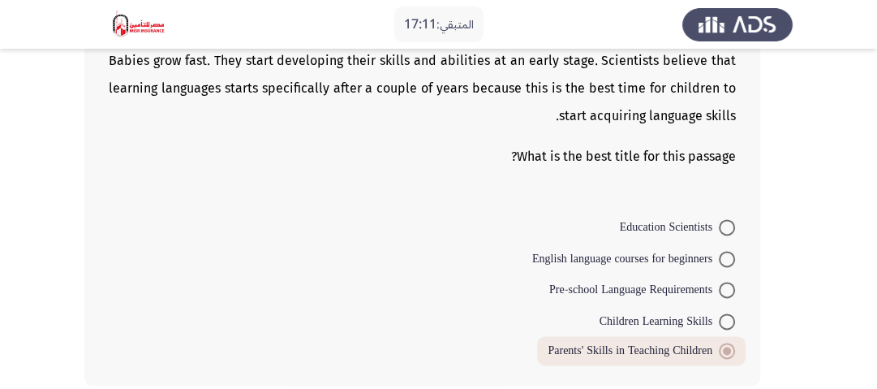
scroll to position [1622, 0]
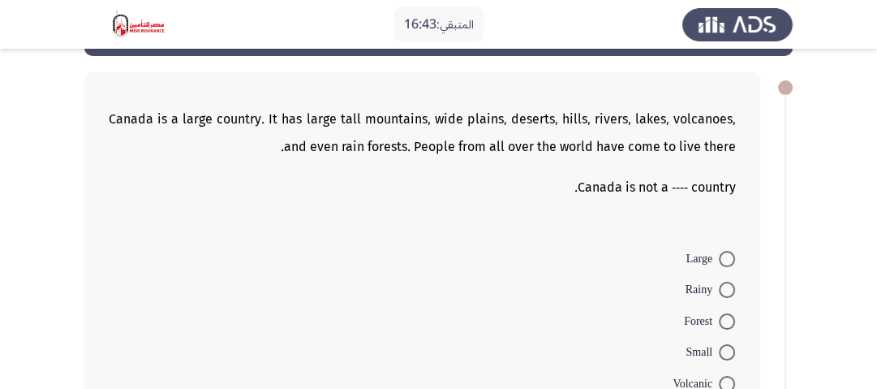
scroll to position [65, 0]
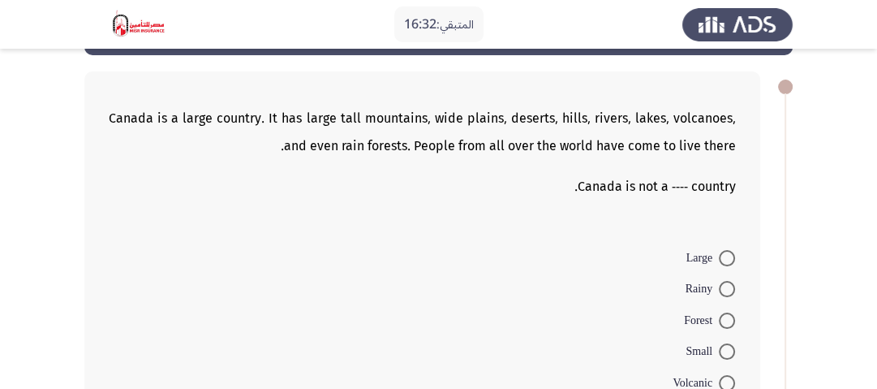
click at [731, 287] on span at bounding box center [727, 289] width 16 height 16
click at [731, 287] on input "Rainy" at bounding box center [727, 289] width 16 height 16
radio input "true"
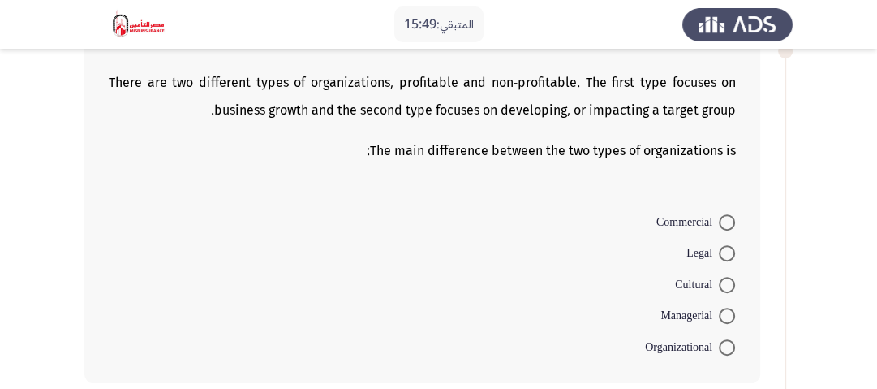
scroll to position [454, 0]
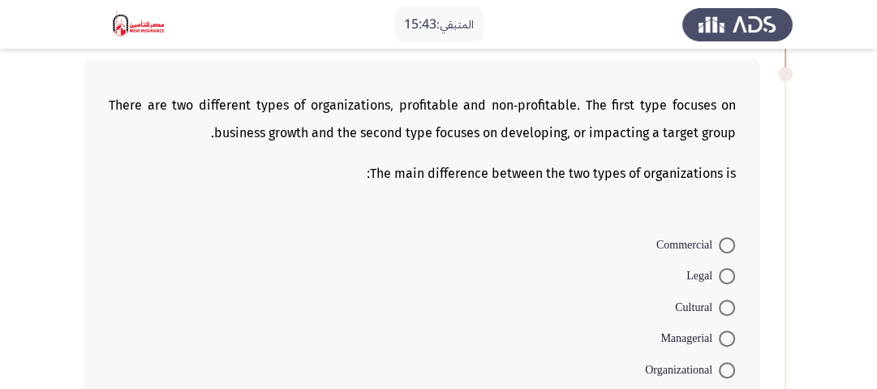
click at [720, 240] on span at bounding box center [727, 245] width 16 height 16
click at [720, 240] on input "Commercial" at bounding box center [727, 245] width 16 height 16
radio input "true"
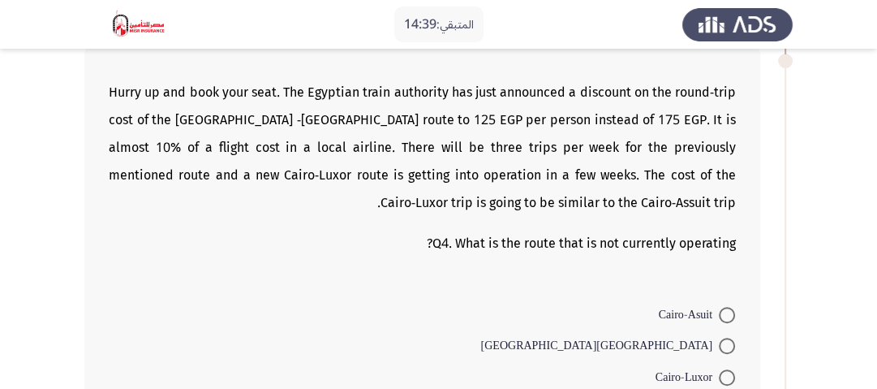
scroll to position [909, 0]
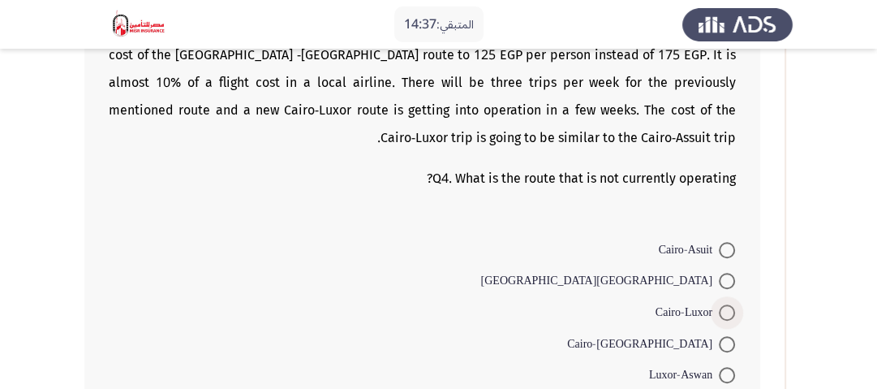
click at [719, 304] on span at bounding box center [727, 312] width 16 height 16
click at [719, 304] on input "Cairo-Luxor" at bounding box center [727, 312] width 16 height 16
radio input "true"
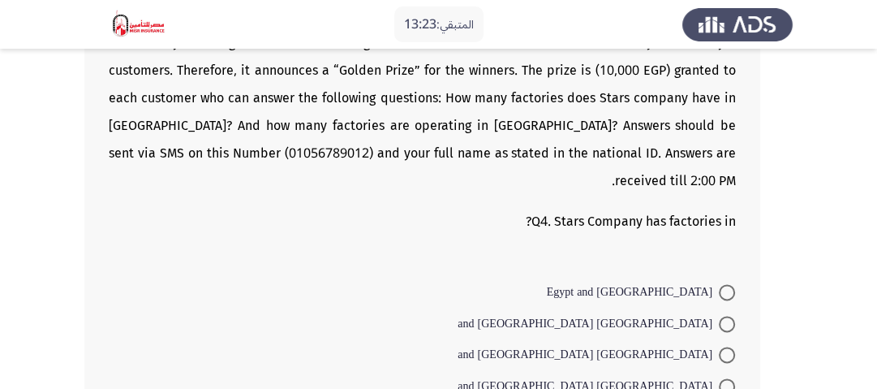
scroll to position [1428, 0]
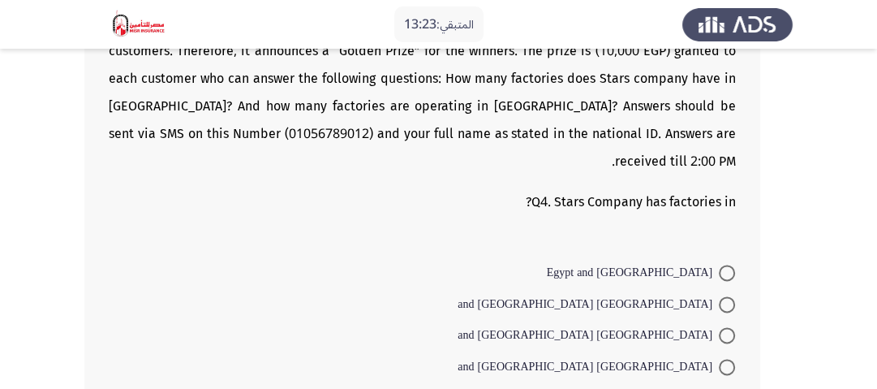
click at [721, 264] on span at bounding box center [727, 272] width 16 height 16
click at [721, 264] on input "Egypt and [GEOGRAPHIC_DATA]" at bounding box center [727, 272] width 16 height 16
radio input "true"
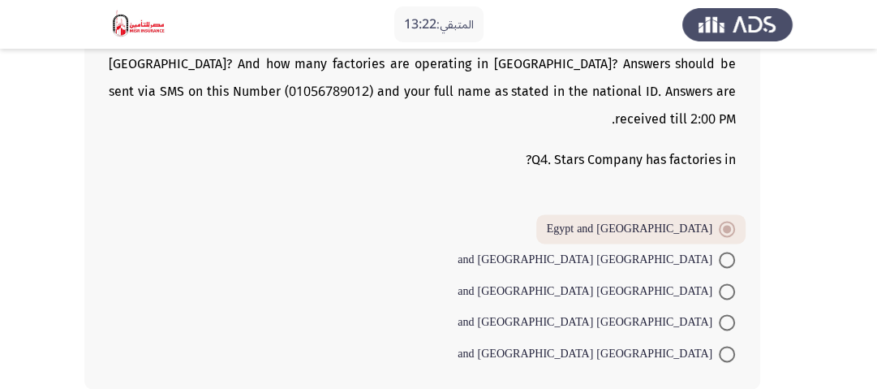
scroll to position [1512, 0]
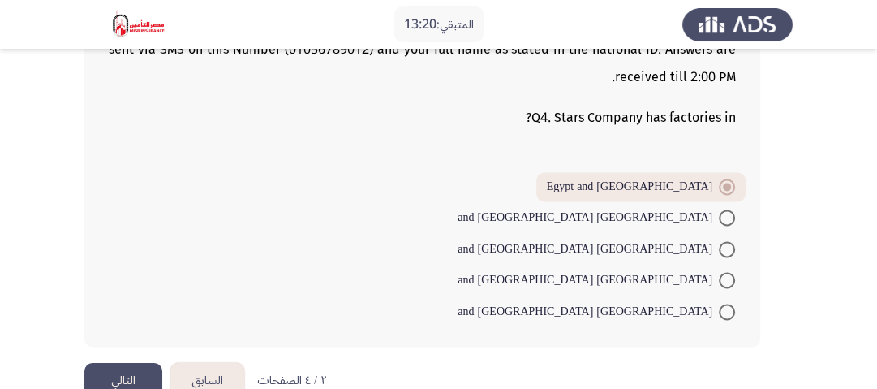
click at [117, 363] on button "التالي" at bounding box center [123, 381] width 78 height 37
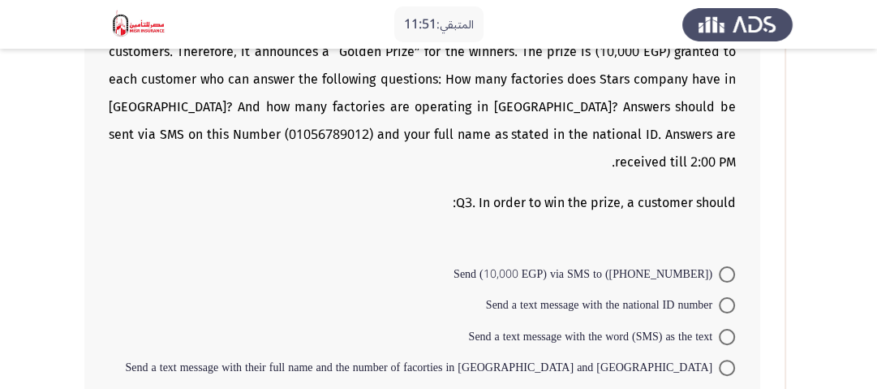
scroll to position [195, 0]
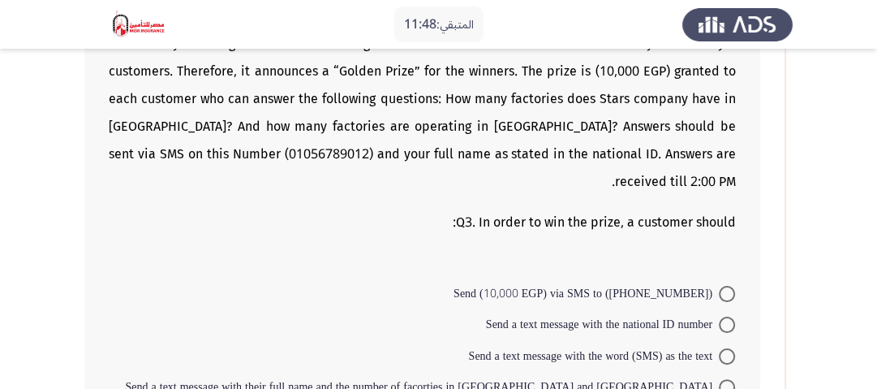
click at [714, 315] on span "Send a text message with the national ID number" at bounding box center [602, 324] width 233 height 19
click at [719, 316] on input "Send a text message with the national ID number" at bounding box center [727, 324] width 16 height 16
radio input "true"
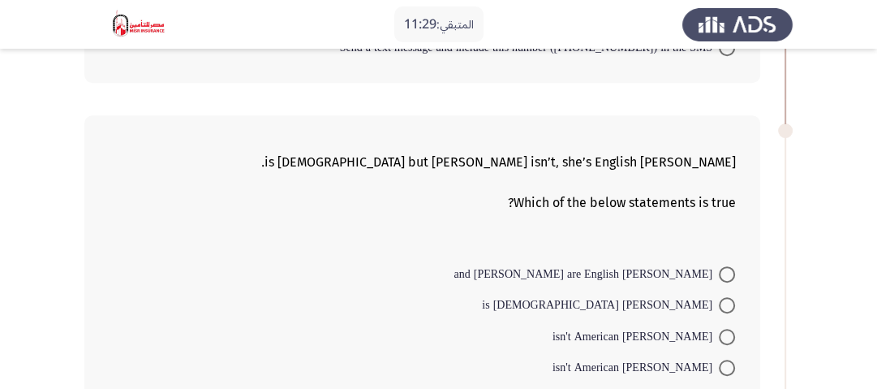
scroll to position [584, 0]
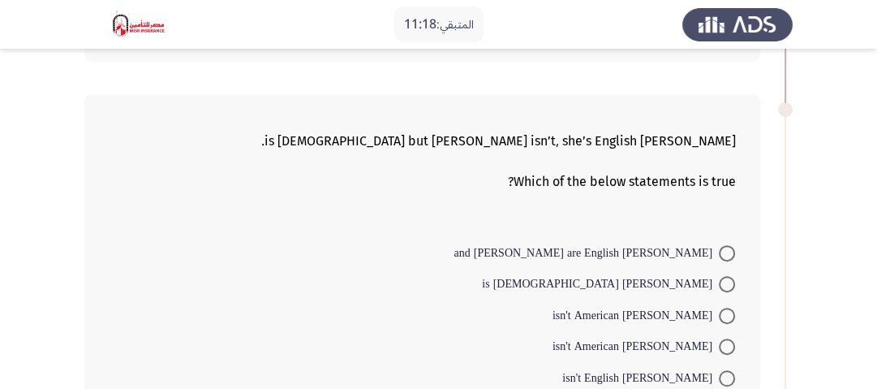
click at [719, 338] on span at bounding box center [727, 346] width 16 height 16
click at [719, 338] on input "[PERSON_NAME] isn't American" at bounding box center [727, 346] width 16 height 16
radio input "true"
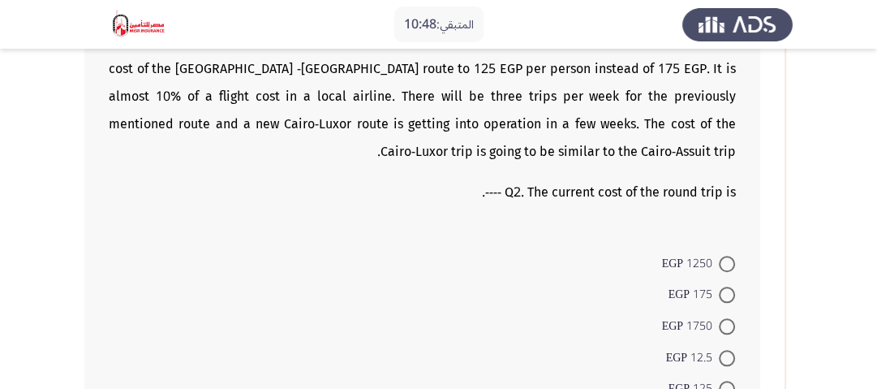
scroll to position [1038, 0]
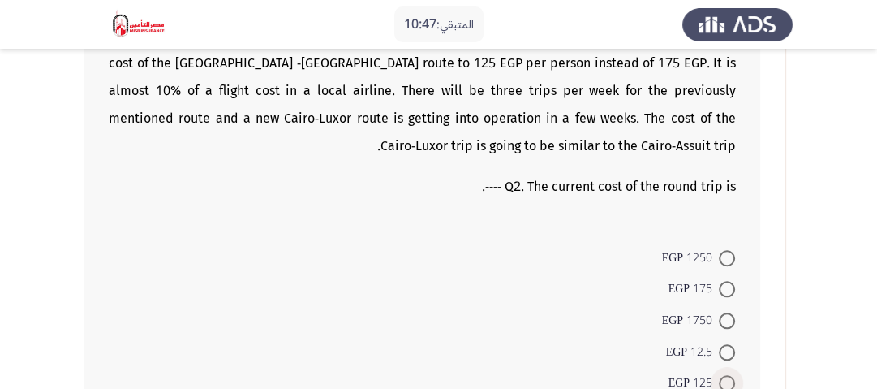
click at [732, 375] on span at bounding box center [727, 383] width 16 height 16
click at [732, 375] on input "125 EGP" at bounding box center [727, 383] width 16 height 16
radio input "true"
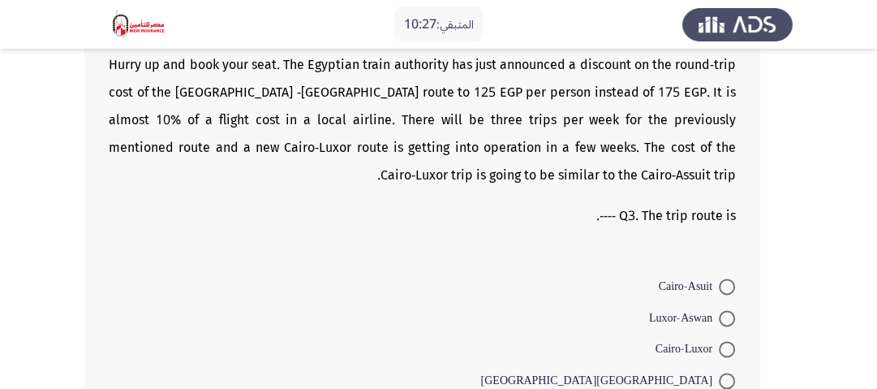
scroll to position [1493, 0]
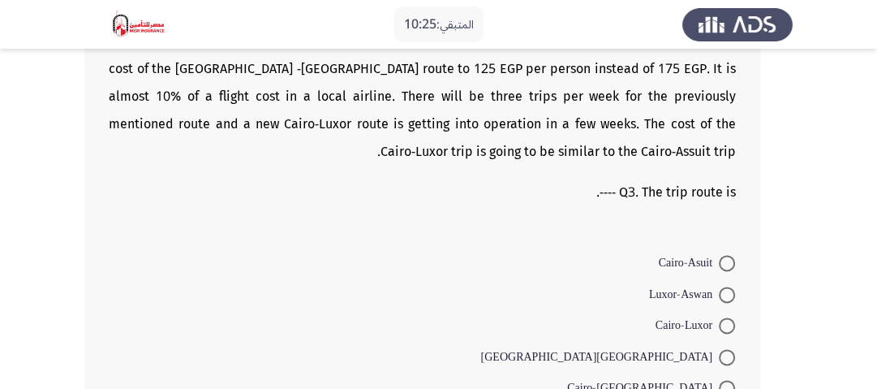
click at [721, 380] on span at bounding box center [727, 388] width 16 height 16
click at [721, 380] on input "Cairo-[GEOGRAPHIC_DATA]" at bounding box center [727, 388] width 16 height 16
radio input "true"
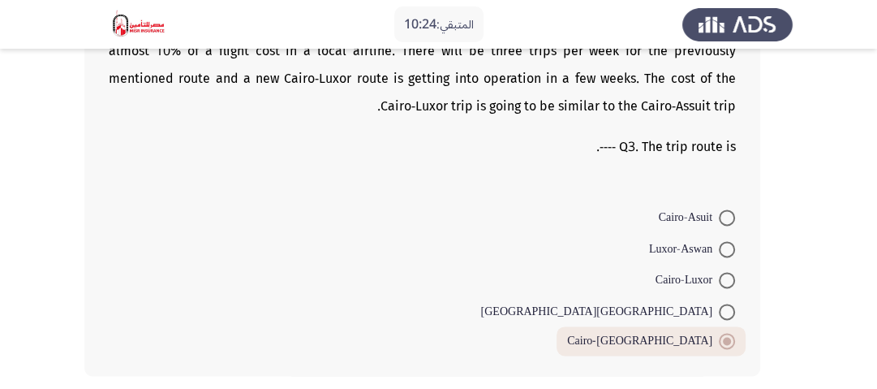
scroll to position [1567, 0]
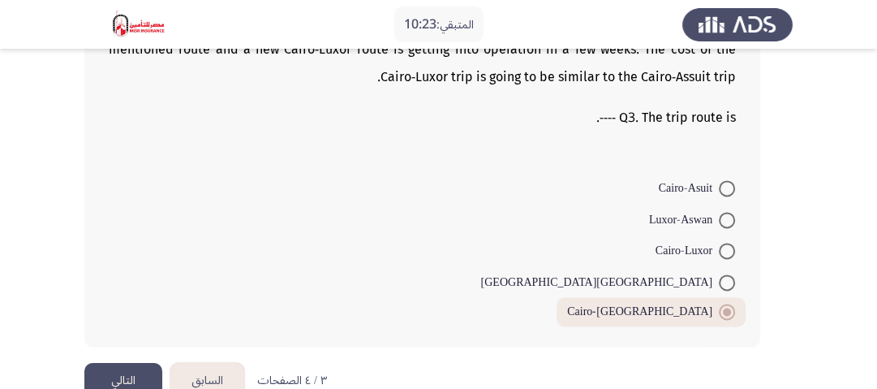
click at [135, 363] on button "التالي" at bounding box center [123, 381] width 78 height 37
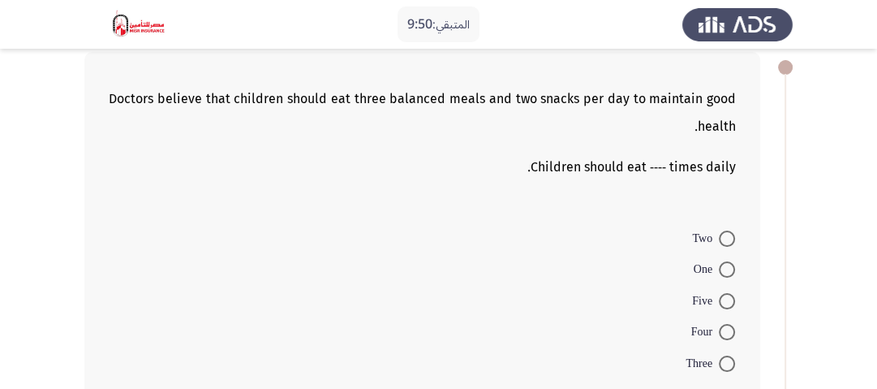
scroll to position [65, 0]
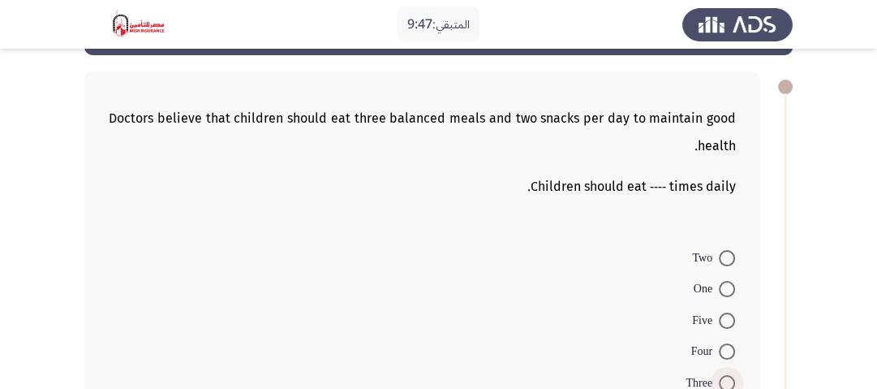
click at [726, 380] on span at bounding box center [727, 383] width 16 height 16
click at [726, 380] on input "Three" at bounding box center [727, 383] width 16 height 16
radio input "true"
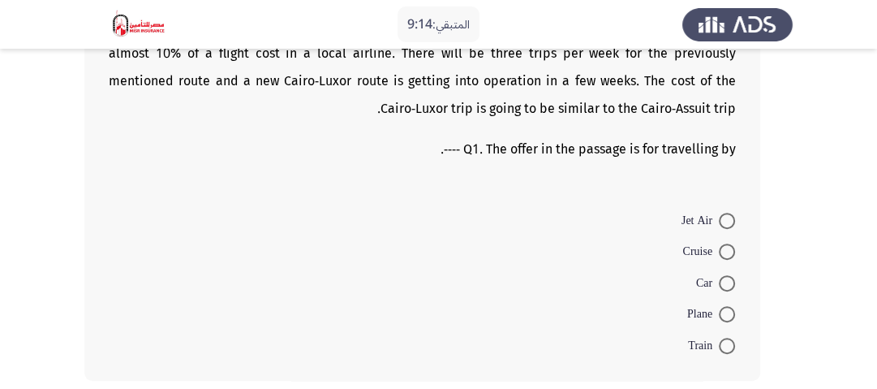
scroll to position [584, 0]
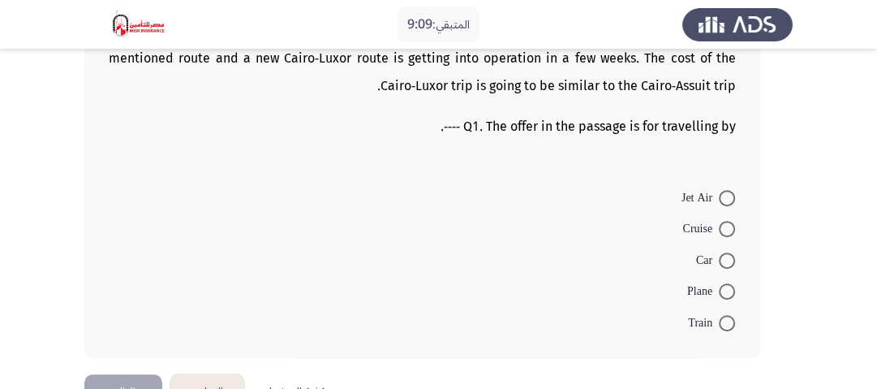
click at [722, 198] on span at bounding box center [727, 198] width 16 height 16
click at [722, 198] on input "Jet Air" at bounding box center [727, 198] width 16 height 16
radio input "true"
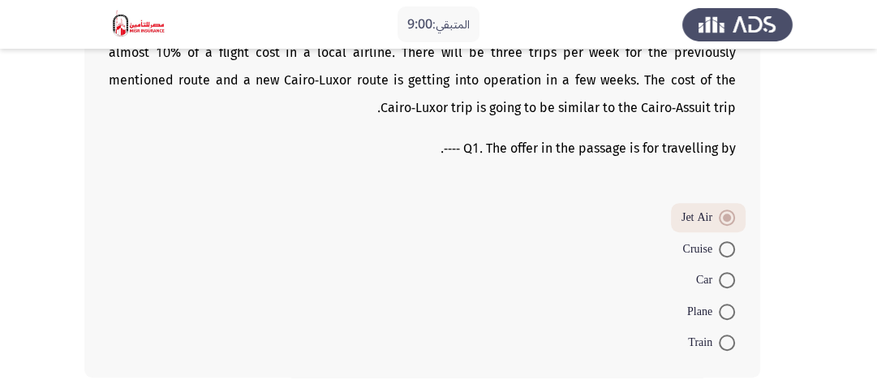
scroll to position [627, 0]
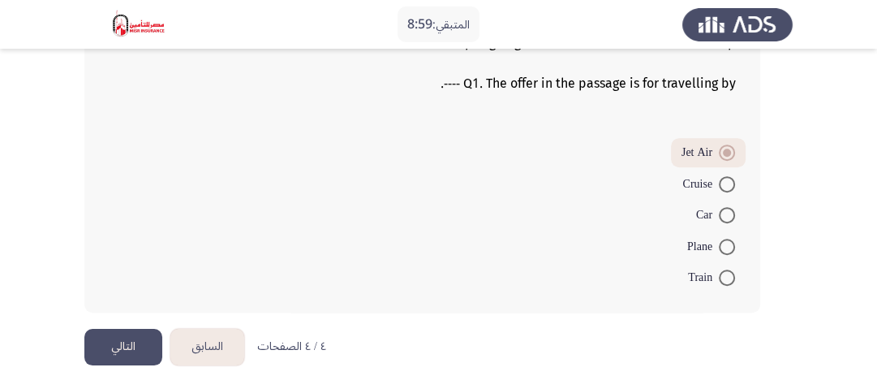
click at [128, 336] on button "التالي" at bounding box center [123, 347] width 78 height 37
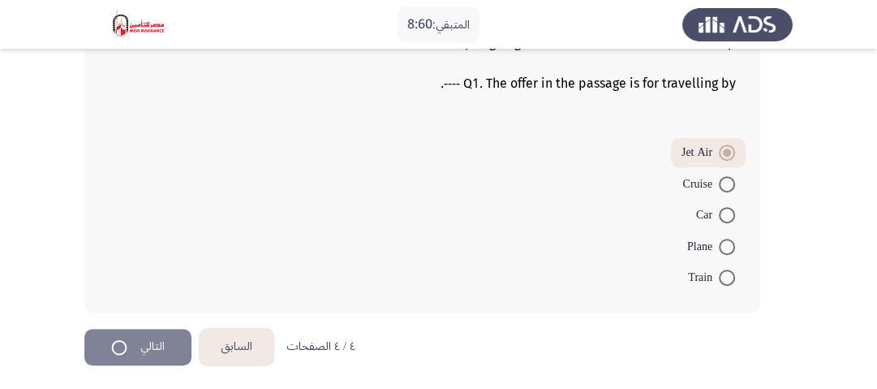
scroll to position [0, 0]
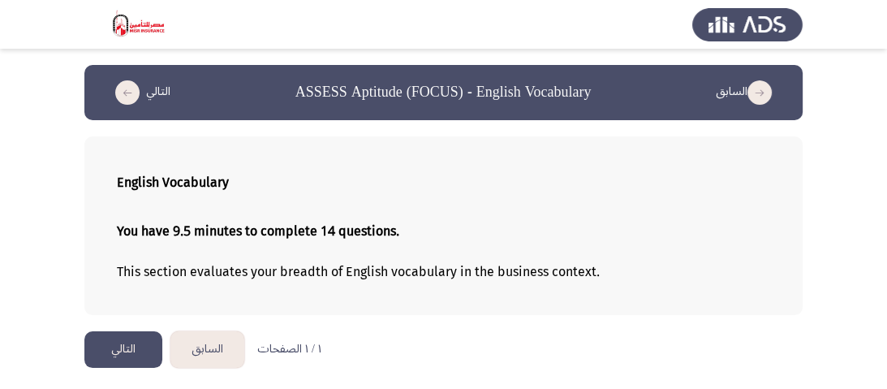
click at [111, 347] on button "التالي" at bounding box center [123, 349] width 78 height 37
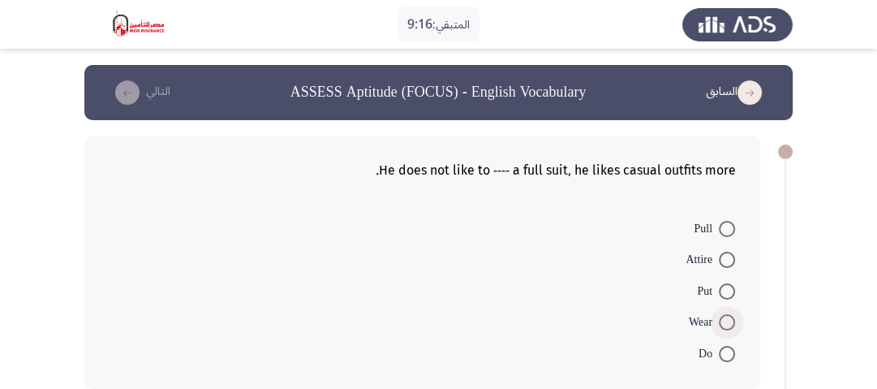
click at [727, 320] on span at bounding box center [727, 322] width 16 height 16
click at [727, 320] on input "Wear" at bounding box center [727, 322] width 16 height 16
radio input "true"
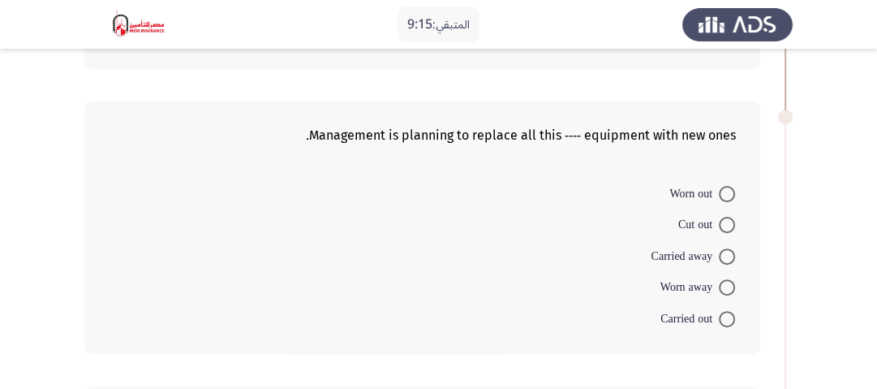
scroll to position [325, 0]
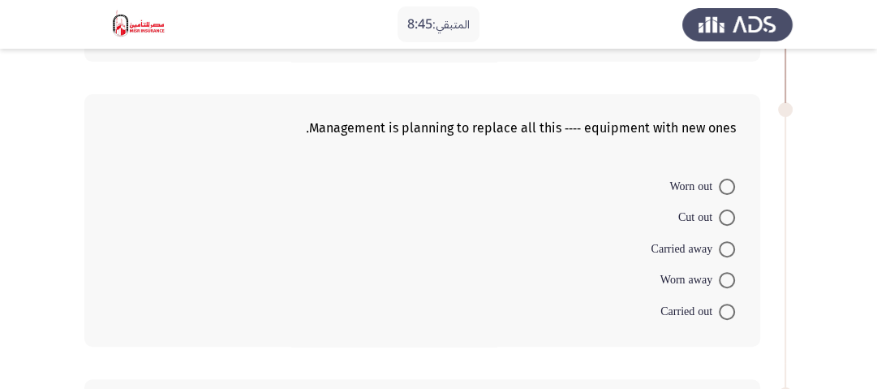
click at [720, 190] on span at bounding box center [727, 186] width 16 height 16
click at [720, 190] on input "Worn out" at bounding box center [727, 186] width 16 height 16
radio input "true"
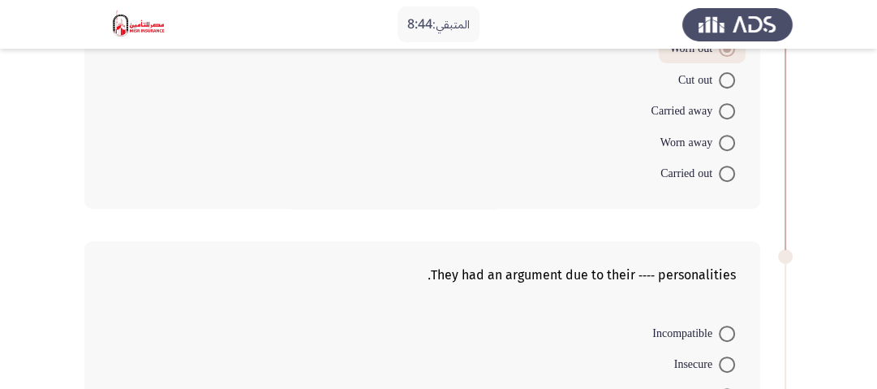
scroll to position [649, 0]
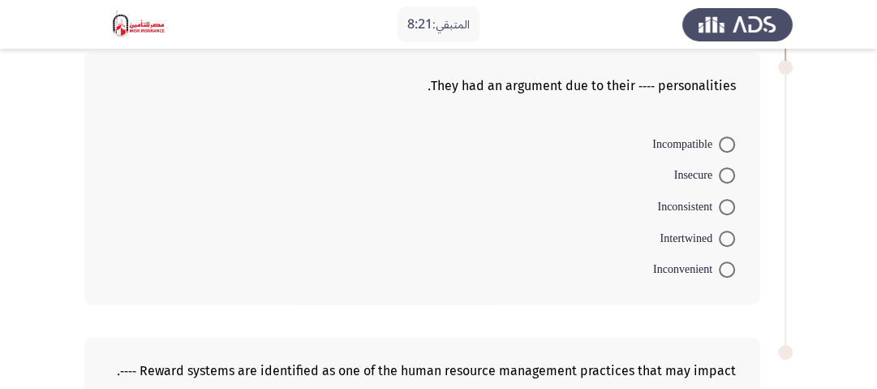
click at [720, 177] on span at bounding box center [727, 175] width 16 height 16
click at [720, 177] on input "Insecure" at bounding box center [727, 175] width 16 height 16
radio input "true"
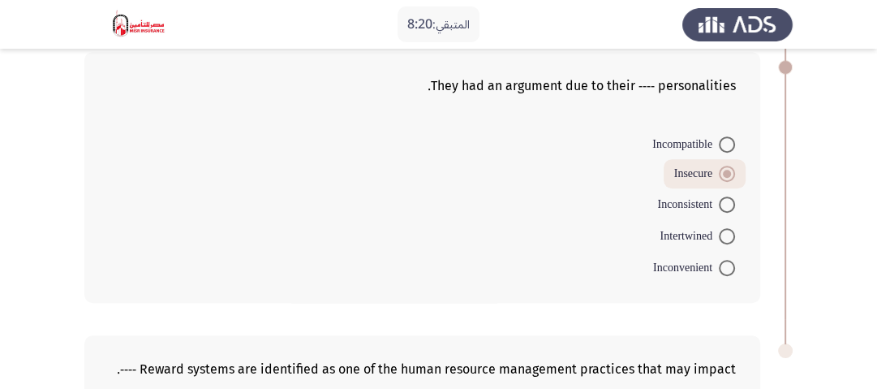
scroll to position [909, 0]
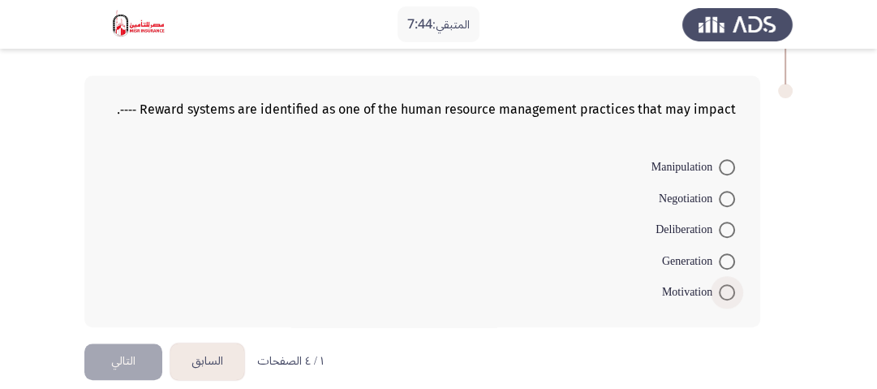
click at [720, 286] on span at bounding box center [727, 292] width 16 height 16
click at [720, 286] on input "Motivation" at bounding box center [727, 292] width 16 height 16
radio input "true"
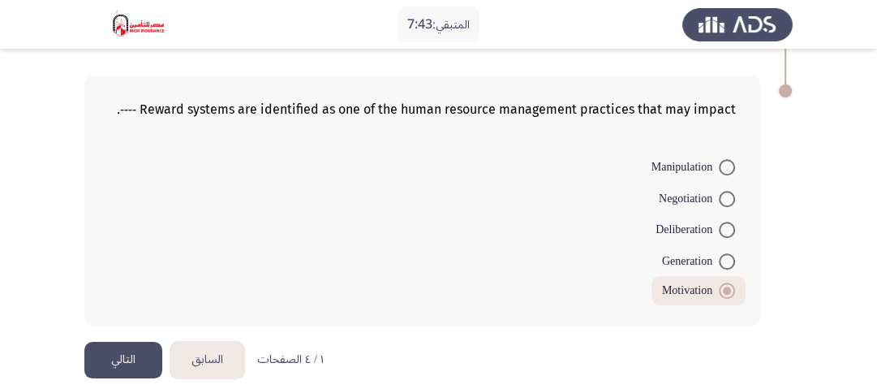
click at [119, 344] on button "التالي" at bounding box center [123, 360] width 78 height 37
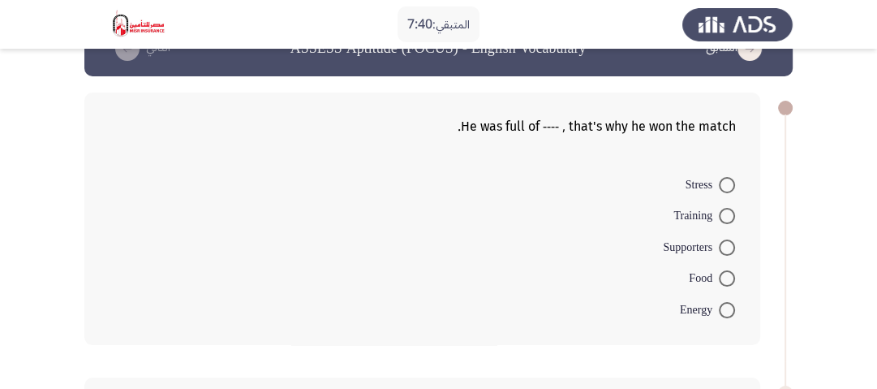
scroll to position [65, 0]
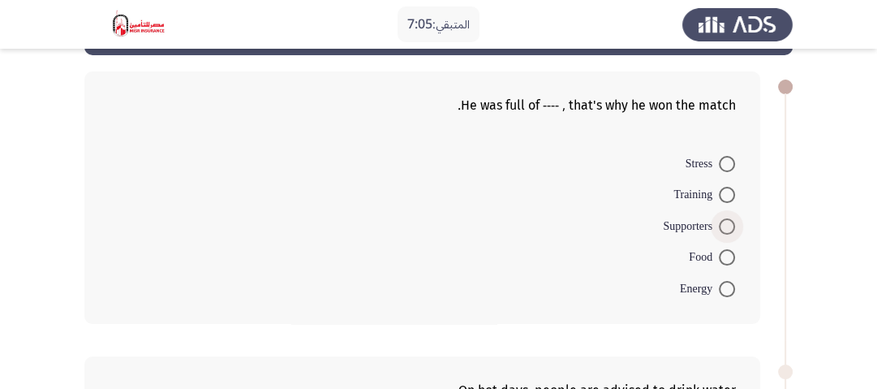
click at [724, 221] on span at bounding box center [727, 226] width 16 height 16
click at [724, 221] on input "Supporters" at bounding box center [727, 226] width 16 height 16
radio input "true"
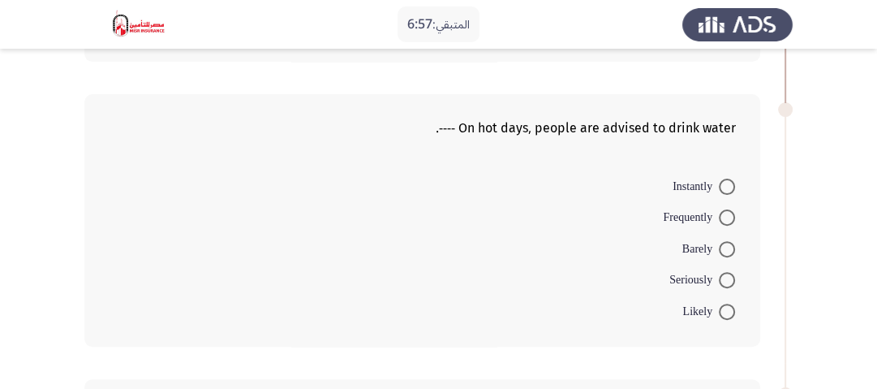
scroll to position [389, 0]
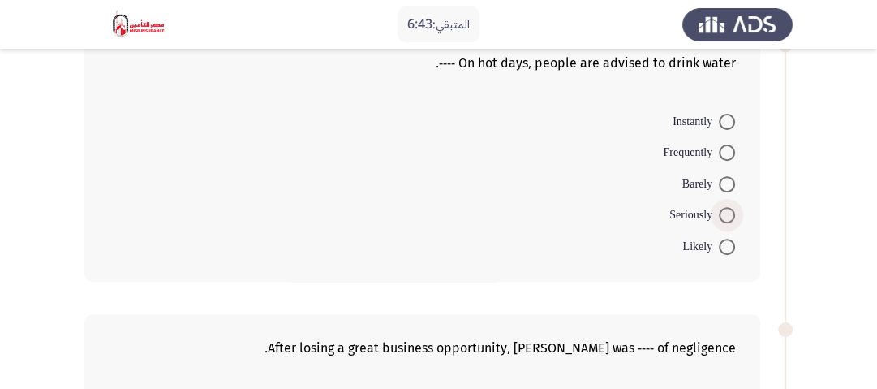
click at [730, 207] on span at bounding box center [727, 215] width 16 height 16
click at [730, 207] on input "Seriously" at bounding box center [727, 215] width 16 height 16
radio input "true"
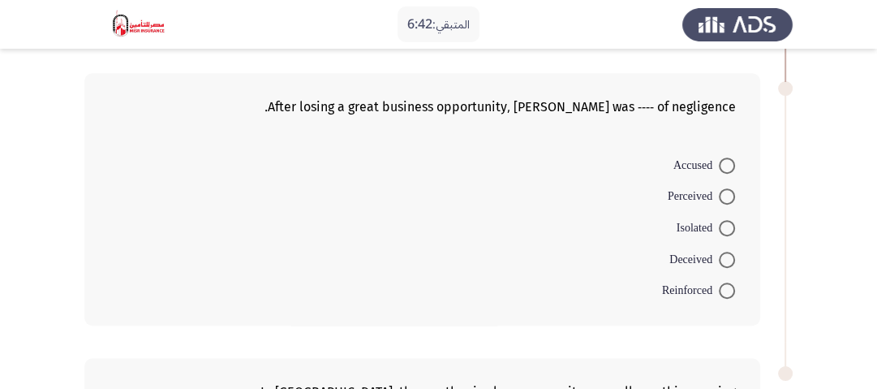
scroll to position [649, 0]
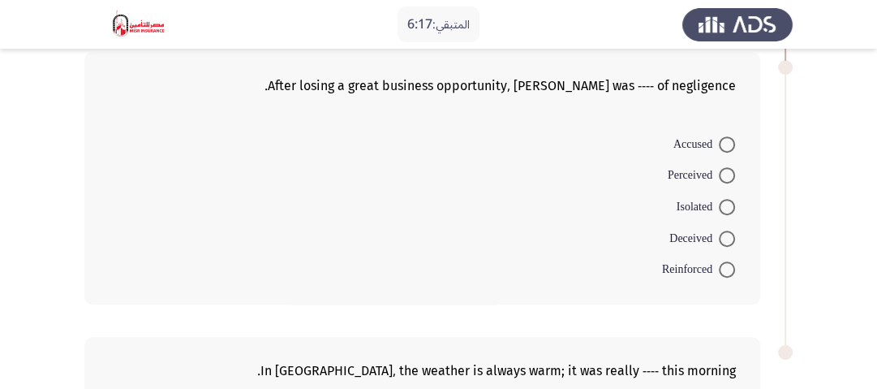
click at [731, 230] on span at bounding box center [727, 238] width 16 height 16
click at [731, 230] on input "Deceived" at bounding box center [727, 238] width 16 height 16
radio input "true"
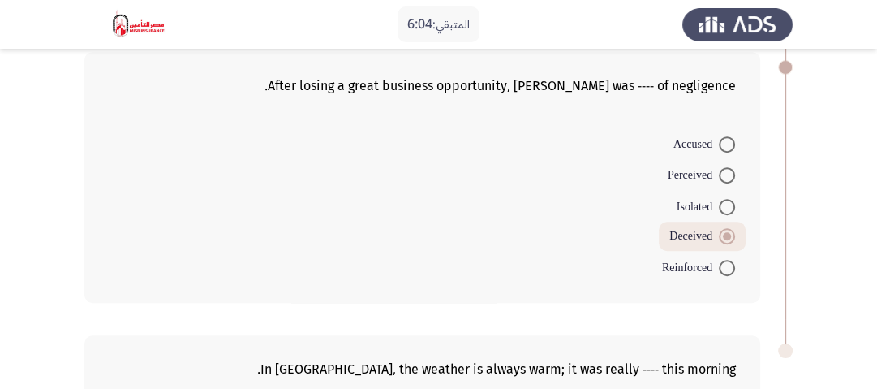
click at [730, 167] on span at bounding box center [727, 175] width 16 height 16
click at [730, 167] on input "Perceived" at bounding box center [727, 175] width 16 height 16
radio input "true"
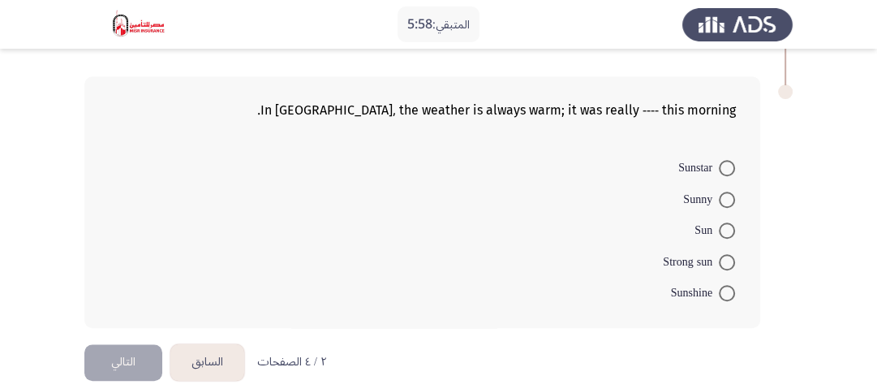
scroll to position [909, 0]
click at [727, 195] on span at bounding box center [727, 199] width 16 height 16
click at [727, 195] on input "Sunny" at bounding box center [727, 199] width 16 height 16
radio input "true"
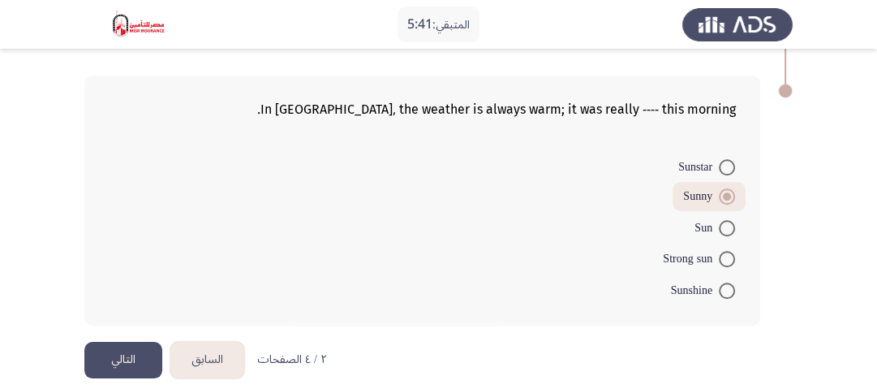
click at [131, 350] on button "التالي" at bounding box center [123, 360] width 78 height 37
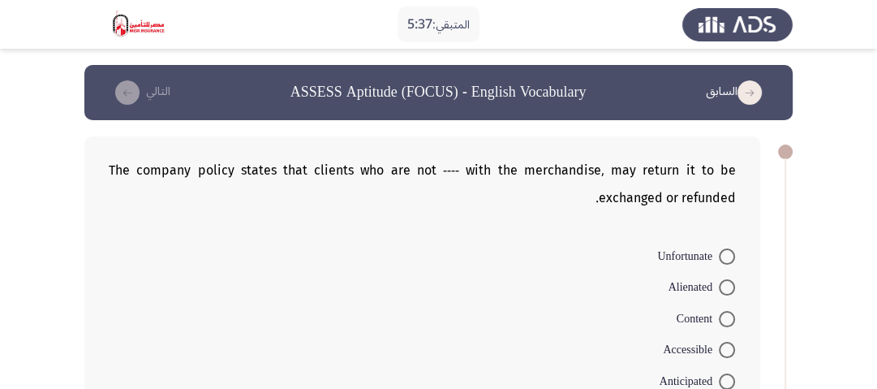
scroll to position [65, 0]
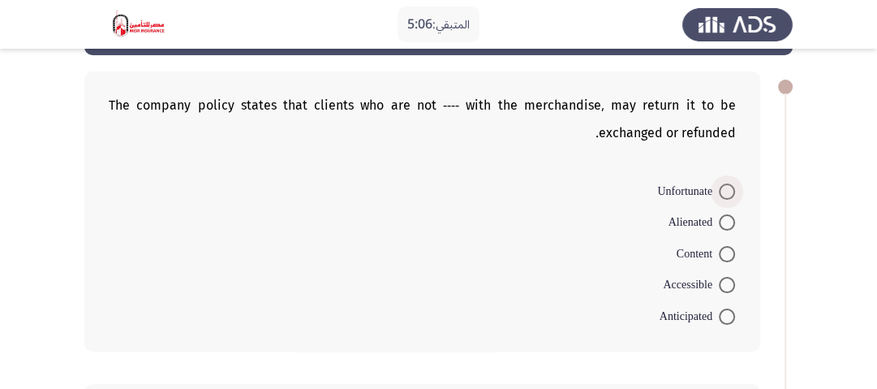
click at [730, 196] on span at bounding box center [727, 191] width 16 height 16
click at [730, 196] on input "Unfortunate" at bounding box center [727, 191] width 16 height 16
radio input "true"
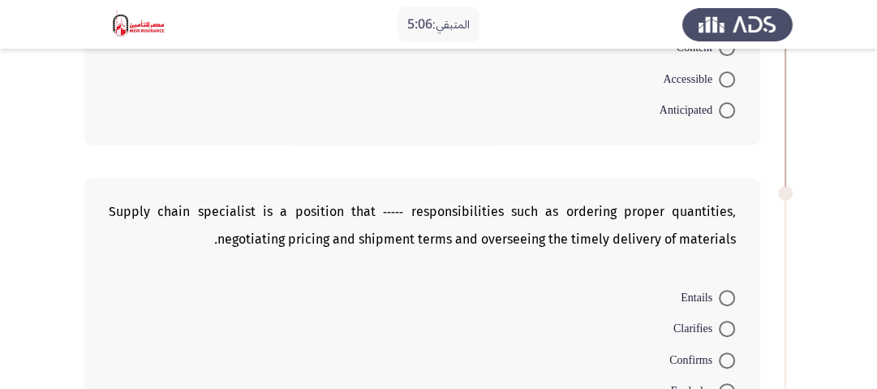
scroll to position [389, 0]
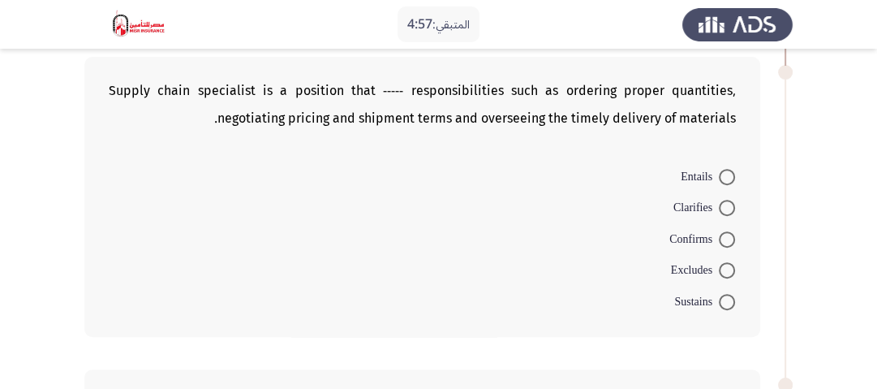
click at [730, 264] on span at bounding box center [727, 270] width 16 height 16
click at [730, 264] on input "Excludes" at bounding box center [727, 270] width 16 height 16
radio input "true"
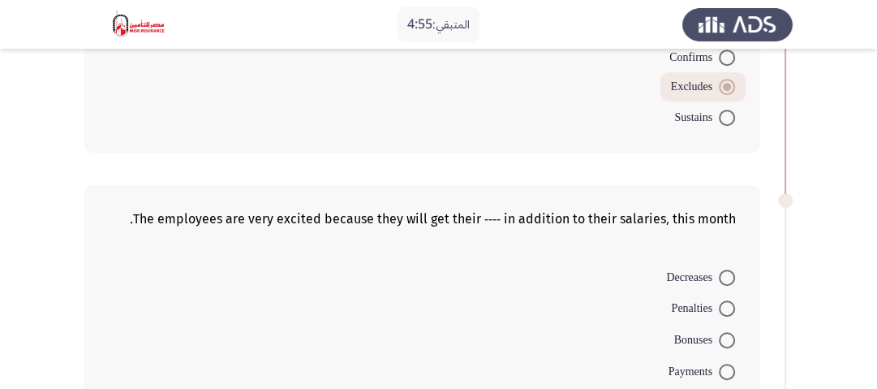
scroll to position [649, 0]
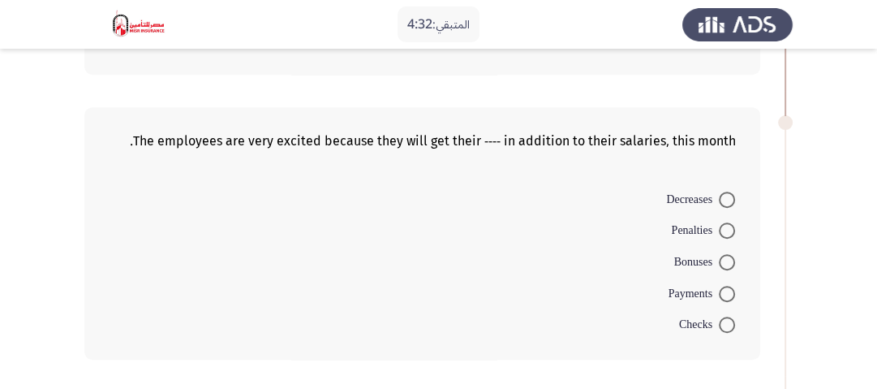
click at [726, 256] on span at bounding box center [727, 262] width 16 height 16
click at [726, 256] on input "Bonuses" at bounding box center [727, 262] width 16 height 16
radio input "true"
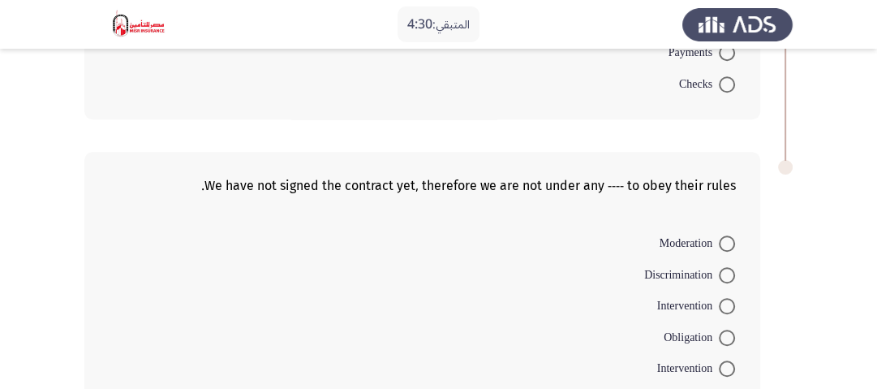
scroll to position [909, 0]
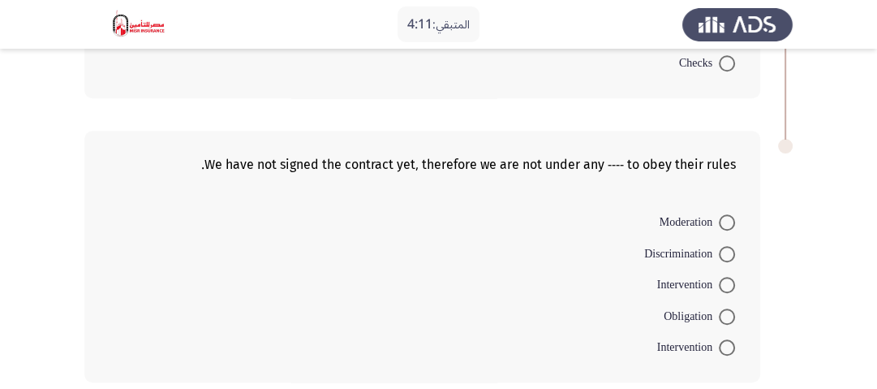
click at [677, 247] on span "Discrimination" at bounding box center [681, 253] width 75 height 19
click at [719, 247] on input "Discrimination" at bounding box center [727, 254] width 16 height 16
radio input "true"
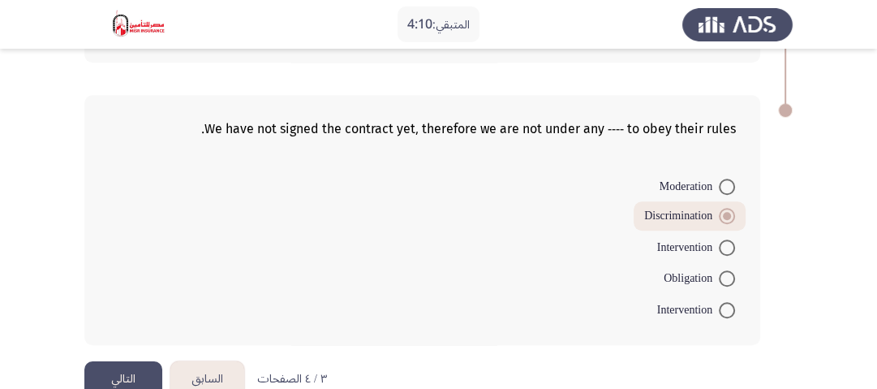
scroll to position [975, 0]
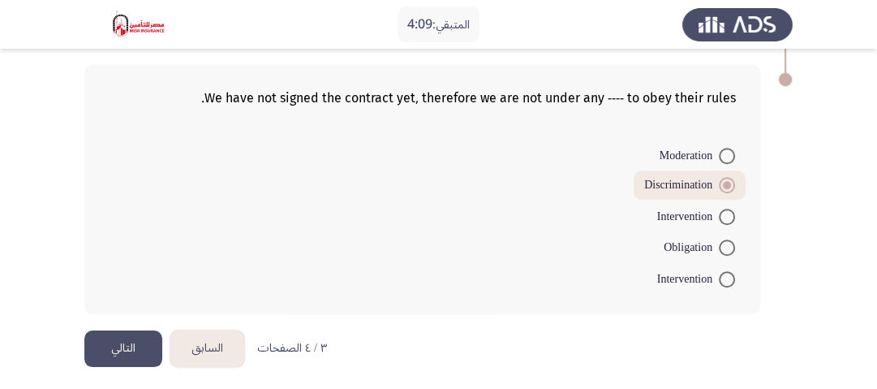
click at [140, 341] on button "التالي" at bounding box center [123, 348] width 78 height 37
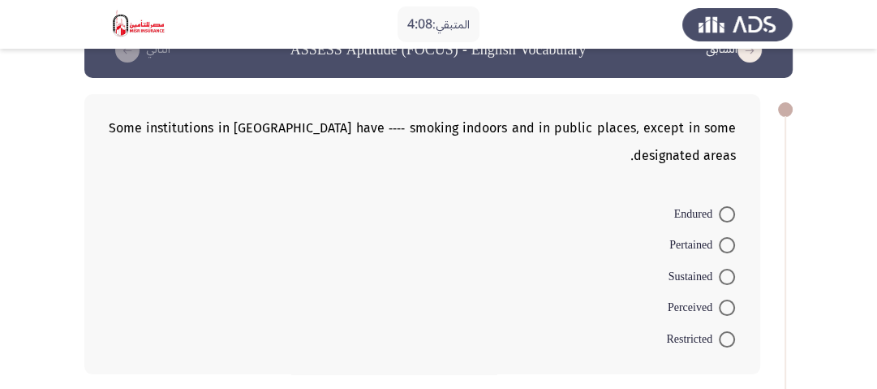
scroll to position [65, 0]
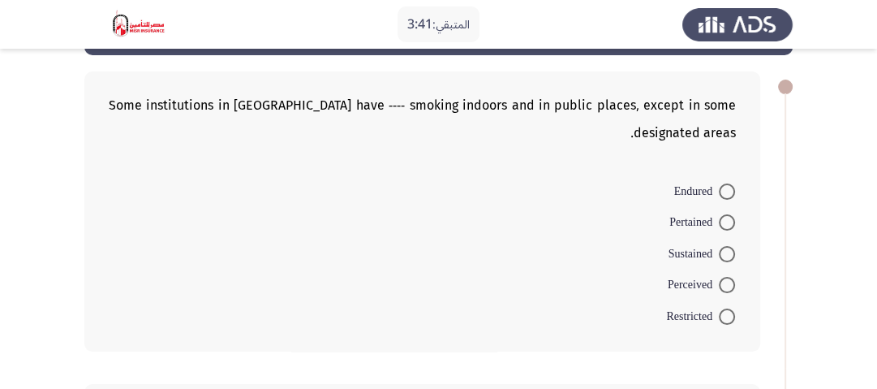
click at [733, 220] on span at bounding box center [727, 222] width 16 height 16
click at [733, 220] on input "Pertained" at bounding box center [727, 222] width 16 height 16
radio input "true"
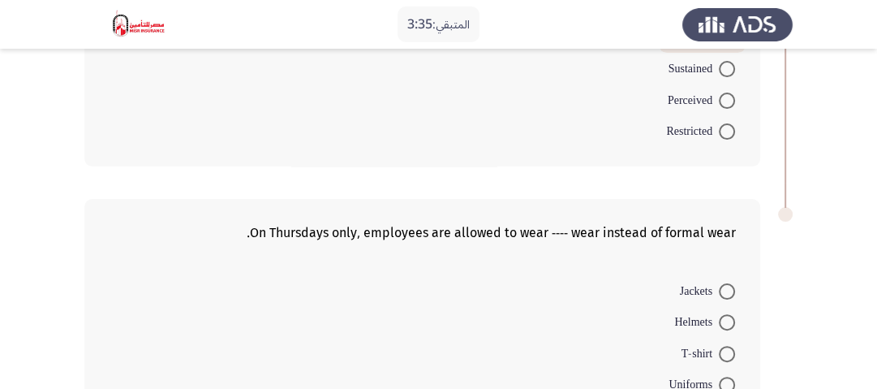
scroll to position [325, 0]
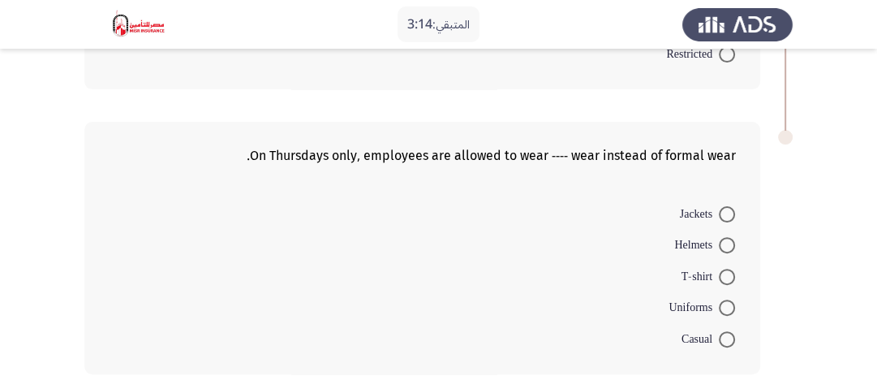
click at [720, 335] on span at bounding box center [727, 339] width 16 height 16
click at [720, 335] on input "Casual" at bounding box center [727, 339] width 16 height 16
radio input "true"
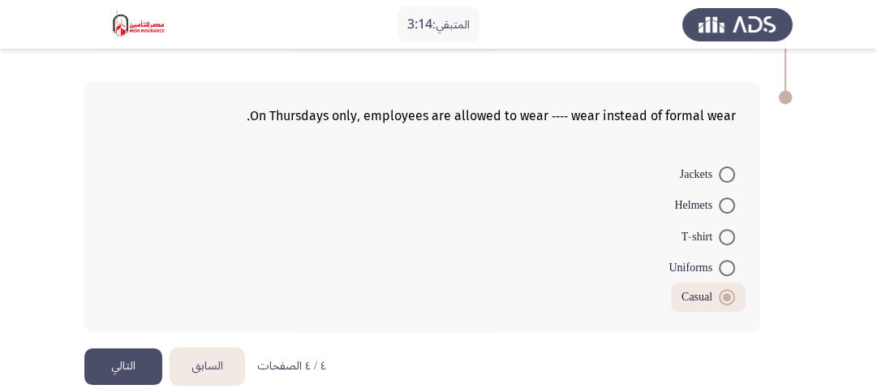
scroll to position [386, 0]
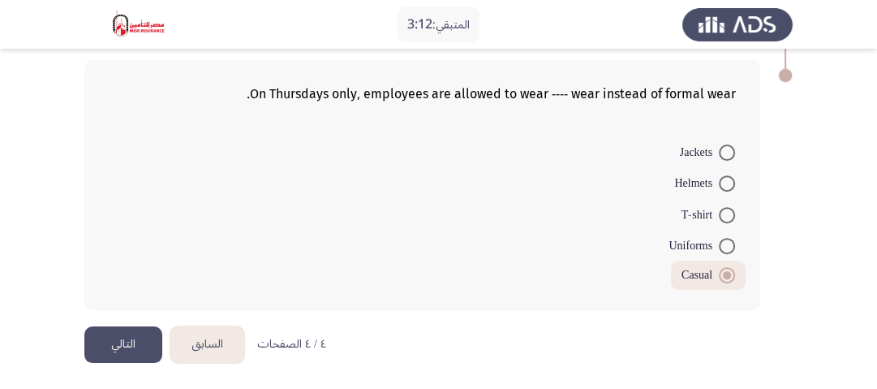
click at [133, 337] on button "التالي" at bounding box center [123, 344] width 78 height 37
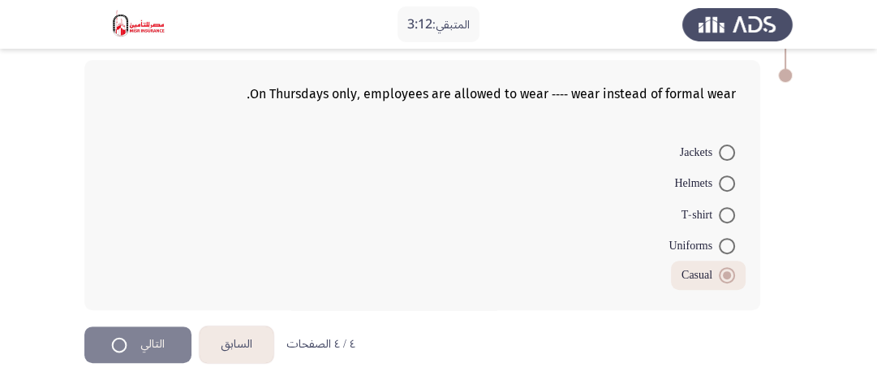
scroll to position [0, 0]
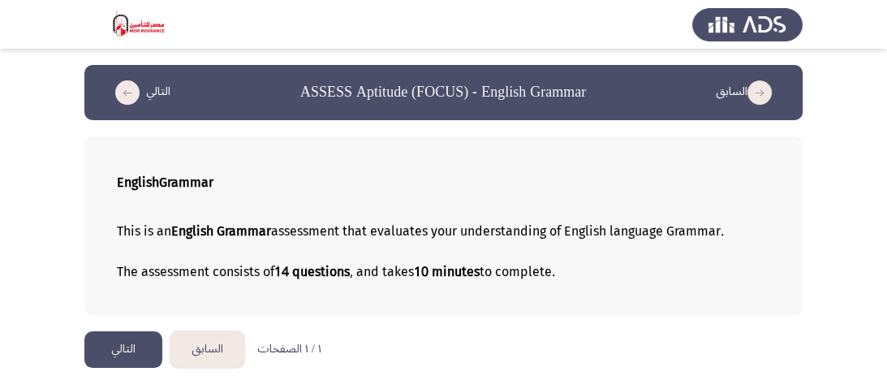
click at [136, 347] on button "التالي" at bounding box center [123, 349] width 78 height 37
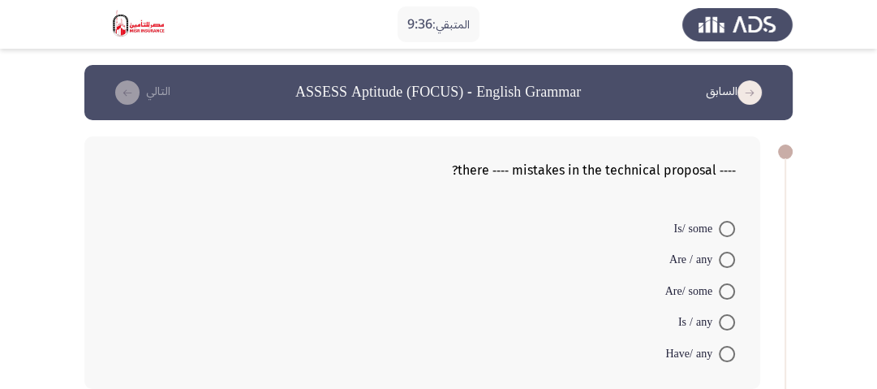
click at [683, 353] on span "Have/ any" at bounding box center [692, 353] width 54 height 19
click at [719, 353] on input "Have/ any" at bounding box center [727, 354] width 16 height 16
radio input "true"
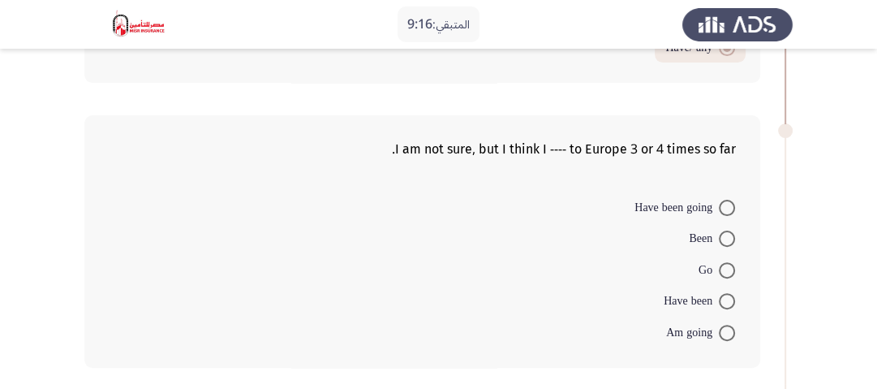
scroll to position [325, 0]
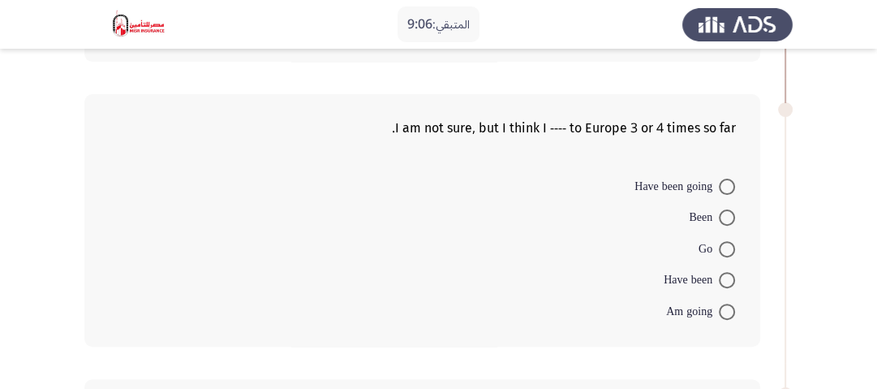
click at [731, 303] on span at bounding box center [727, 311] width 16 height 16
click at [731, 303] on input "Am going" at bounding box center [727, 311] width 16 height 16
radio input "true"
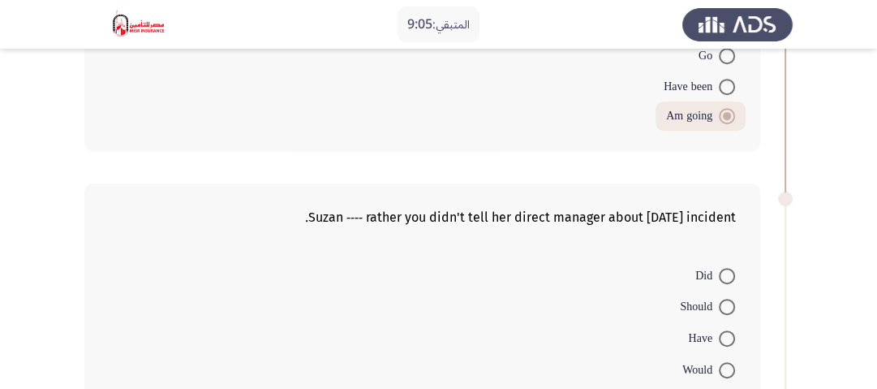
scroll to position [584, 0]
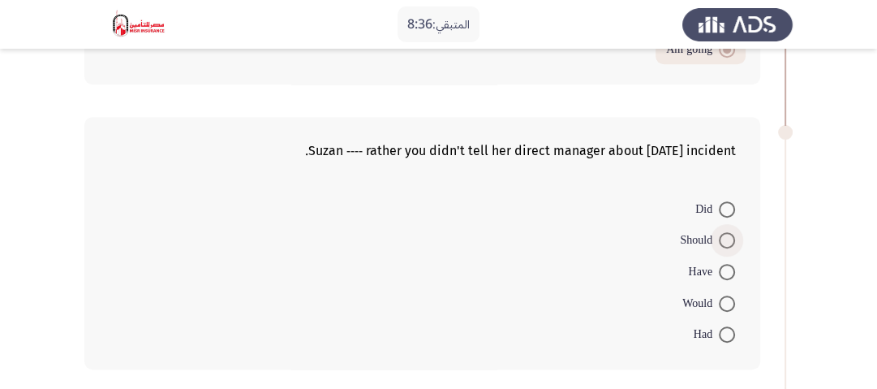
click at [727, 237] on span at bounding box center [727, 240] width 16 height 16
click at [727, 237] on input "Should" at bounding box center [727, 240] width 16 height 16
radio input "true"
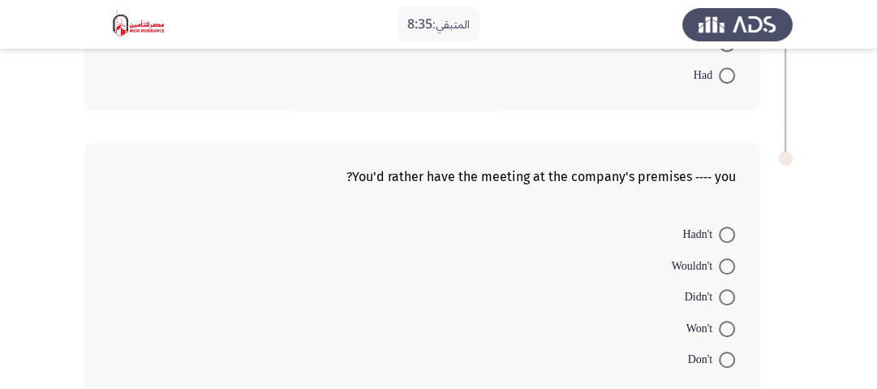
scroll to position [909, 0]
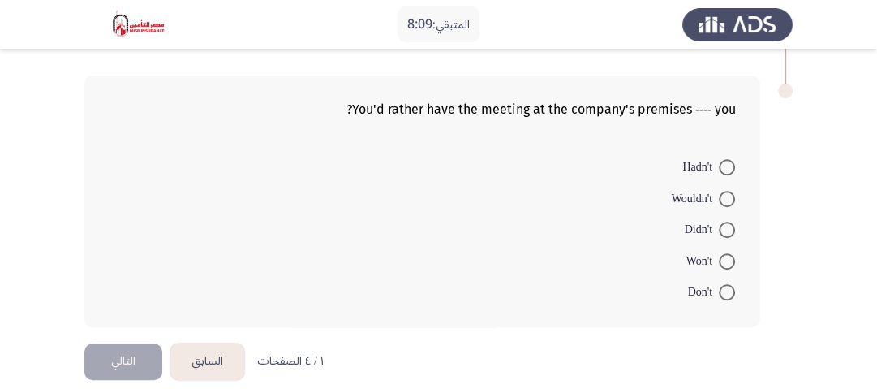
click at [724, 221] on span at bounding box center [727, 229] width 16 height 16
click at [724, 221] on input "Didn't" at bounding box center [727, 229] width 16 height 16
radio input "true"
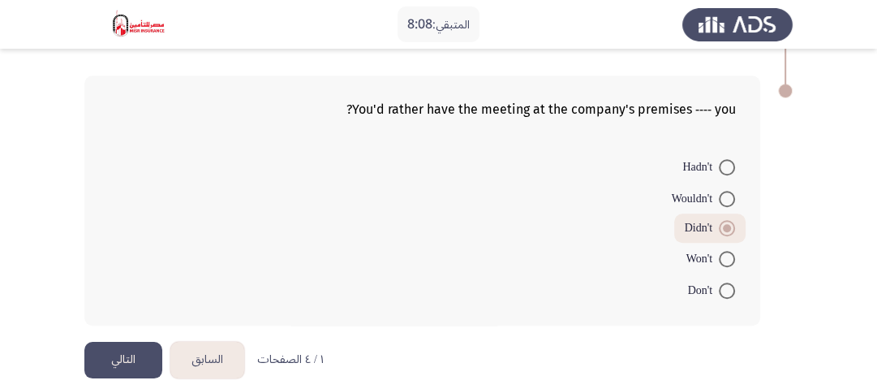
click at [136, 342] on button "التالي" at bounding box center [123, 360] width 78 height 37
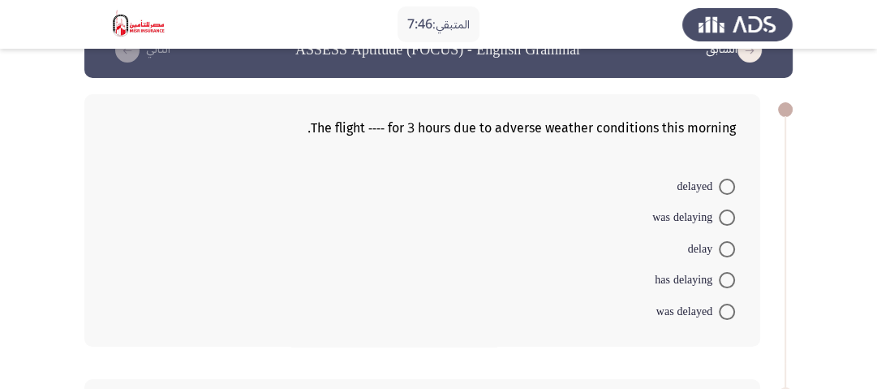
scroll to position [65, 0]
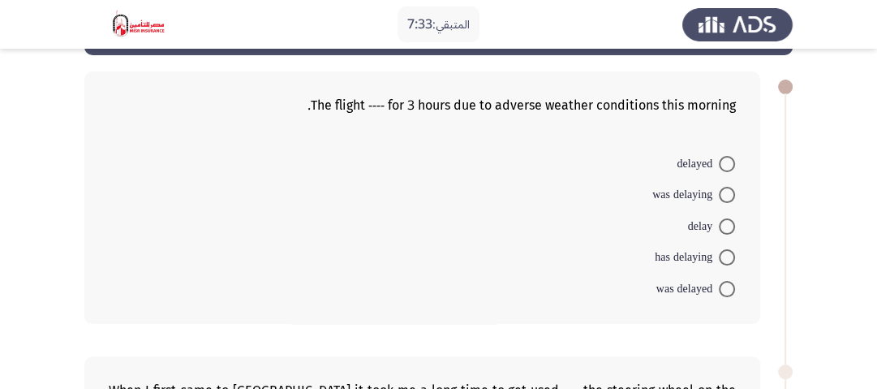
click at [729, 195] on span at bounding box center [727, 195] width 16 height 16
click at [729, 195] on input "was delaying" at bounding box center [727, 195] width 16 height 16
radio input "true"
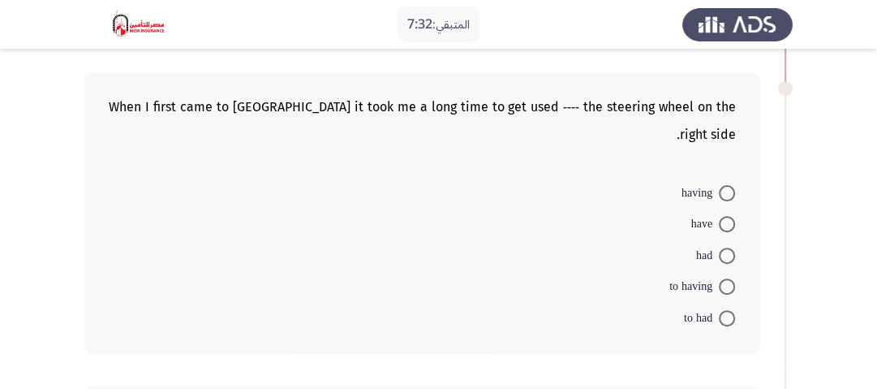
scroll to position [325, 0]
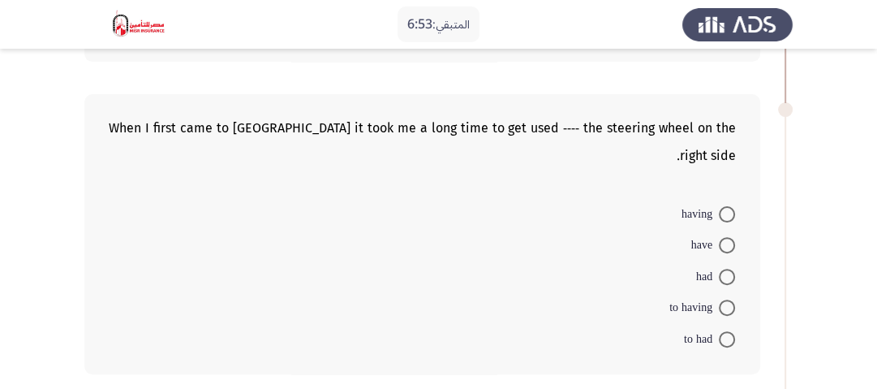
click at [721, 331] on span at bounding box center [727, 339] width 16 height 16
click at [721, 331] on input "to had" at bounding box center [727, 339] width 16 height 16
radio input "true"
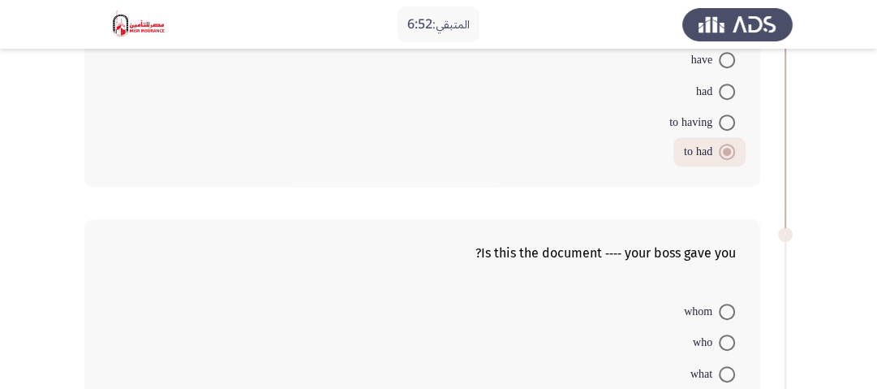
scroll to position [584, 0]
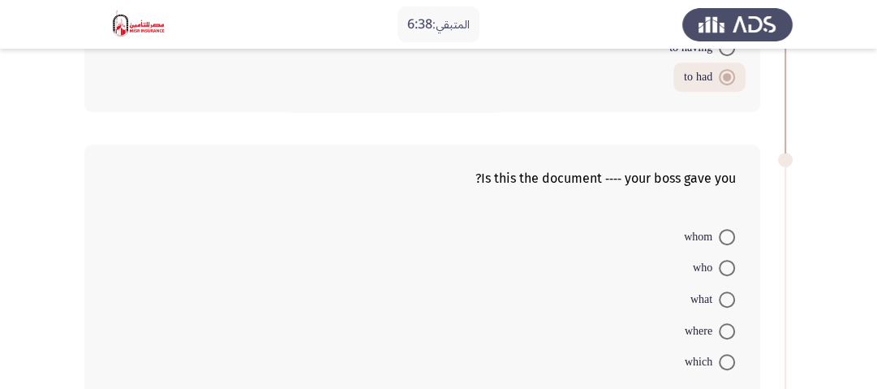
click at [723, 260] on span at bounding box center [727, 268] width 16 height 16
click at [723, 260] on input "who" at bounding box center [727, 268] width 16 height 16
radio input "true"
click at [726, 229] on span at bounding box center [727, 237] width 16 height 16
click at [726, 229] on input "whom" at bounding box center [727, 237] width 16 height 16
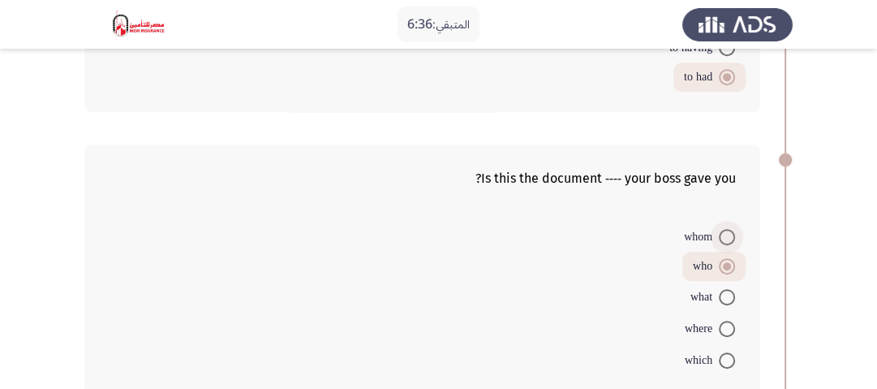
radio input "true"
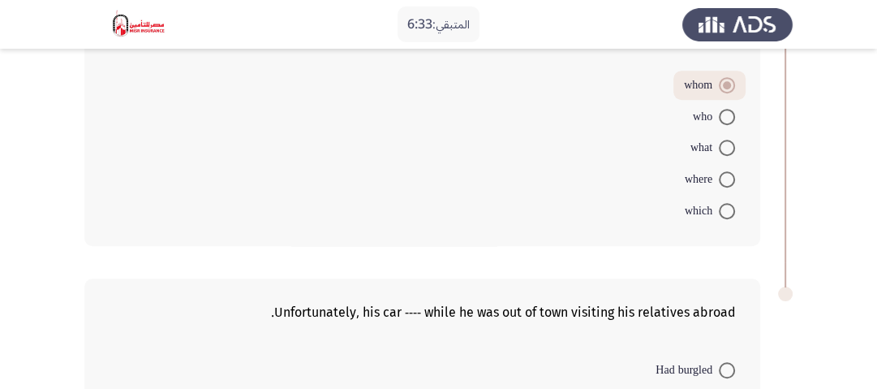
scroll to position [909, 0]
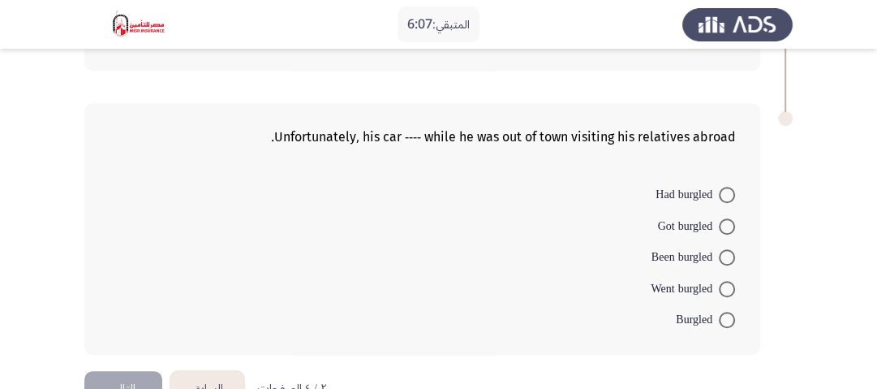
click at [725, 281] on span at bounding box center [727, 289] width 16 height 16
click at [725, 281] on input "Went burgled" at bounding box center [727, 289] width 16 height 16
radio input "true"
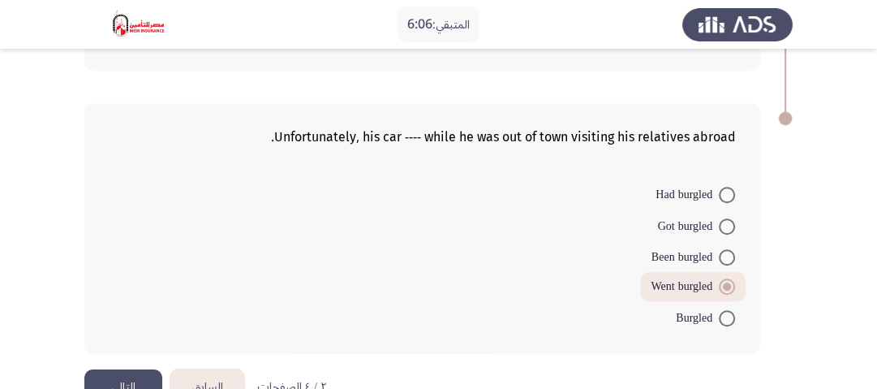
click at [127, 369] on button "التالي" at bounding box center [123, 387] width 78 height 37
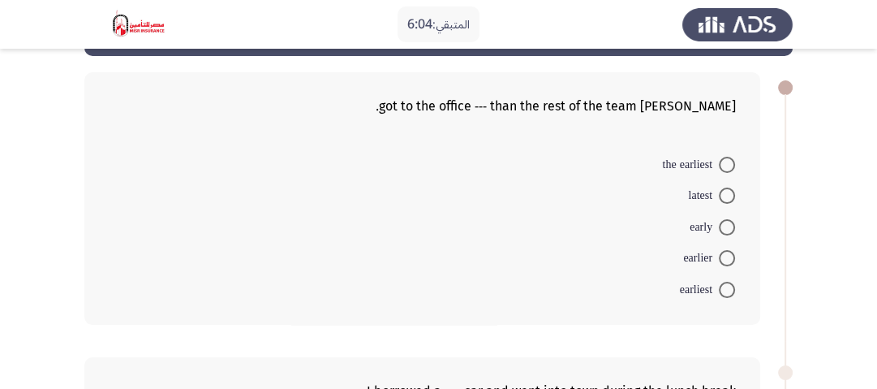
scroll to position [65, 0]
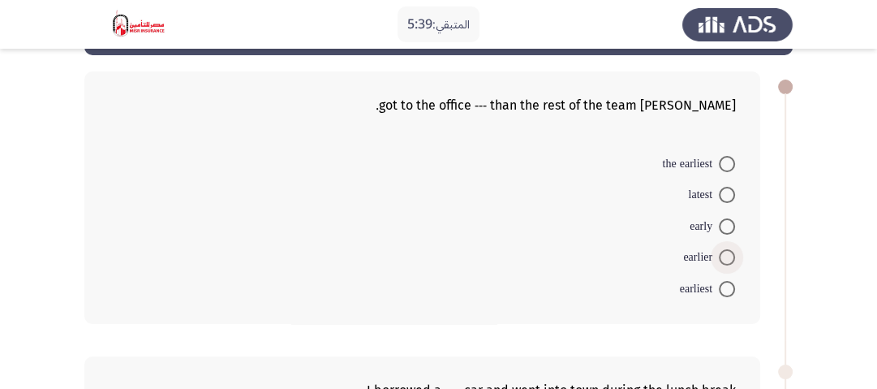
click at [729, 251] on span at bounding box center [727, 257] width 16 height 16
click at [729, 251] on input "earlier" at bounding box center [727, 257] width 16 height 16
radio input "true"
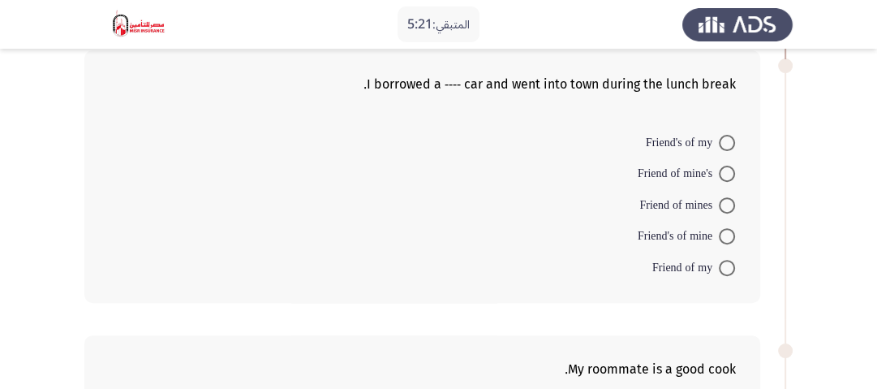
scroll to position [389, 0]
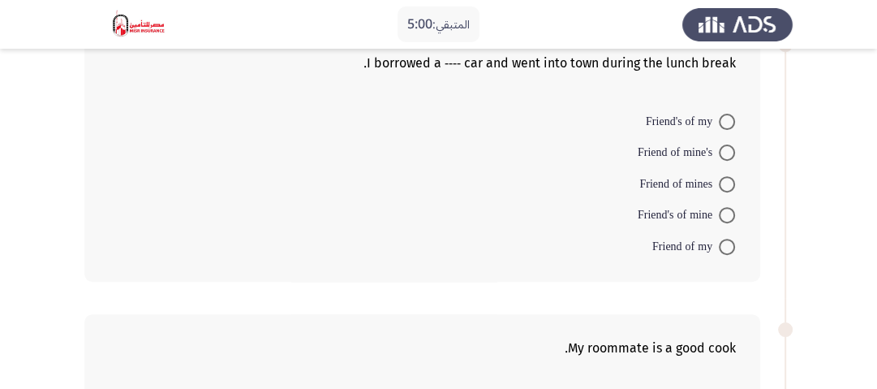
click at [725, 149] on span at bounding box center [727, 152] width 16 height 16
click at [725, 149] on input "Friend of mine's" at bounding box center [727, 152] width 16 height 16
radio input "true"
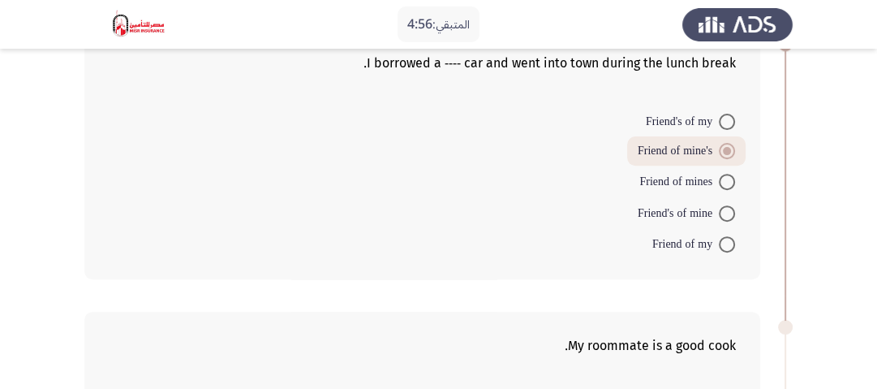
click at [729, 118] on span at bounding box center [727, 122] width 16 height 16
click at [729, 118] on input "Friend's of my" at bounding box center [727, 122] width 16 height 16
radio input "true"
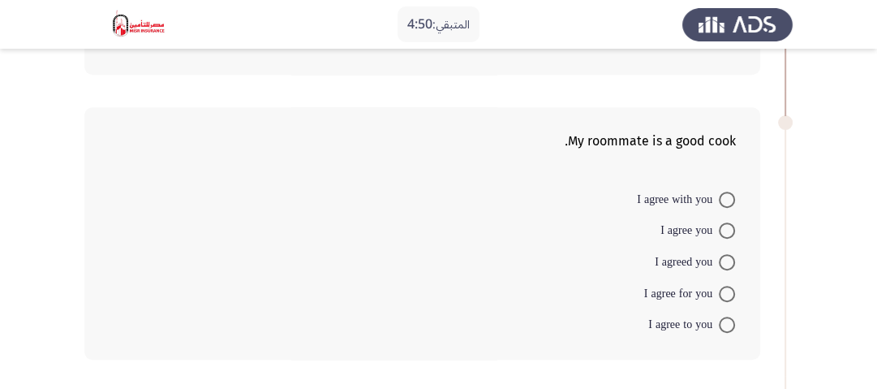
scroll to position [584, 0]
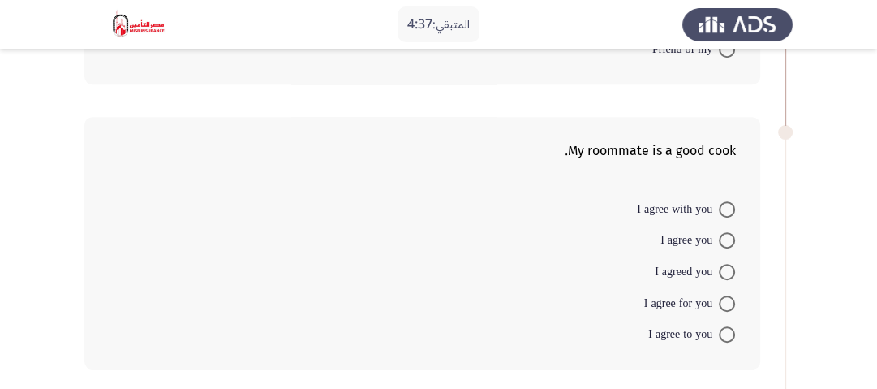
click at [721, 208] on span at bounding box center [727, 209] width 16 height 16
click at [721, 208] on input "I agree with you" at bounding box center [727, 209] width 16 height 16
radio input "true"
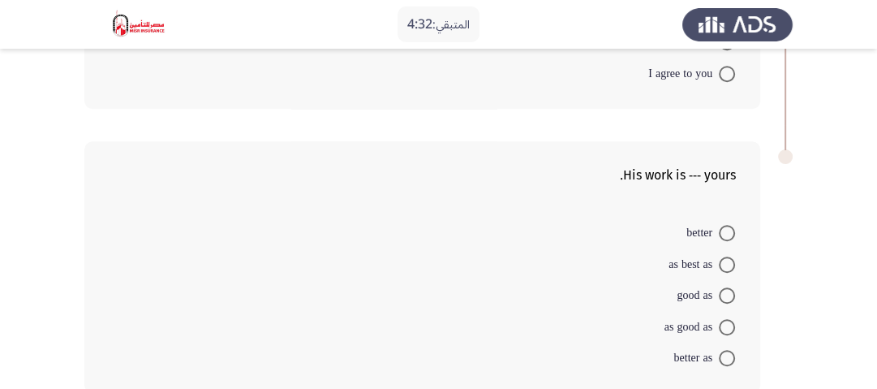
scroll to position [844, 0]
click at [729, 350] on span at bounding box center [727, 357] width 16 height 16
click at [729, 350] on input "better as" at bounding box center [727, 357] width 16 height 16
radio input "true"
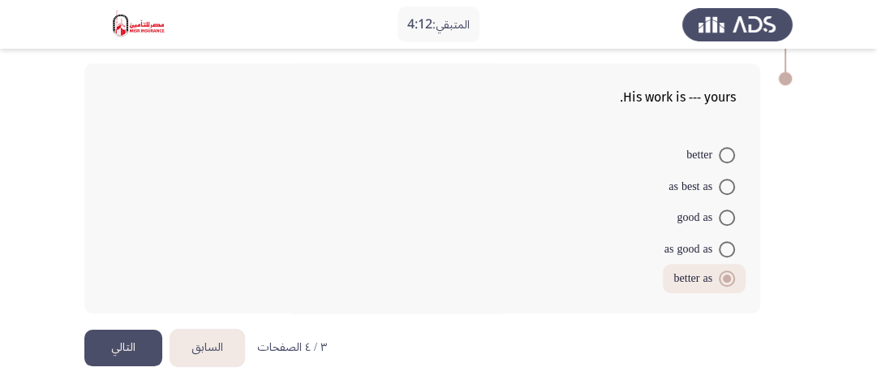
click at [111, 341] on button "التالي" at bounding box center [123, 347] width 78 height 37
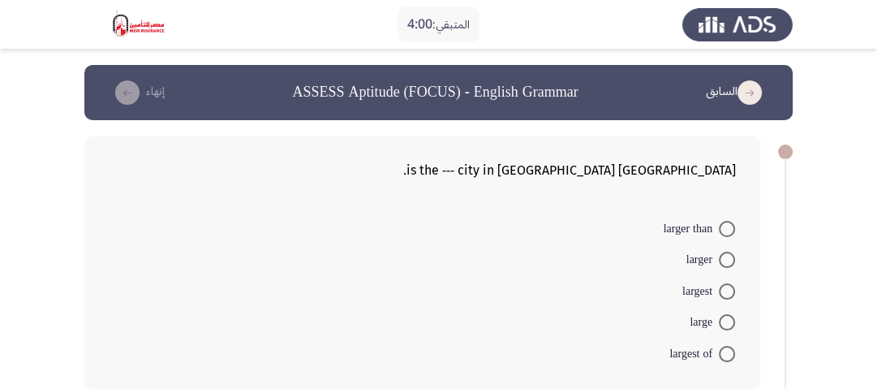
click at [731, 287] on span at bounding box center [727, 291] width 16 height 16
click at [731, 287] on input "largest" at bounding box center [727, 291] width 16 height 16
radio input "true"
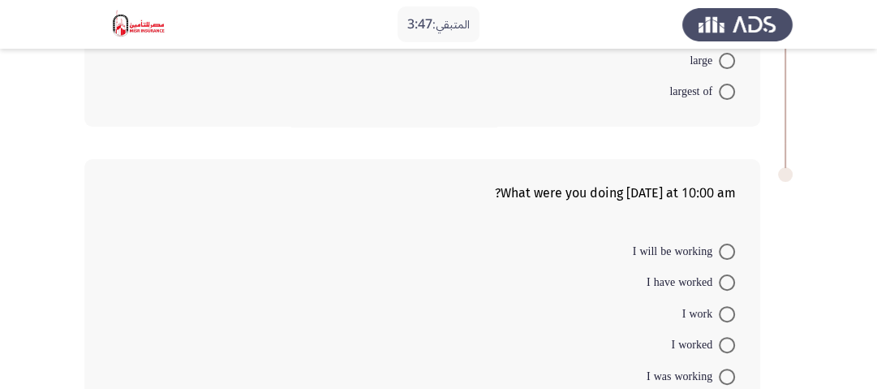
scroll to position [325, 0]
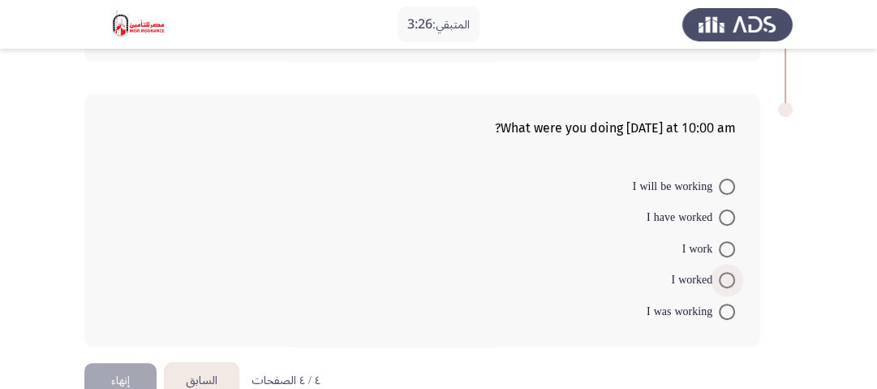
click at [727, 282] on span at bounding box center [727, 280] width 16 height 16
click at [727, 282] on input "I worked" at bounding box center [727, 280] width 16 height 16
radio input "true"
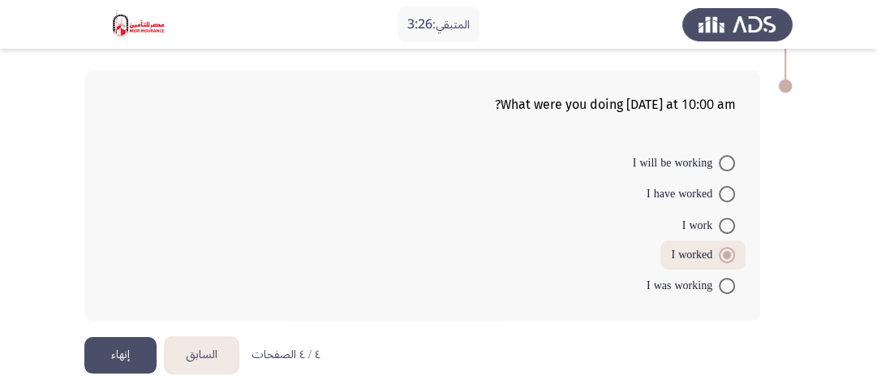
scroll to position [359, 0]
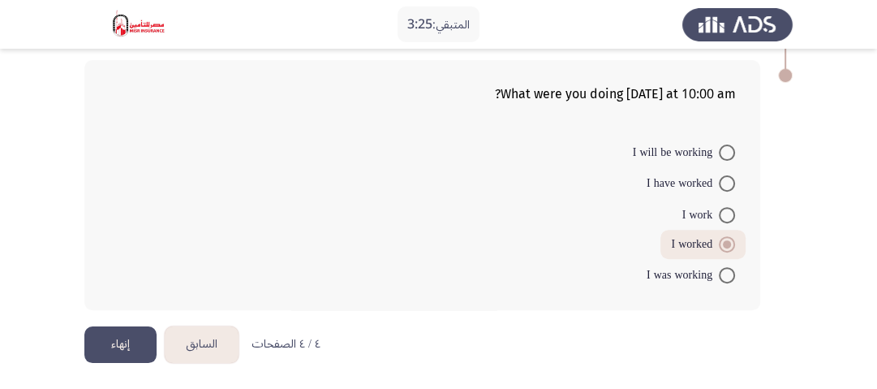
click at [133, 337] on button "إنهاء" at bounding box center [120, 344] width 72 height 37
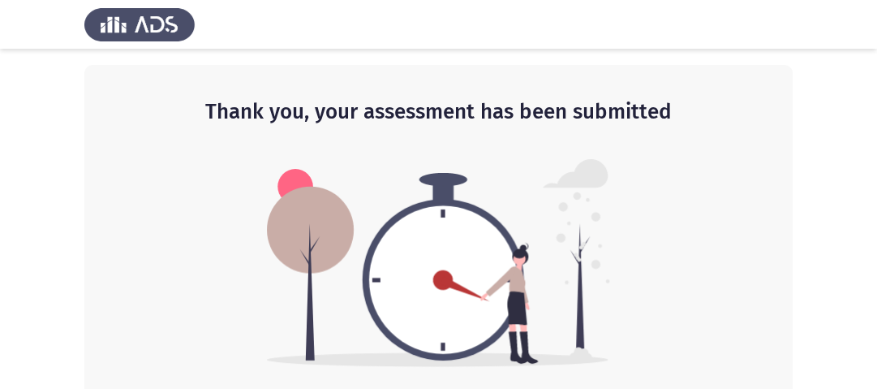
scroll to position [10, 0]
